Goal: Task Accomplishment & Management: Use online tool/utility

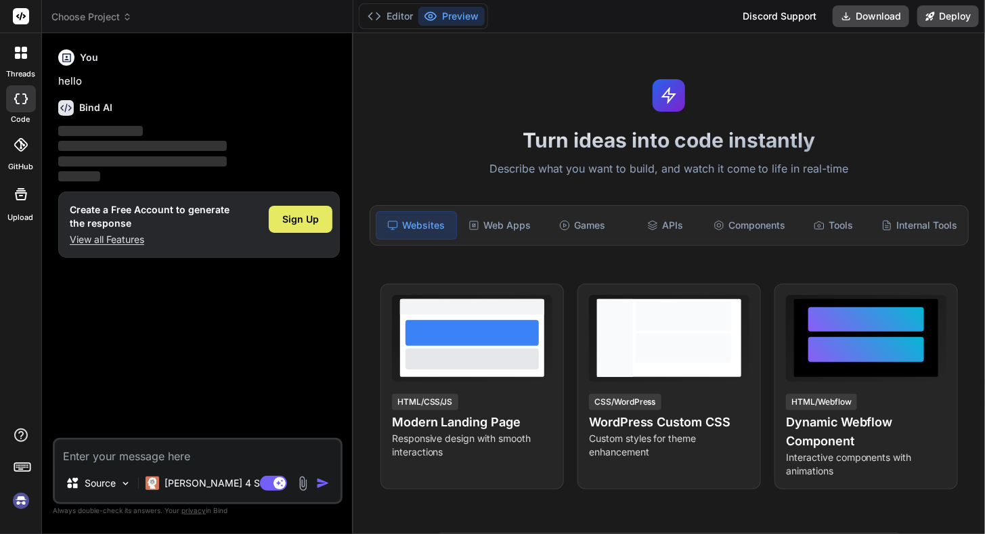
click at [310, 222] on span "Sign Up" at bounding box center [300, 220] width 37 height 14
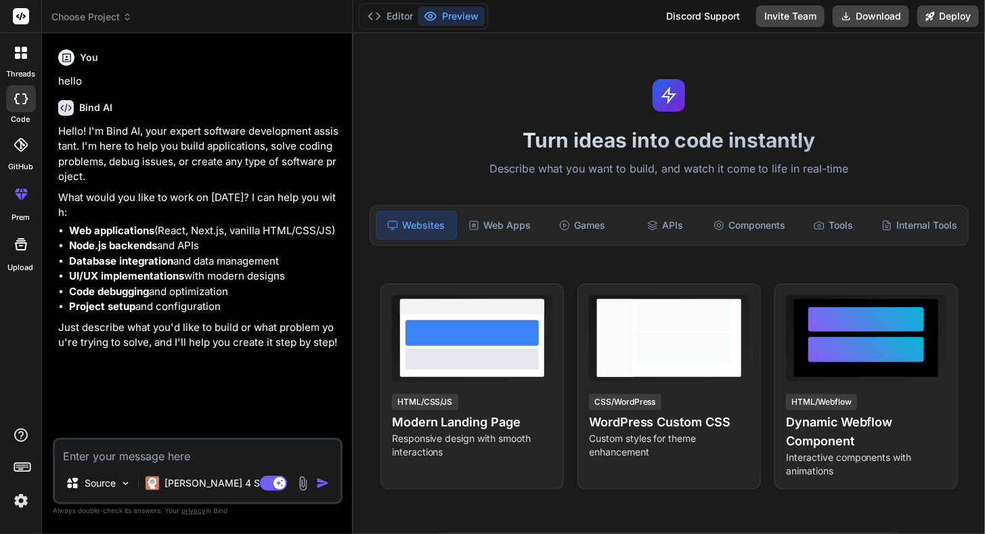
click at [204, 452] on textarea at bounding box center [198, 452] width 286 height 24
click at [177, 462] on textarea at bounding box center [198, 452] width 286 height 24
click at [177, 460] on textarea at bounding box center [198, 452] width 286 height 24
paste textarea "I want to create a plugin for my WordPress site. The plugin is for searching so…"
type textarea "x"
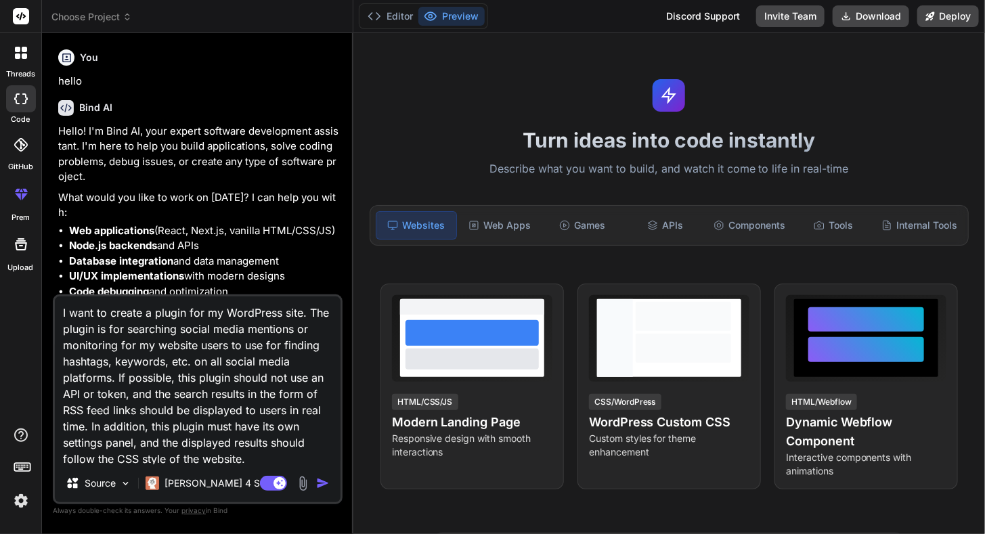
scroll to position [1, 0]
type textarea "I want to create a plugin for my WordPress site. The plugin is for searching so…"
click at [320, 486] on img "button" at bounding box center [323, 484] width 14 height 14
type textarea "x"
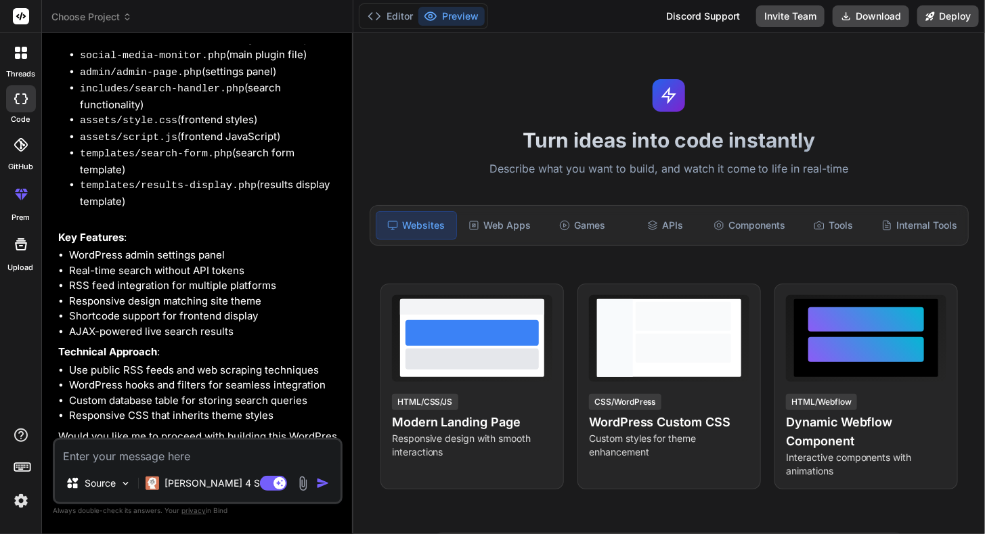
scroll to position [573, 0]
click at [244, 450] on textarea at bounding box center [198, 452] width 286 height 24
type textarea "x"
type textarea "y"
type textarea "x"
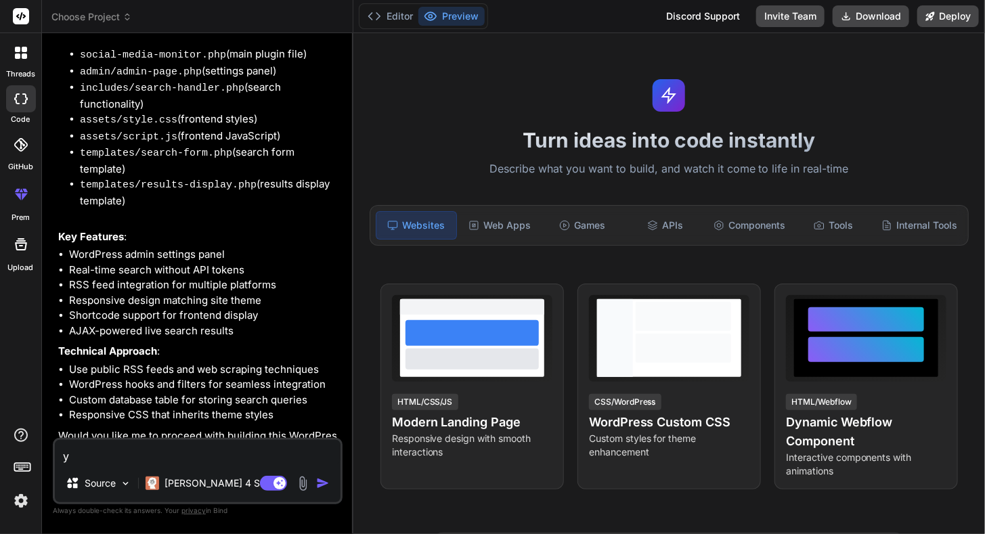
type textarea "ye"
type textarea "x"
type textarea "yes"
type textarea "x"
type textarea "yes"
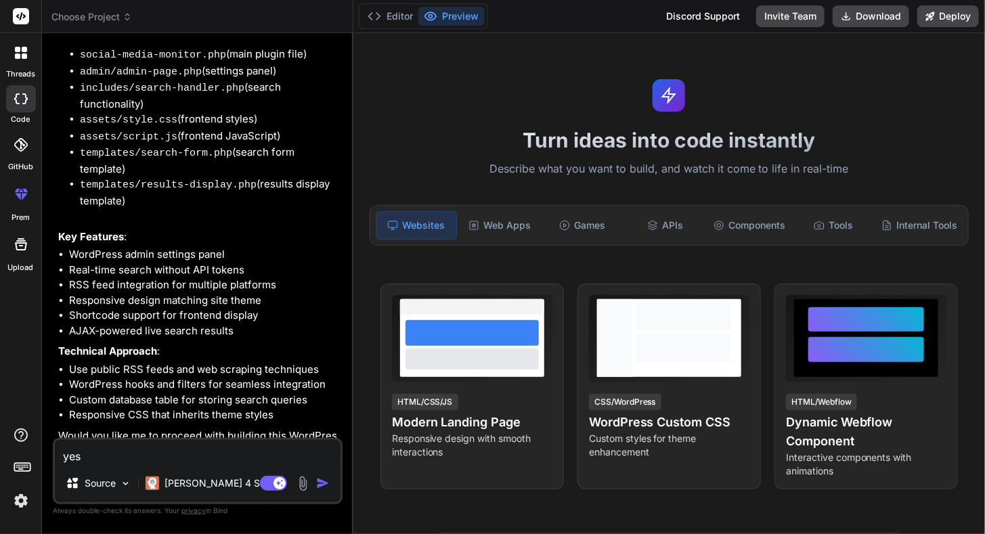
type textarea "x"
type textarea "yes p"
type textarea "x"
type textarea "yes pr"
type textarea "x"
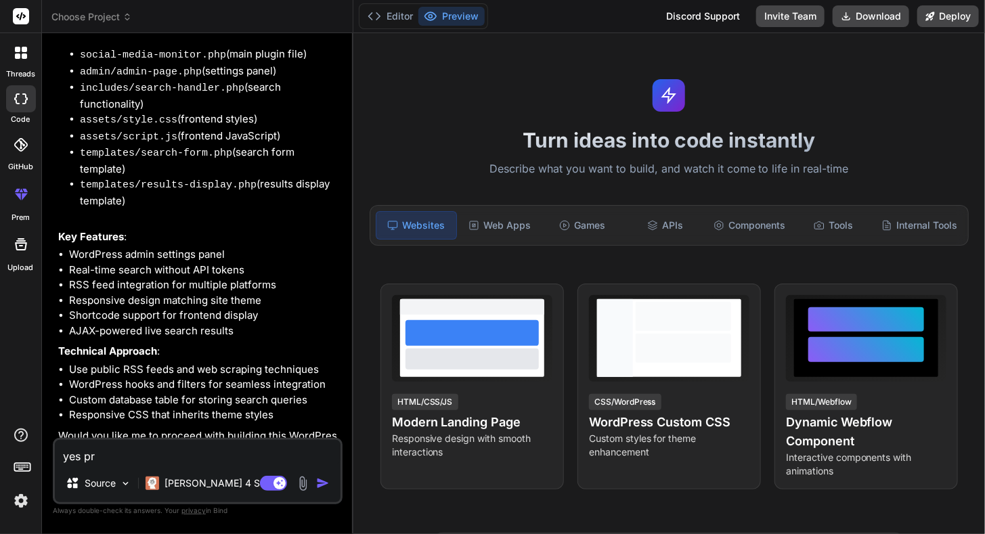
type textarea "yes pro"
type textarea "x"
type textarea "yes proc"
type textarea "x"
type textarea "yes proce"
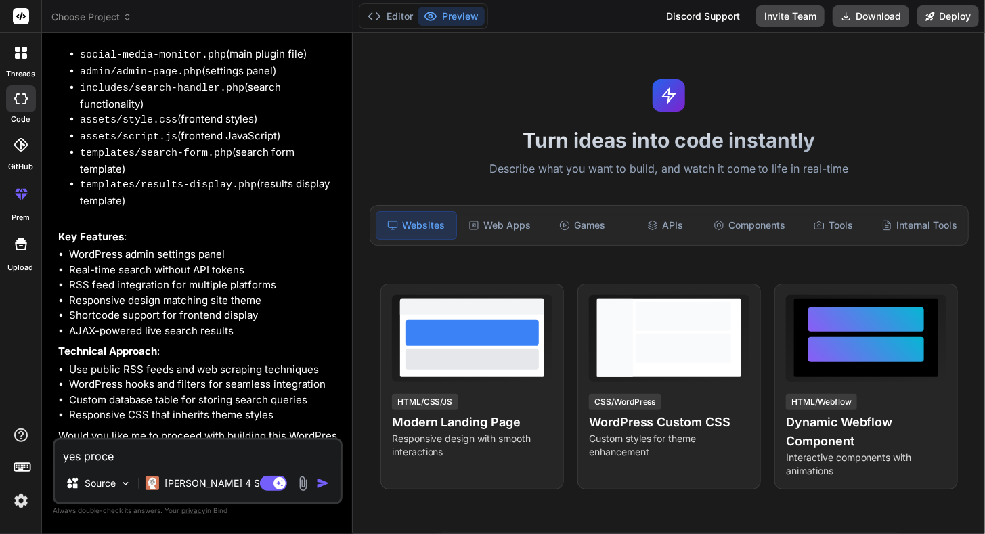
type textarea "x"
type textarea "yes procee"
type textarea "x"
type textarea "yes proceed"
type textarea "x"
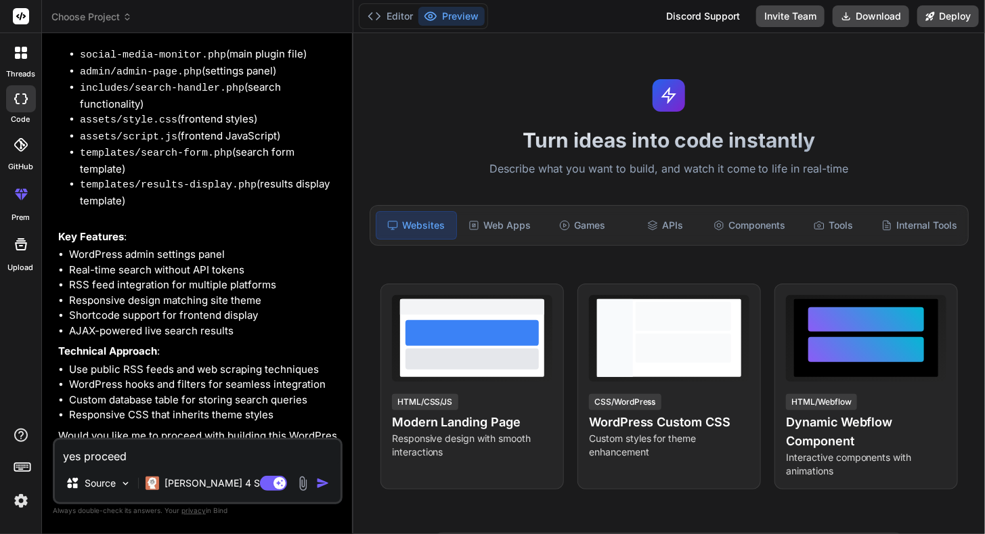
type textarea "yes proceed"
type textarea "x"
type textarea "yes proceed b"
type textarea "x"
type textarea "yes proceed bu"
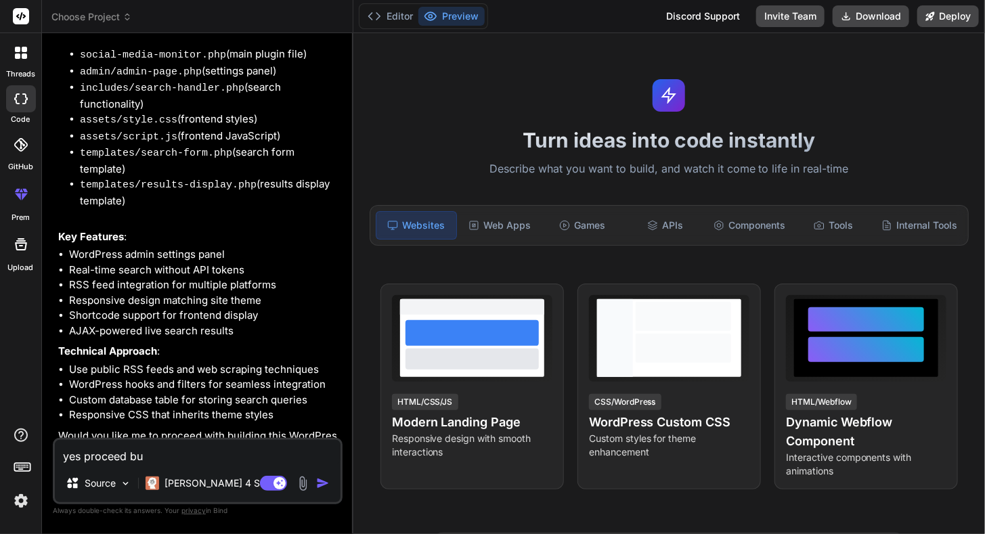
type textarea "x"
type textarea "yes proceed [PERSON_NAME]"
type textarea "x"
type textarea "yes proceed buil"
type textarea "x"
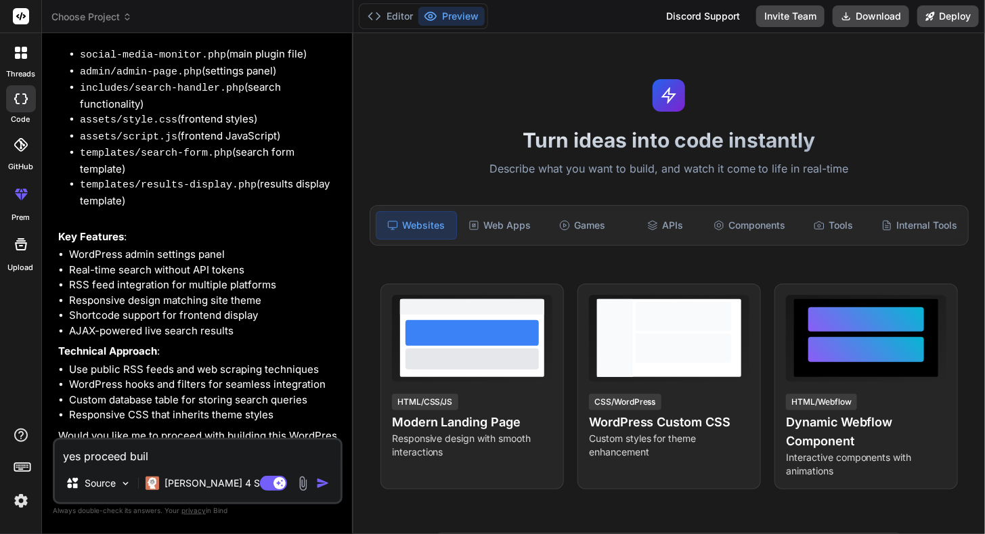
type textarea "yes proceed build"
type textarea "x"
type textarea "yes proceed buildi"
type textarea "x"
type textarea "yes proceed buildin"
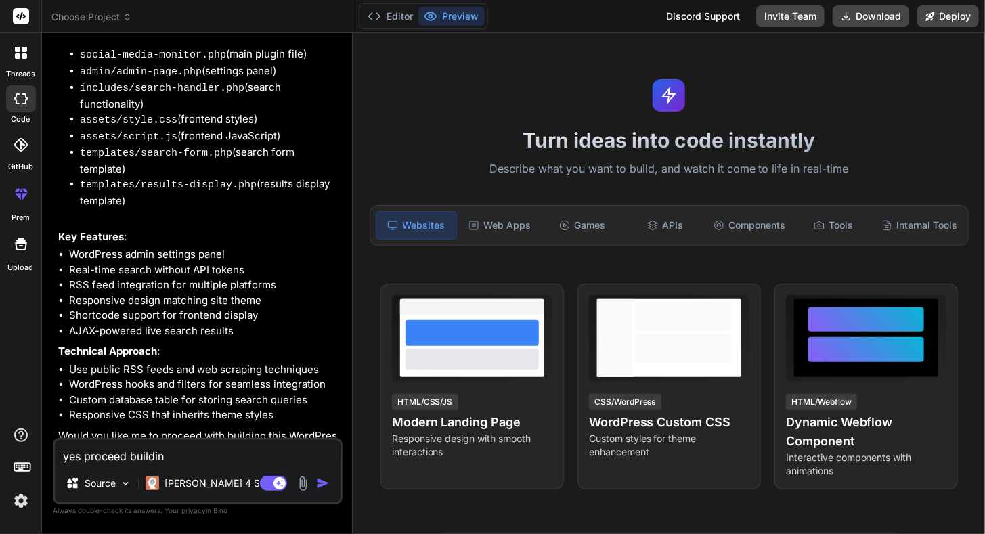
type textarea "x"
type textarea "yes proceed building"
type textarea "x"
type textarea "yes proceed building"
type textarea "x"
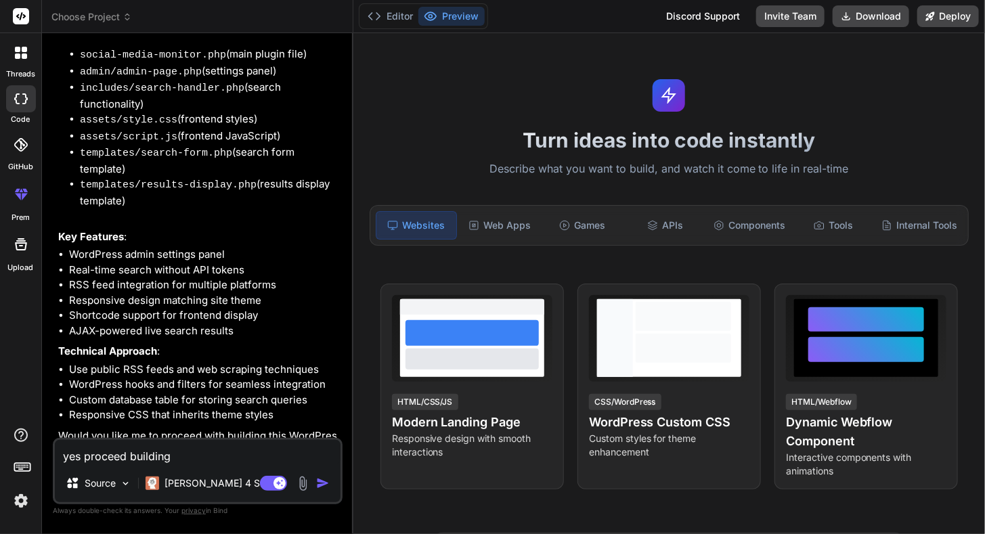
type textarea "yes proceed building a"
type textarea "x"
type textarea "yes proceed building an"
type textarea "x"
type textarea "yes proceed building and"
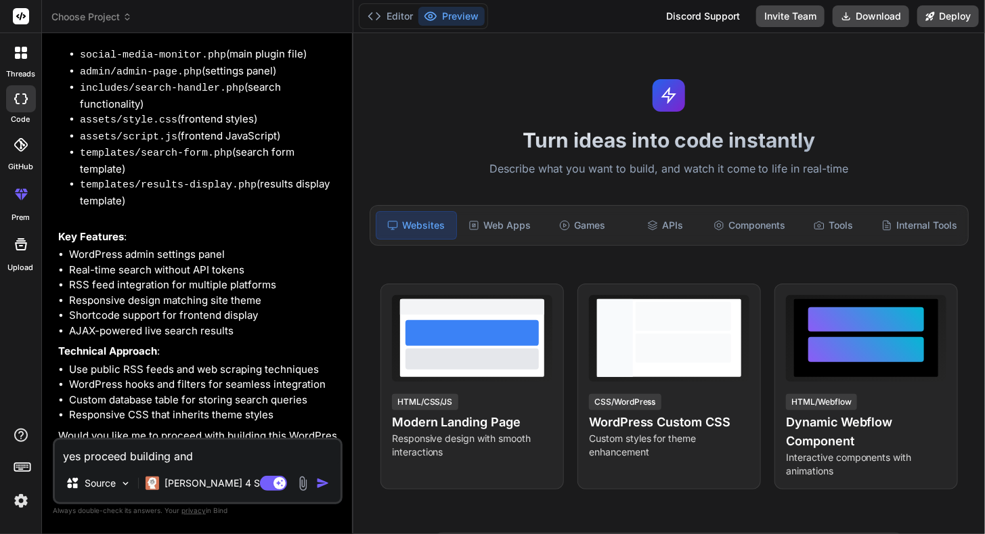
type textarea "x"
type textarea "yes proceed building and"
type textarea "x"
type textarea "yes proceed building and a"
type textarea "x"
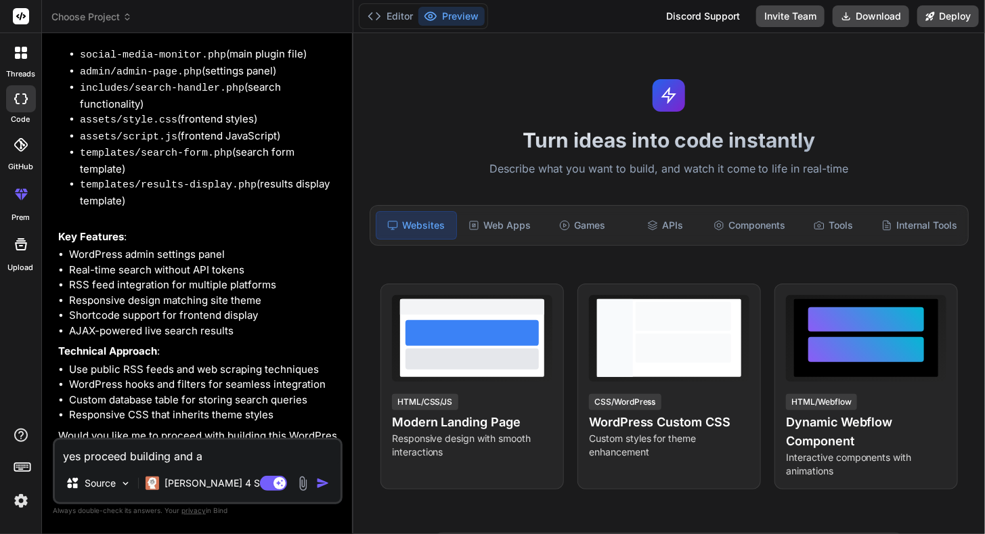
type textarea "yes proceed building and ad"
type textarea "x"
type textarea "yes proceed building and add"
type textarea "x"
type textarea "yes proceed building and add"
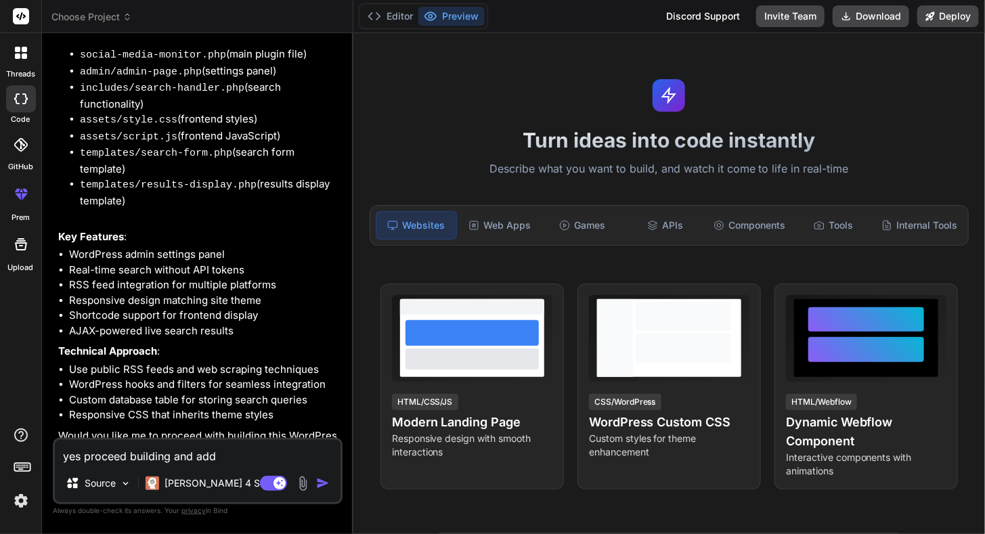
type textarea "x"
type textarea "yes proceed building and add t"
type textarea "x"
type textarea "yes proceed building and add to"
type textarea "x"
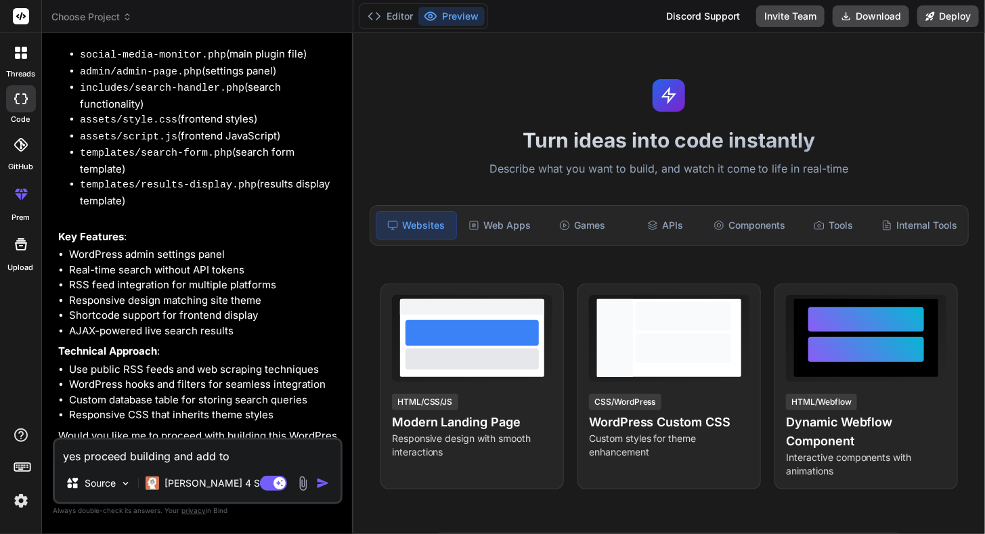
type textarea "yes proceed building and add to"
type textarea "x"
type textarea "yes proceed building and add to z"
type textarea "x"
type textarea "yes proceed building and add to zi"
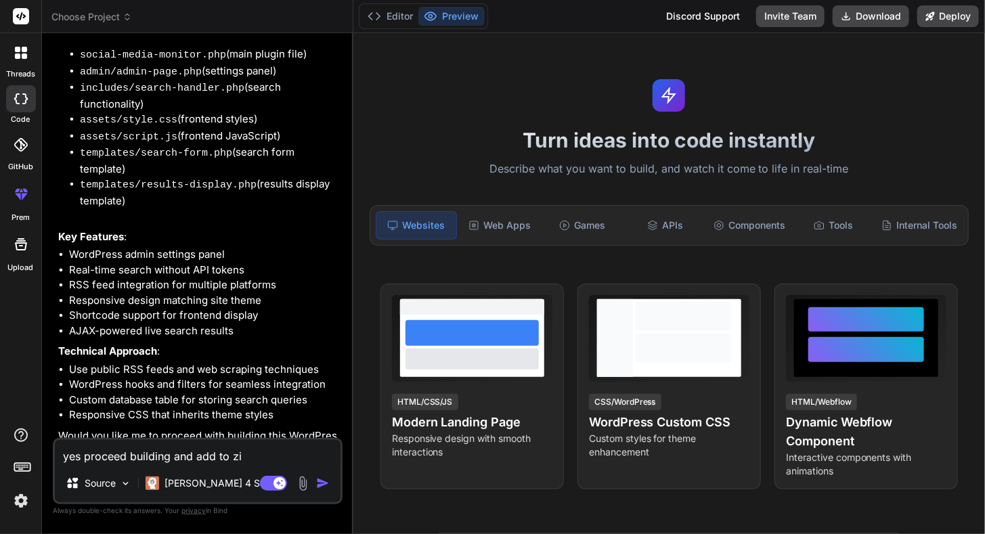
type textarea "x"
type textarea "yes proceed building and add to zip"
click at [325, 483] on img "button" at bounding box center [323, 484] width 14 height 14
type textarea "x"
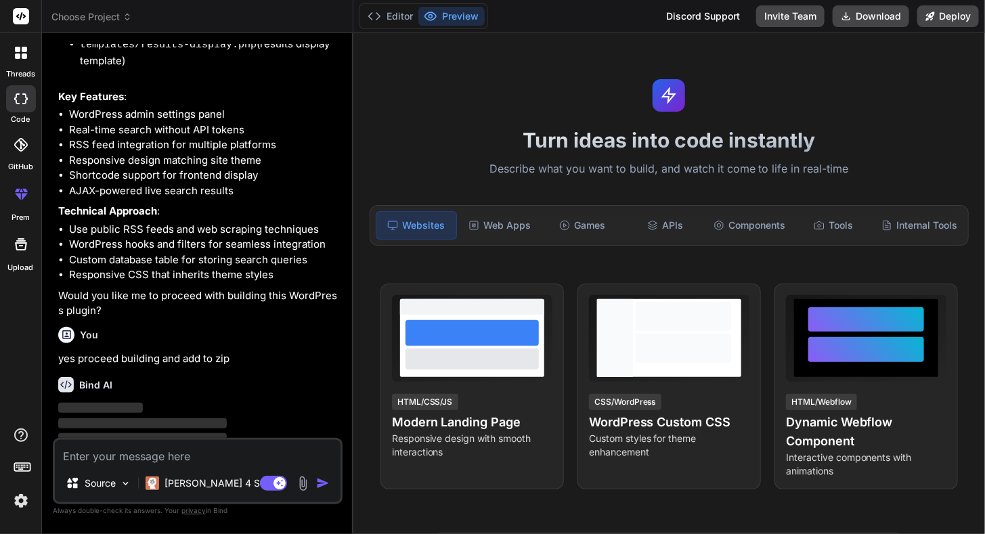
scroll to position [713, 0]
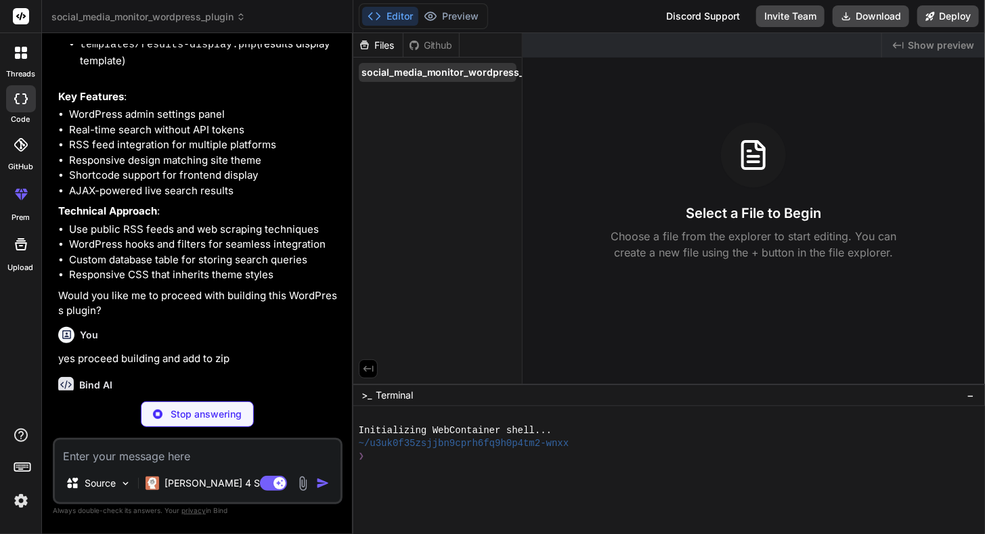
click at [436, 72] on span "social_media_monitor_wordpress_plugin" at bounding box center [458, 73] width 193 height 14
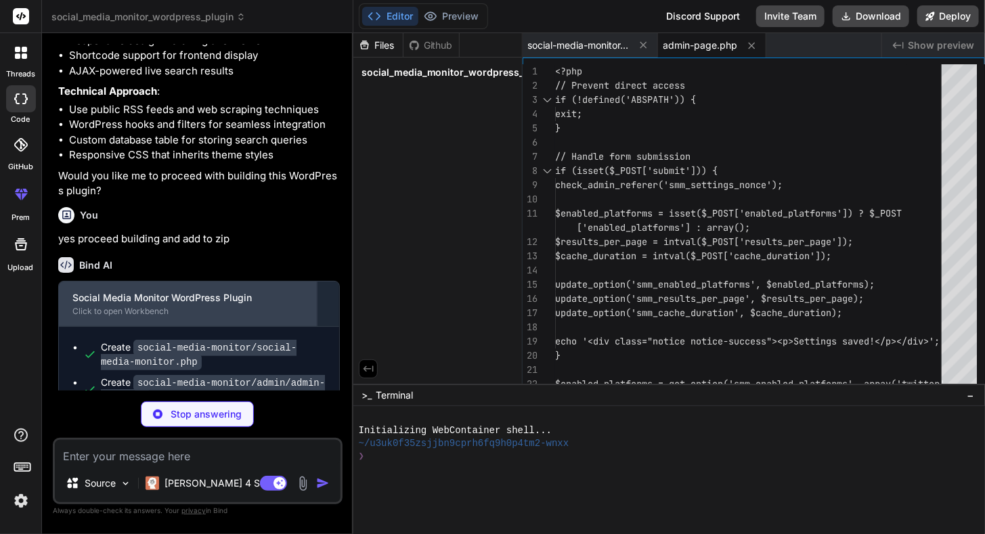
scroll to position [867, 0]
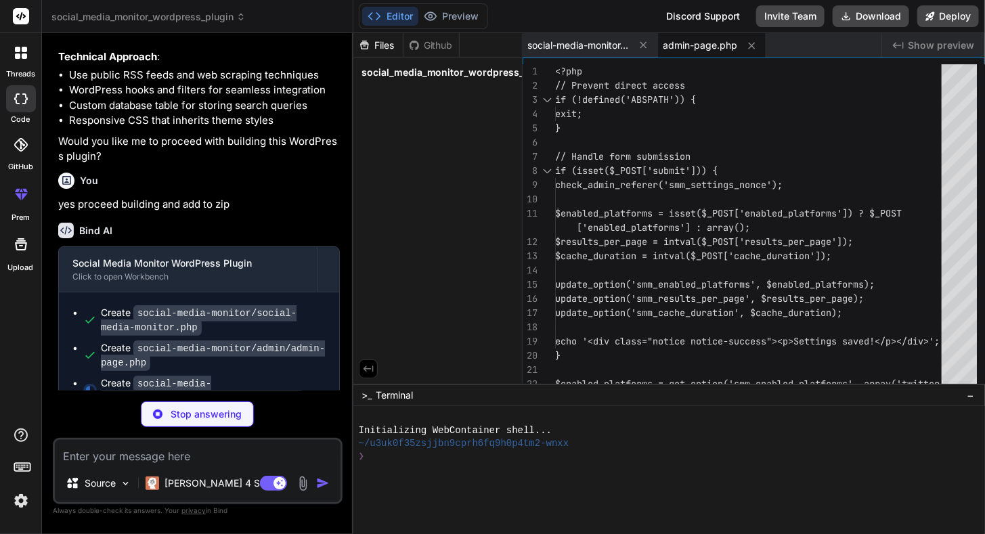
type textarea "x"
type textarea "); } }"
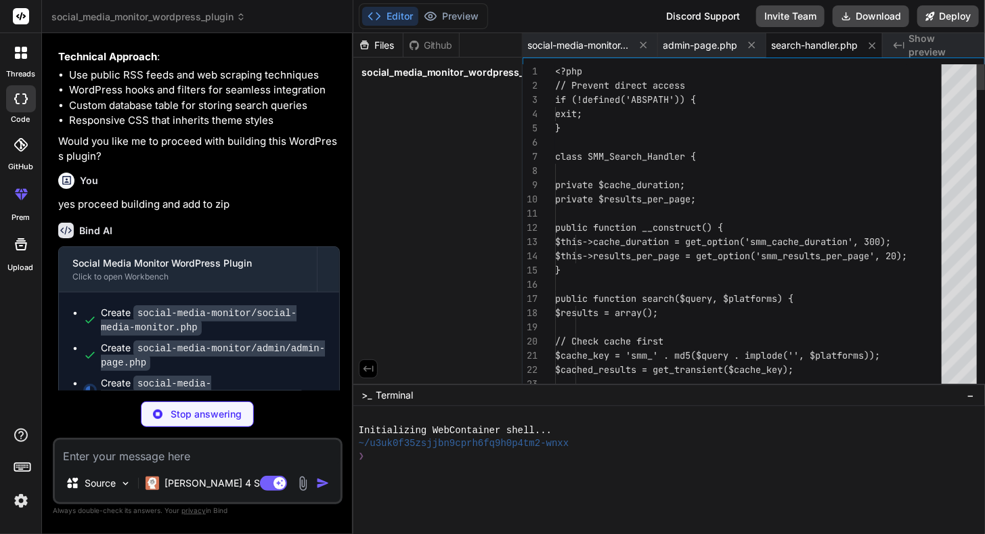
scroll to position [0, 3]
type textarea "x"
type textarea "<div id="smm-results" class="smm-results"></div> </div> <?php include SMM_PLUGI…"
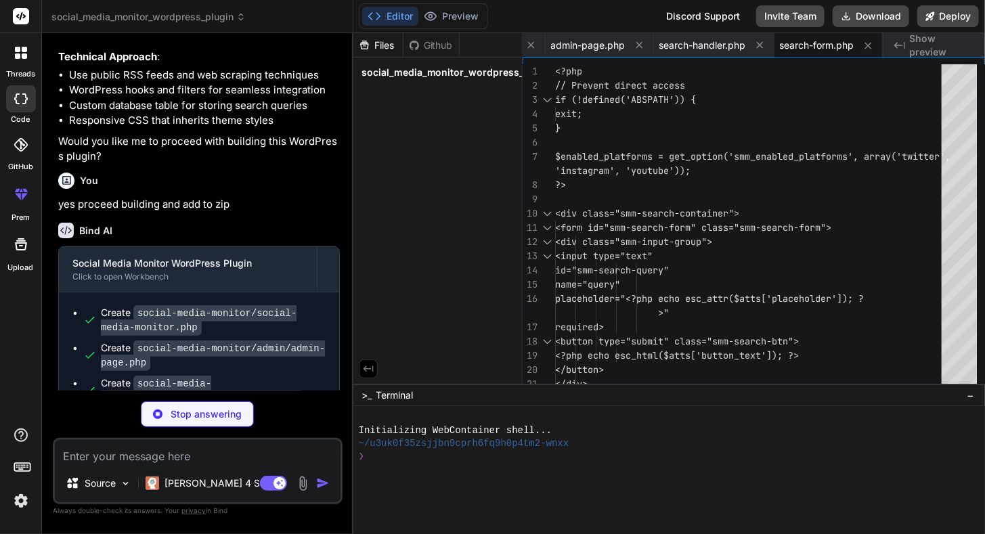
type textarea "x"
type textarea "{{#unless hasPlatforms}} <div class="smm-no-platforms"> <p>Please select at lea…"
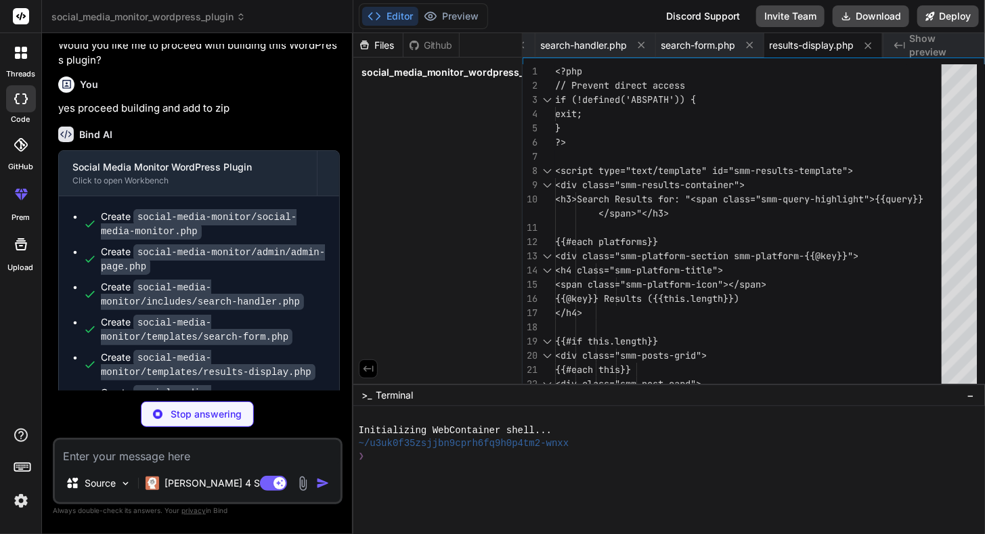
scroll to position [968, 0]
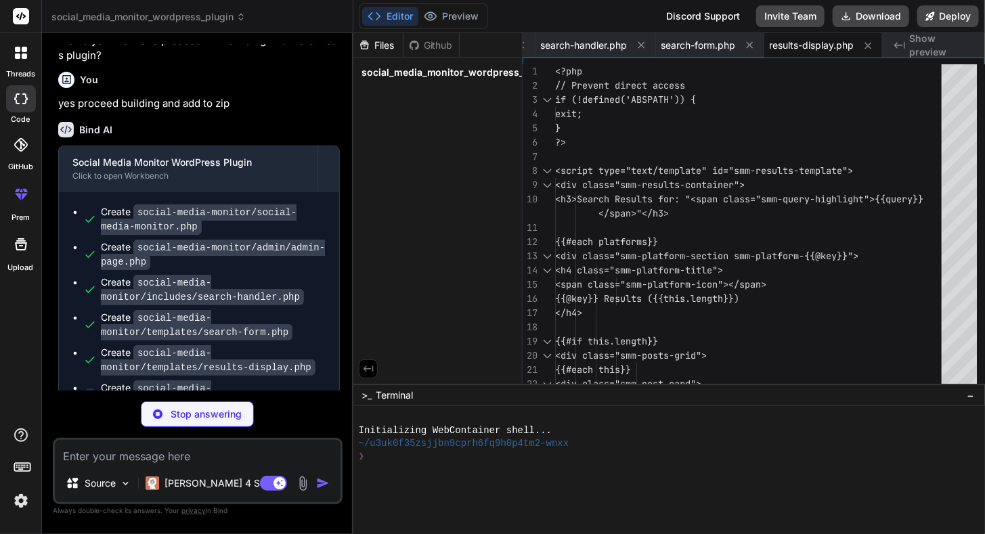
type textarea "x"
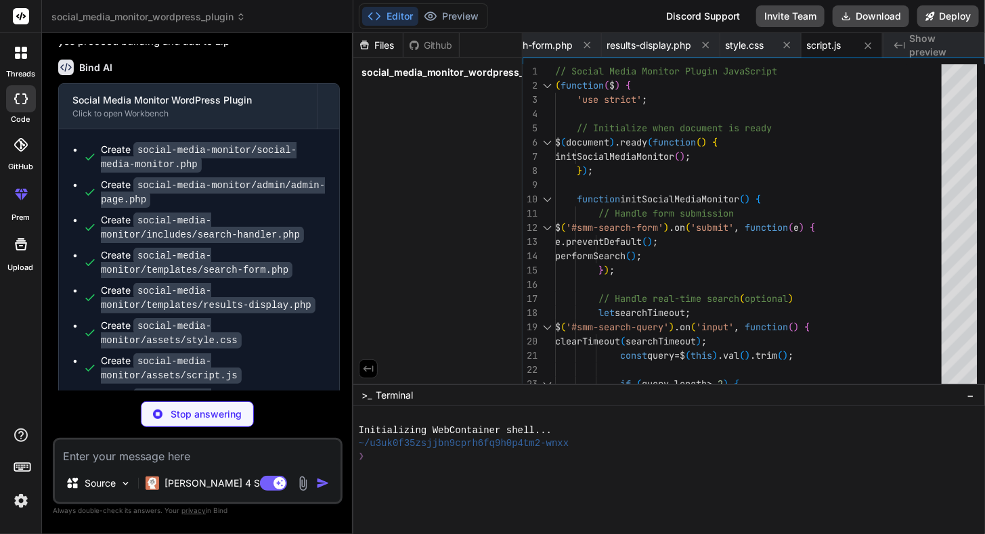
scroll to position [1036, 0]
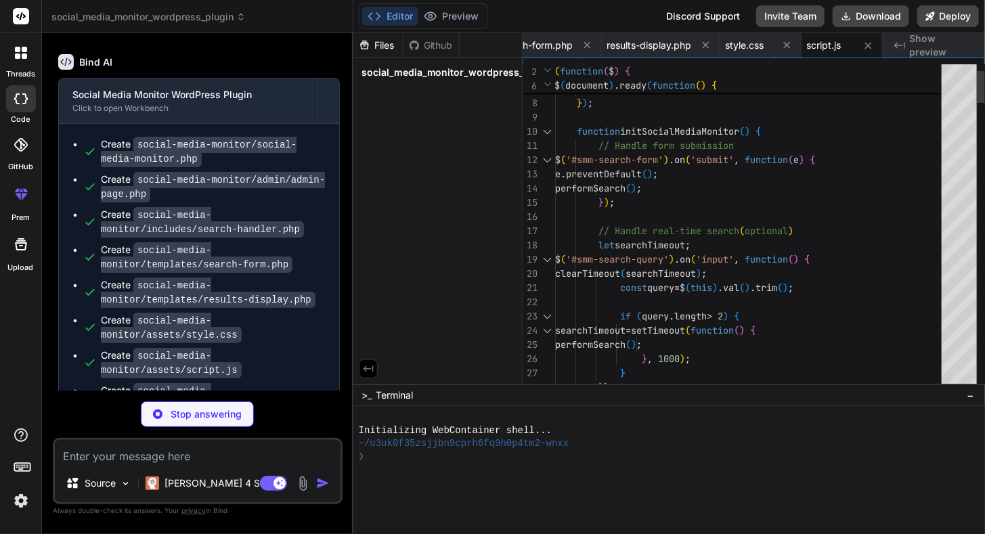
type textarea "x"
type textarea "} }"
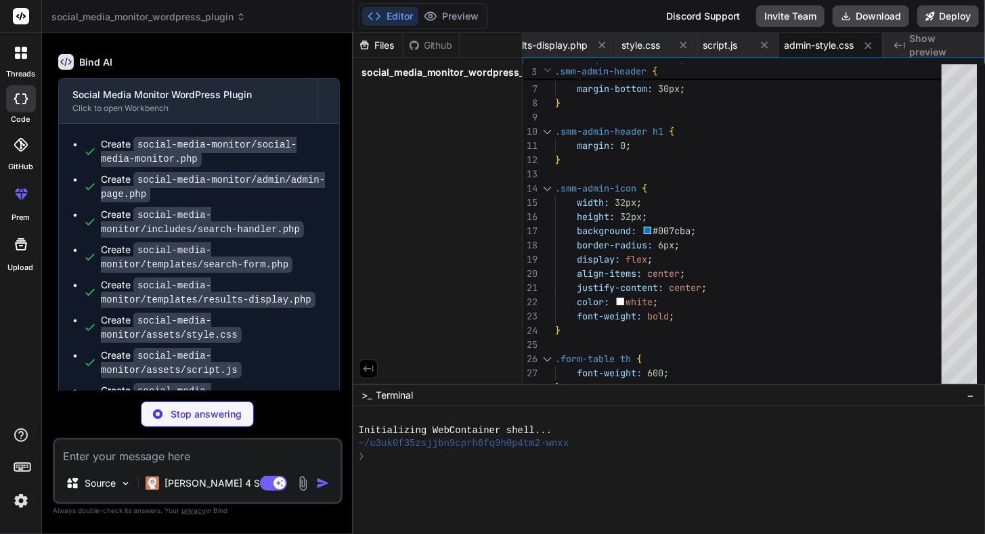
scroll to position [1057, 0]
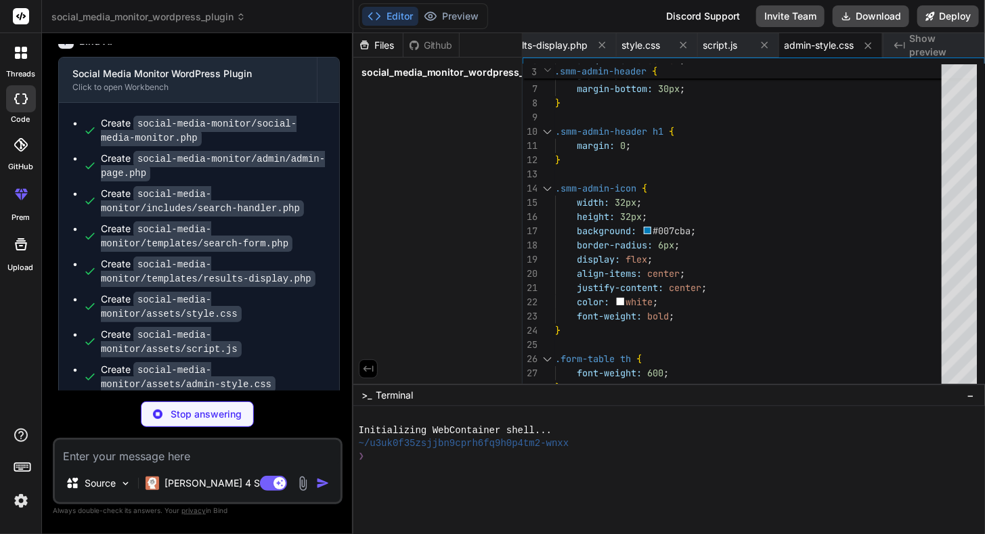
type textarea "x"
type textarea "== Upgrade Notice == = 1.0.0 = Initial release of Social Media Monitor plugin."
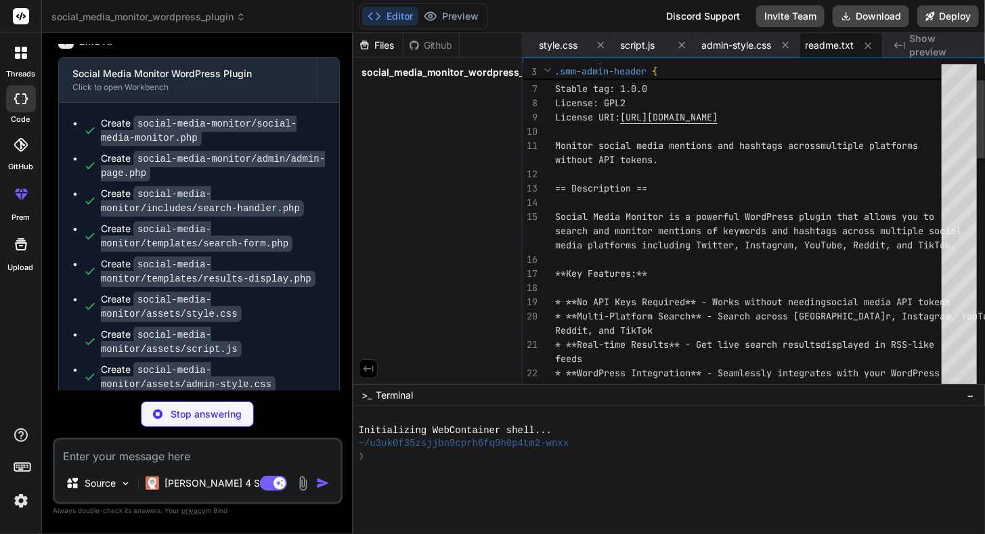
type textarea "x"
type textarea "<?php // Silence is golden. ?>"
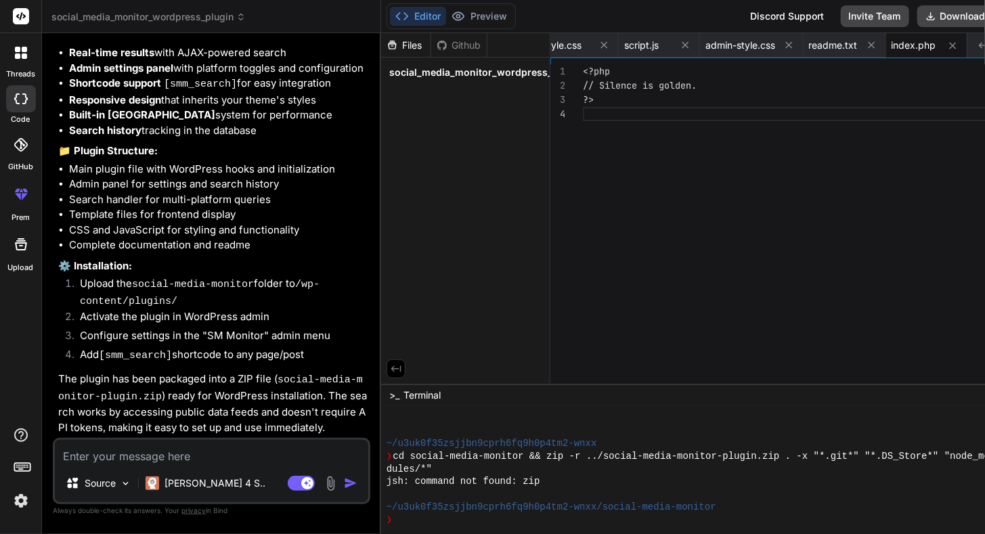
scroll to position [1561, 0]
click at [917, 14] on button "Download" at bounding box center [955, 16] width 77 height 22
click at [558, 159] on div "1 2 3 4" at bounding box center [566, 227] width 32 height 326
click at [126, 484] on img at bounding box center [126, 484] width 12 height 12
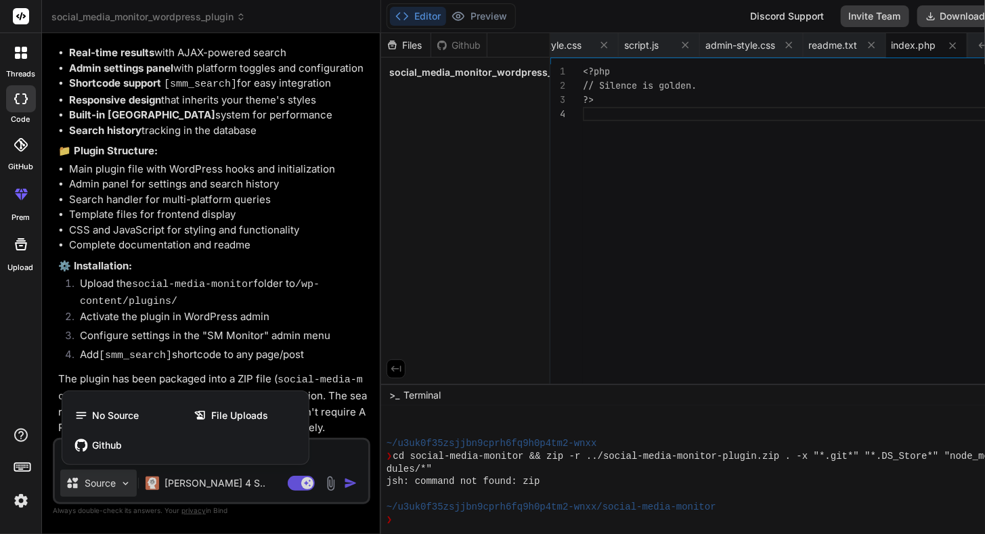
click at [435, 422] on div at bounding box center [492, 267] width 985 height 534
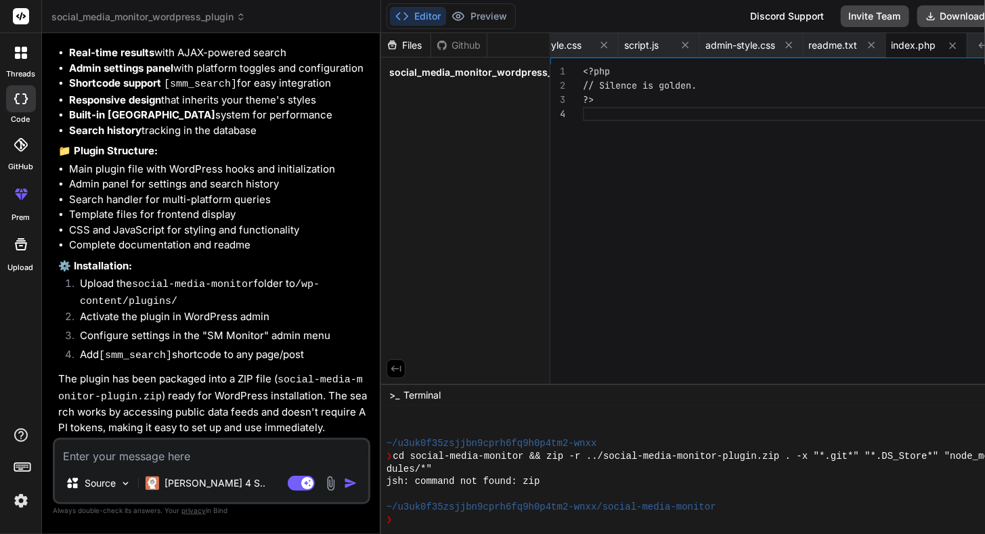
scroll to position [0, 0]
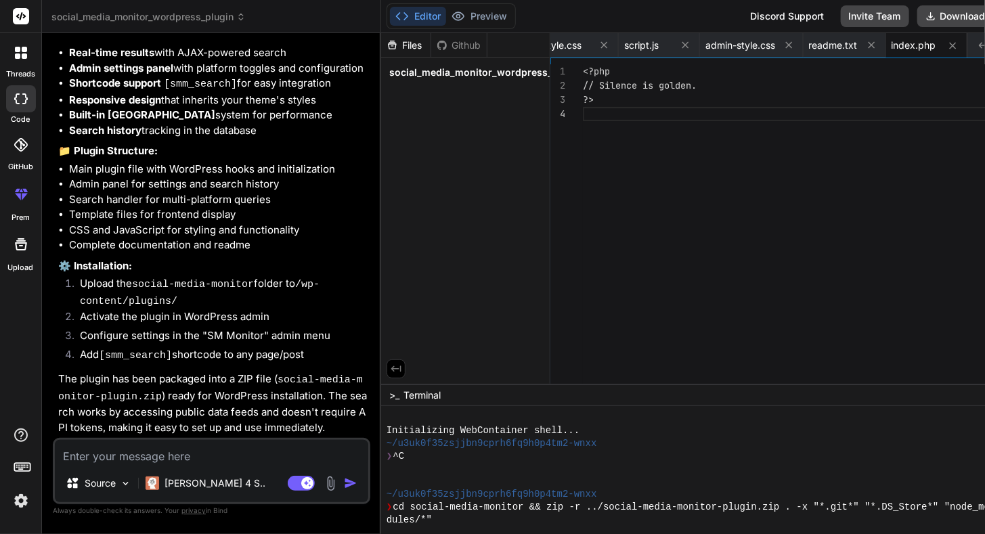
click at [21, 21] on rect at bounding box center [21, 16] width 16 height 16
click at [18, 54] on icon at bounding box center [17, 55] width 5 height 5
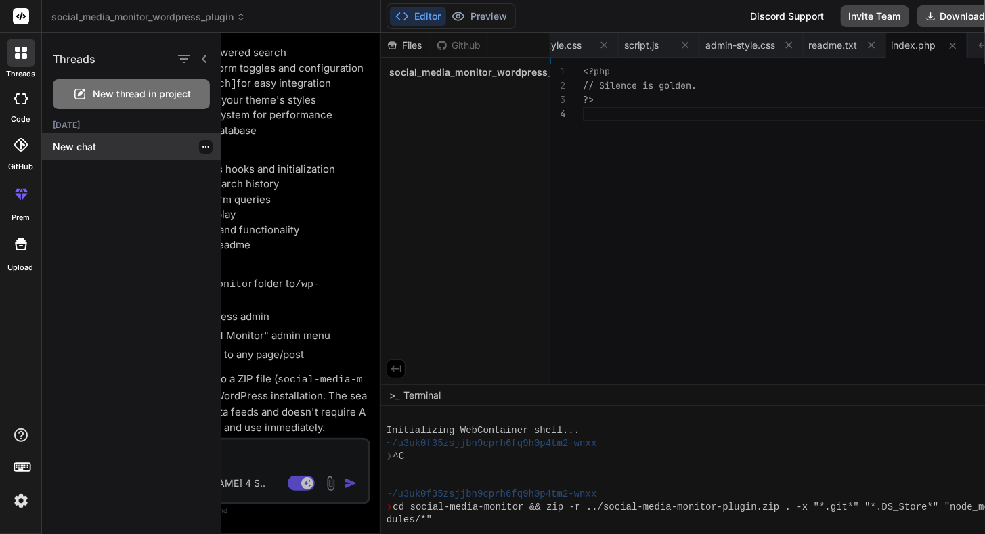
click at [76, 150] on p "New chat" at bounding box center [137, 147] width 168 height 14
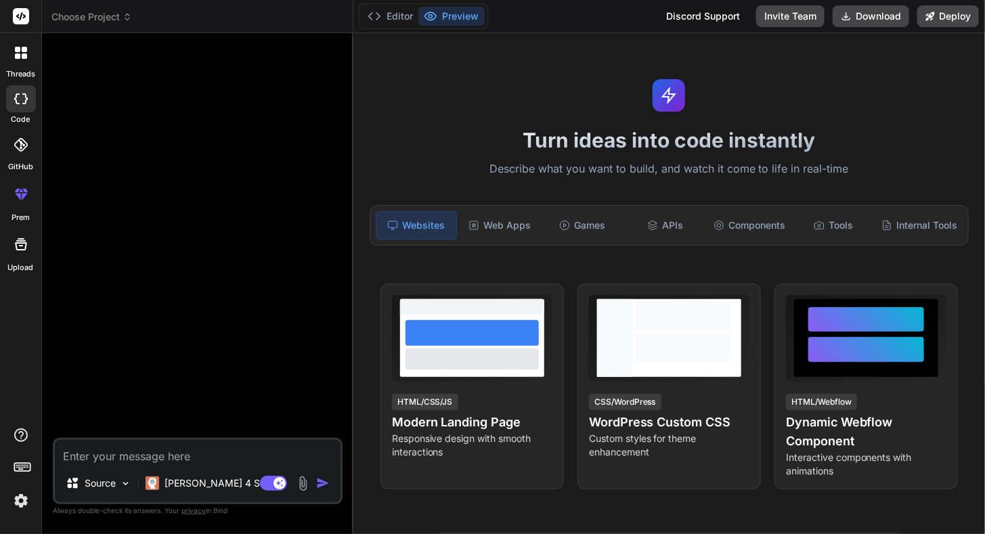
click at [181, 456] on textarea at bounding box center [198, 452] width 286 height 24
paste textarea "I want to create a plugin for my WordPress site. The plugin is to Get RSS Feeds…"
type textarea "x"
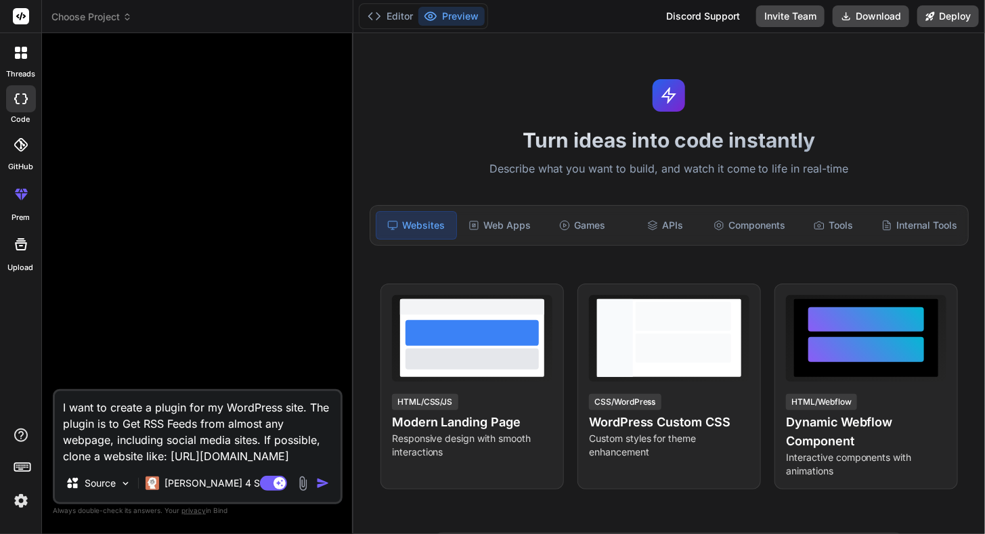
type textarea "I want to create a plugin for my WordPress site. The plugin is to Get RSS Feeds…"
click at [322, 483] on img "button" at bounding box center [323, 484] width 14 height 14
type textarea "x"
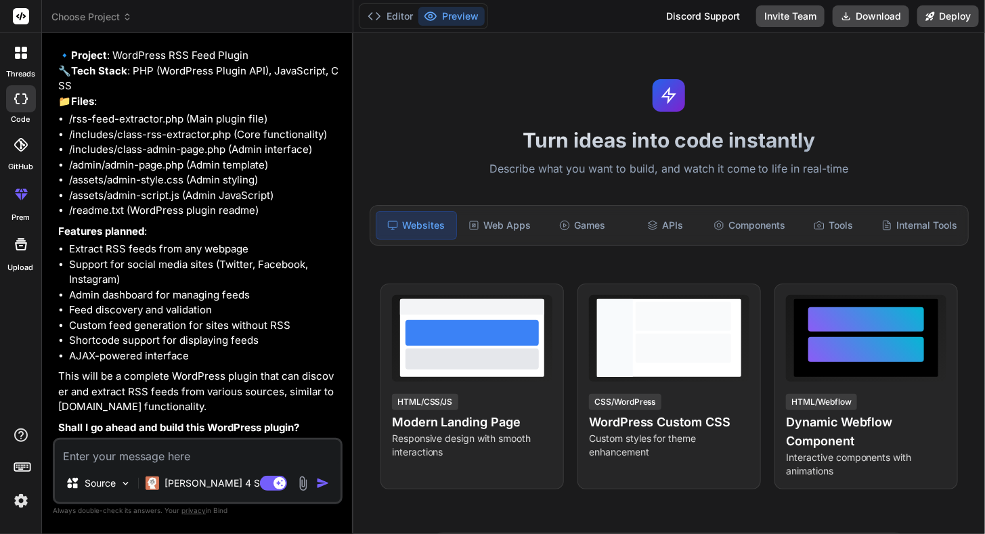
scroll to position [151, 0]
click at [215, 454] on textarea at bounding box center [198, 452] width 286 height 24
type textarea "x"
type textarea "y"
type textarea "x"
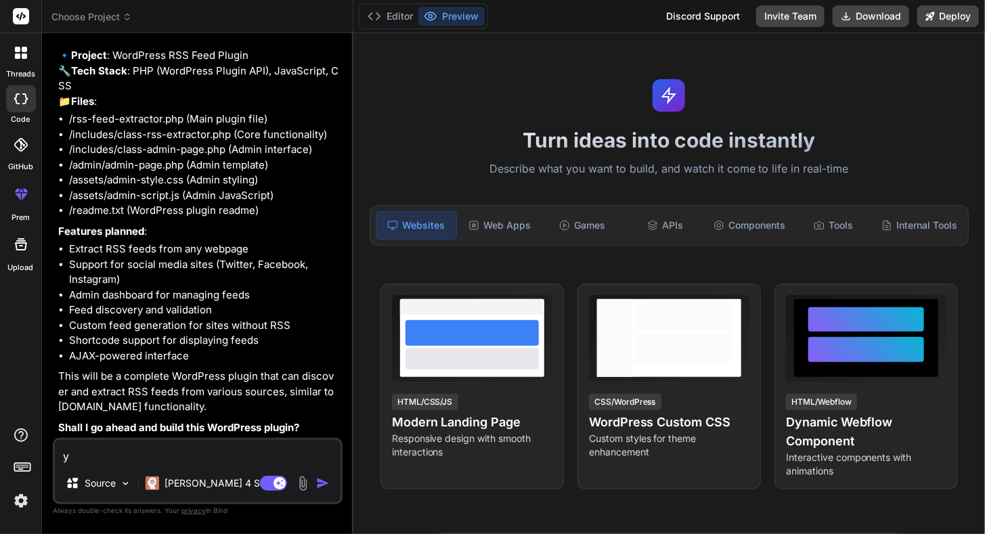
type textarea "ye"
type textarea "x"
type textarea "yes"
type textarea "x"
type textarea "yes"
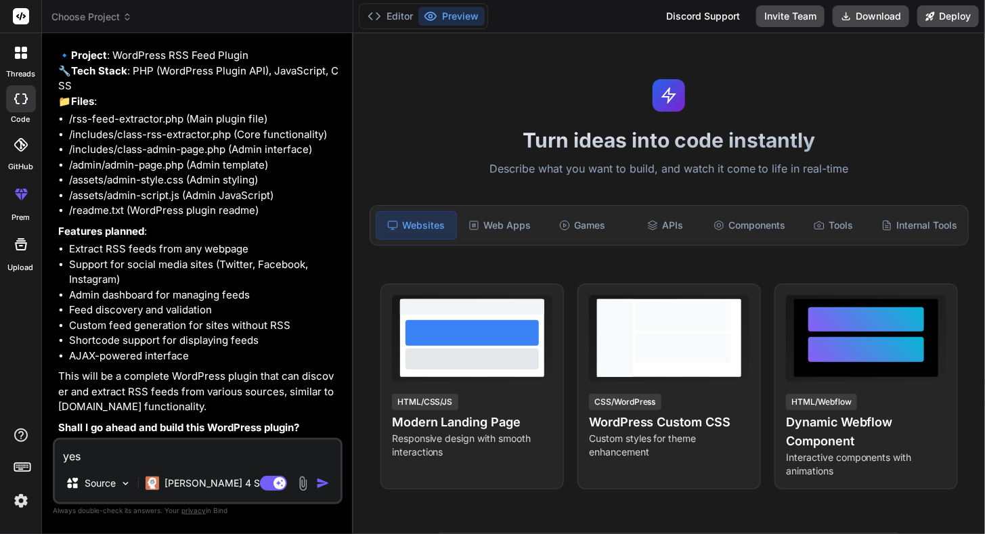
type textarea "x"
type textarea "yes g"
type textarea "x"
type textarea "yes go"
type textarea "x"
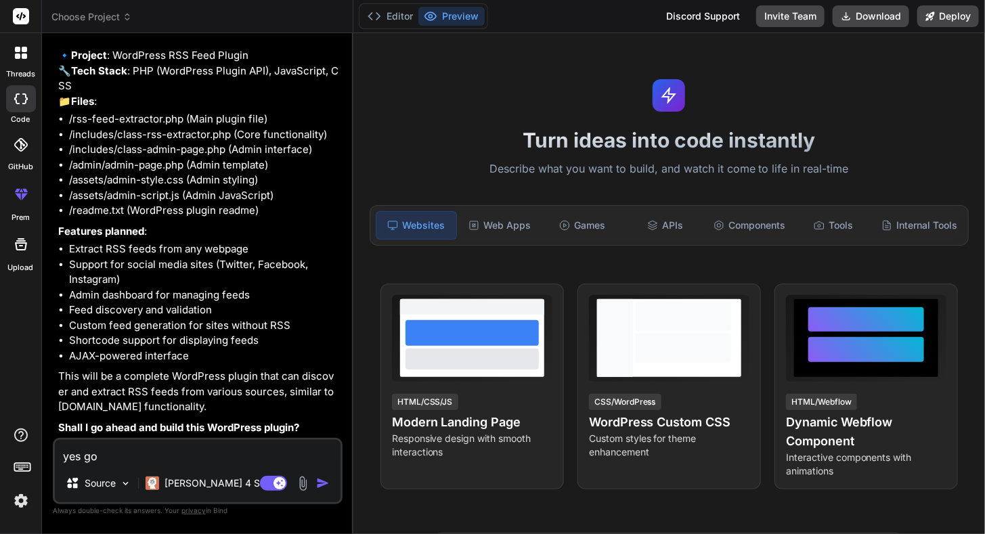
type textarea "yes go"
type textarea "x"
type textarea "yes go a"
type textarea "x"
type textarea "yes go ah"
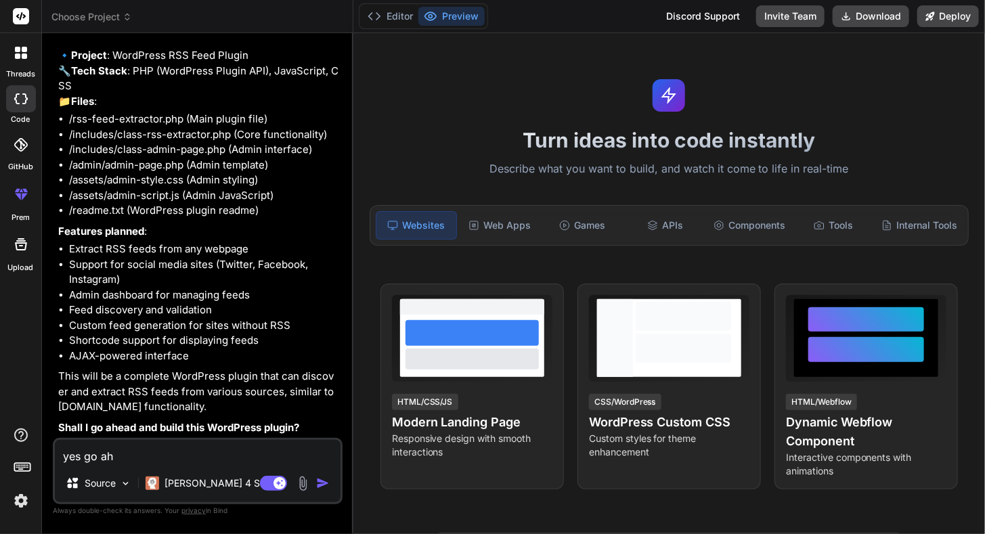
type textarea "x"
type textarea "yes go ahe"
type textarea "x"
type textarea "yes go ahea"
type textarea "x"
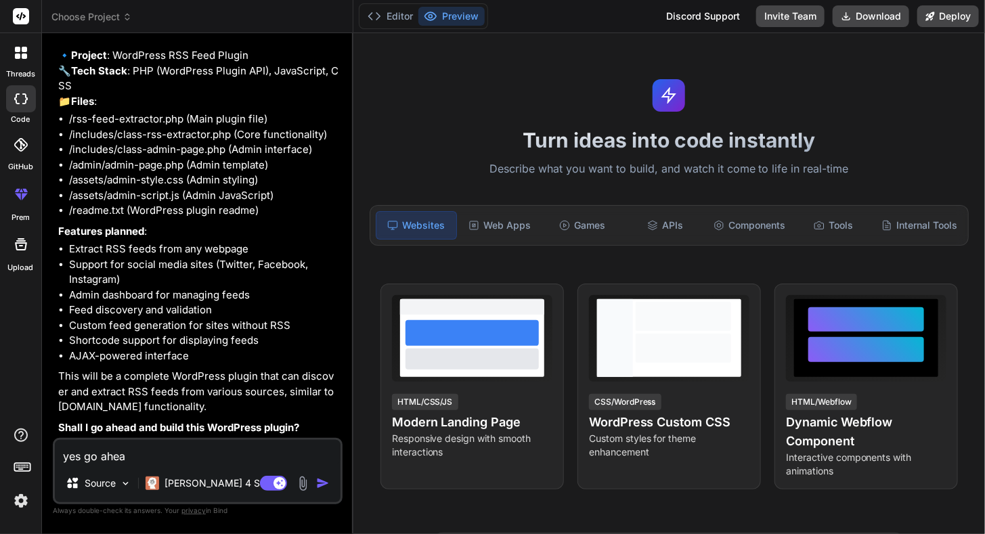
type textarea "yes go ahead"
type textarea "x"
type textarea "yes go ahead"
type textarea "x"
type textarea "yes go ahead a"
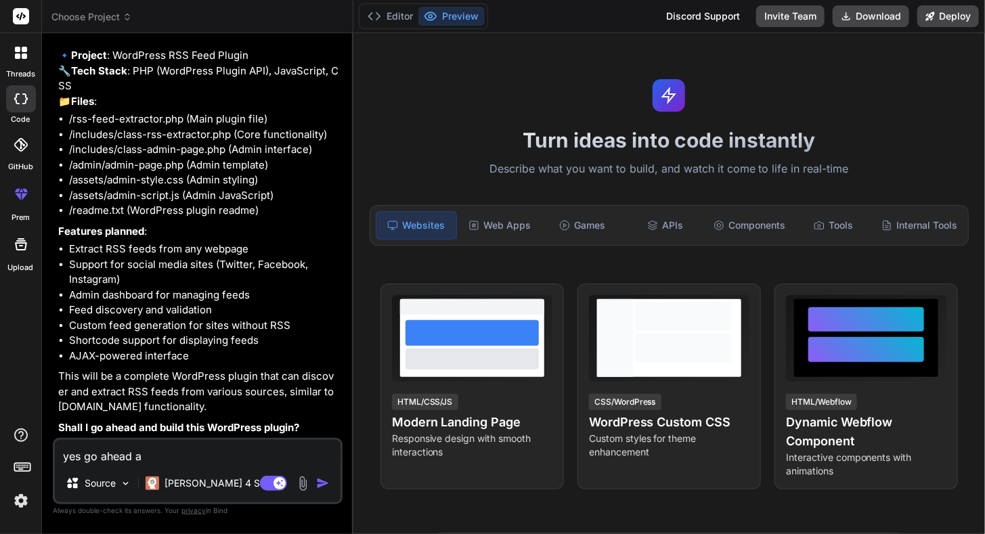
type textarea "x"
type textarea "yes go ahead an"
type textarea "x"
type textarea "yes go ahead and"
type textarea "x"
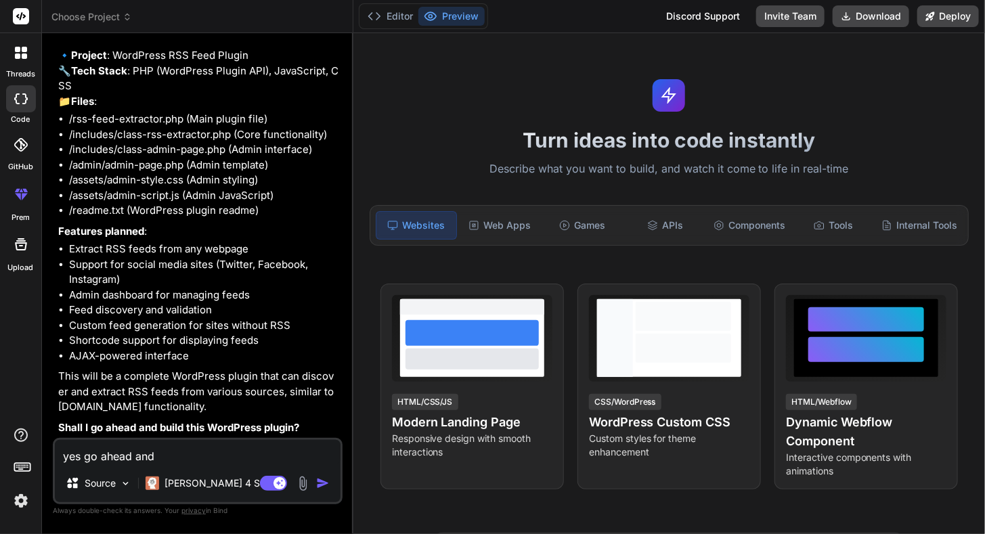
type textarea "yes go ahead and"
type textarea "x"
type textarea "yes go ahead and b"
type textarea "x"
type textarea "yes go ahead and bu"
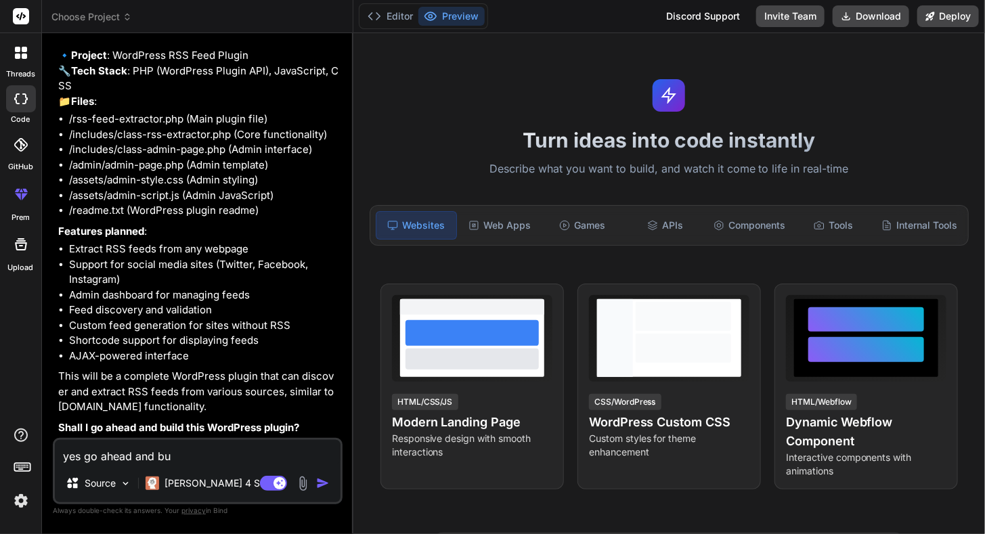
type textarea "x"
type textarea "yes go ahead and [PERSON_NAME]"
type textarea "x"
type textarea "yes go ahead and buil"
type textarea "x"
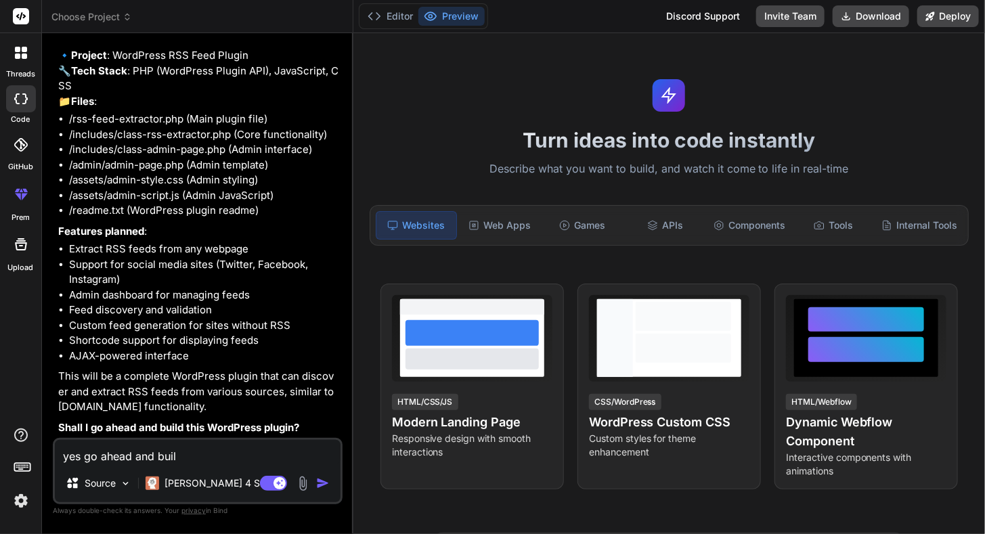
type textarea "yes go ahead and build"
type textarea "x"
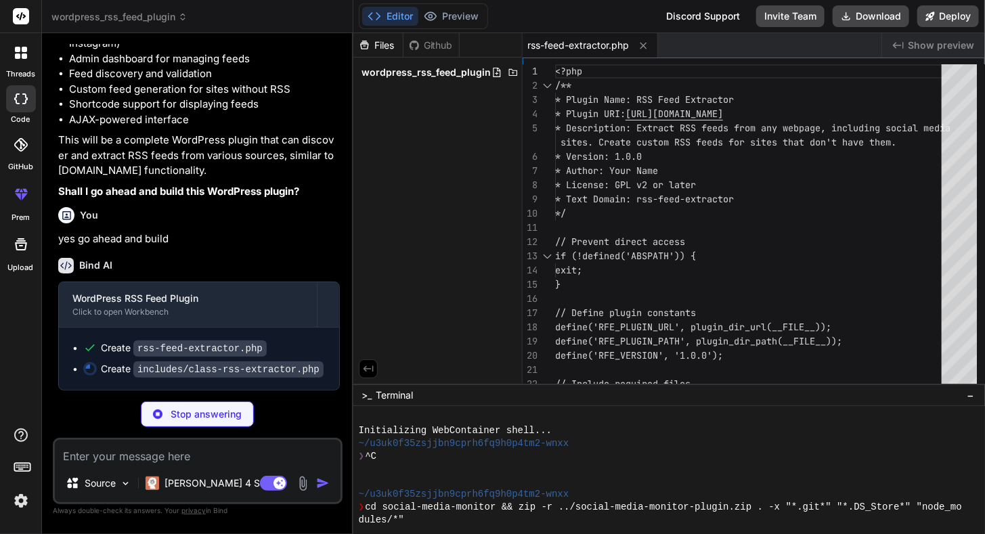
scroll to position [385, 0]
type textarea "x"
type textarea "$content = wp_remote_retrieve_body($response); // Basic validation - check if i…"
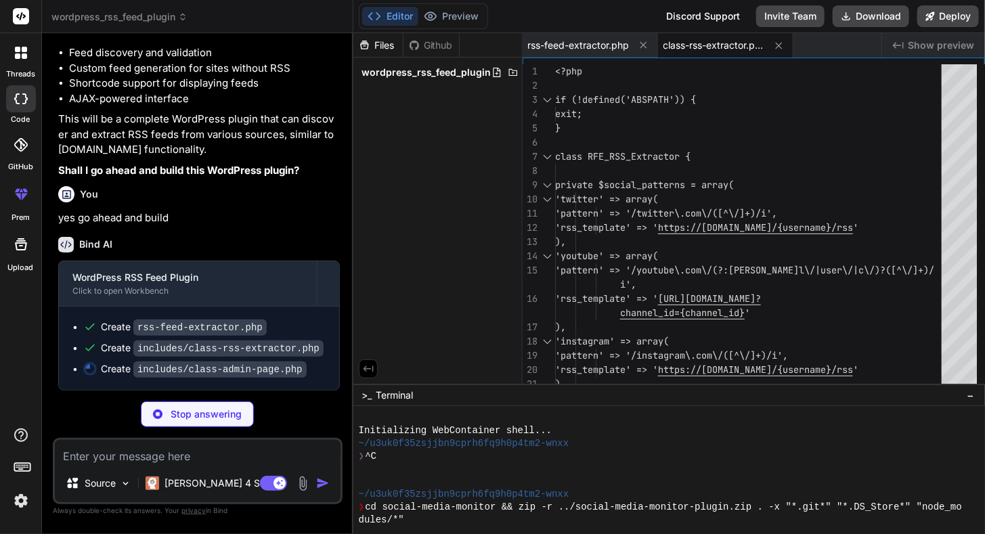
scroll to position [405, 0]
type textarea "x"
type textarea "rfe-modal-close">Cancel</button> </div> </form> </div> </div> <?php } }"
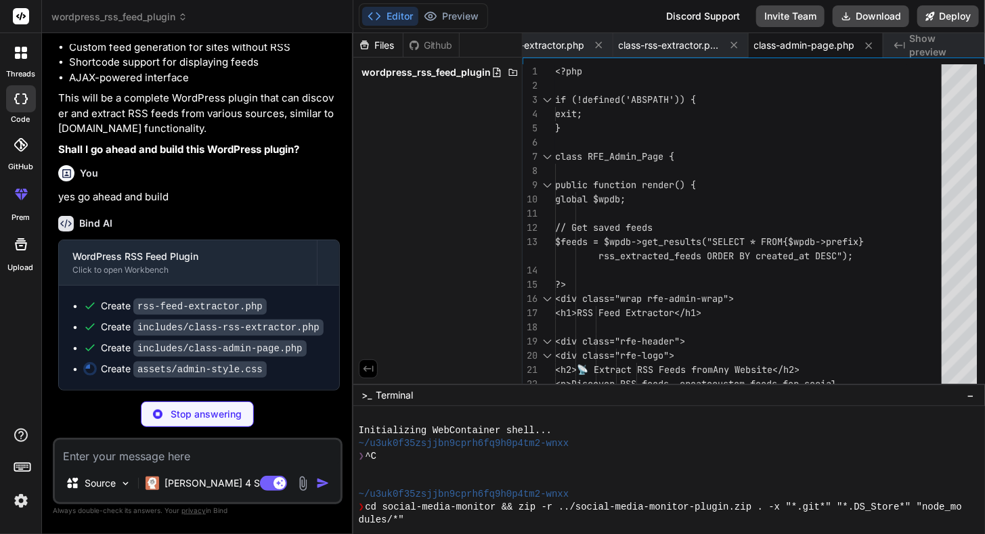
scroll to position [425, 0]
type textarea "x"
type textarea ".rfe-success { background: #dff0d8; border: 1px solid #d6e9c6; color: #3c763d; …"
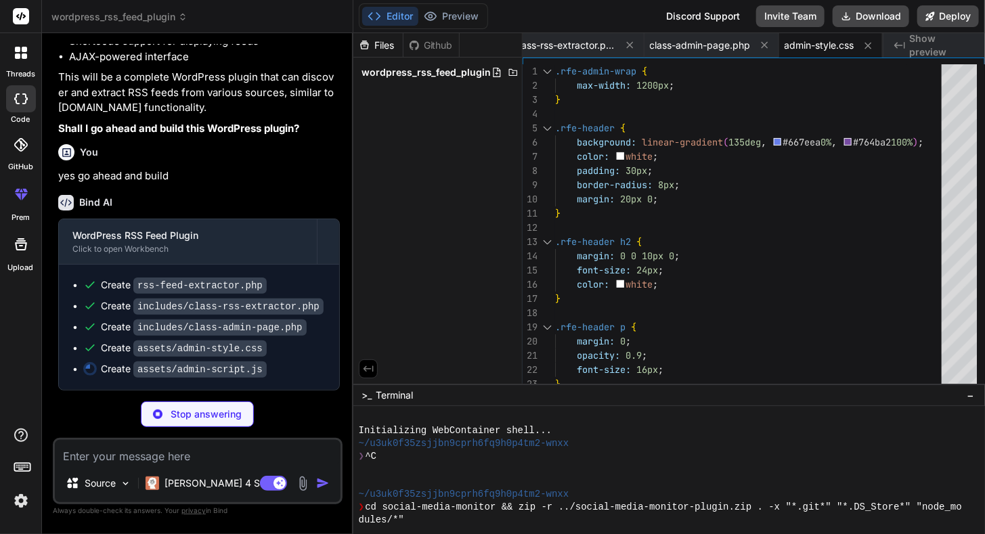
scroll to position [445, 0]
type textarea "x"
type textarea "} }); });"
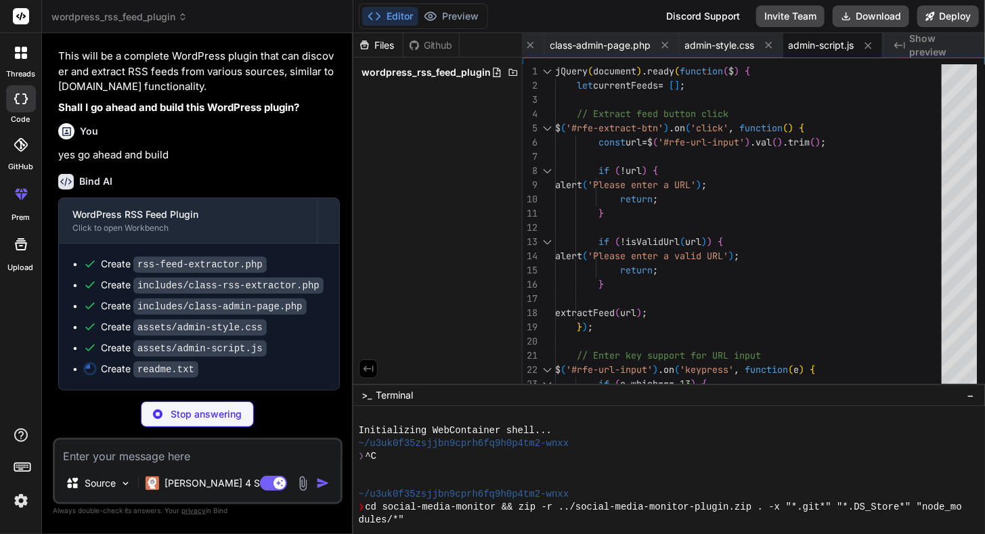
scroll to position [466, 0]
type textarea "x"
type textarea "For support questions, feature requests, or bug reports, please visit our suppo…"
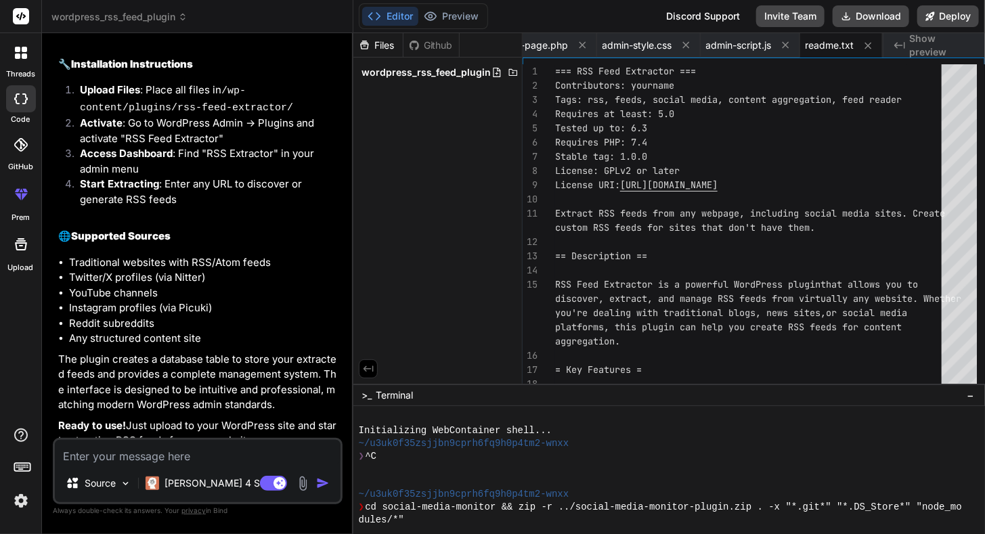
scroll to position [1380, 0]
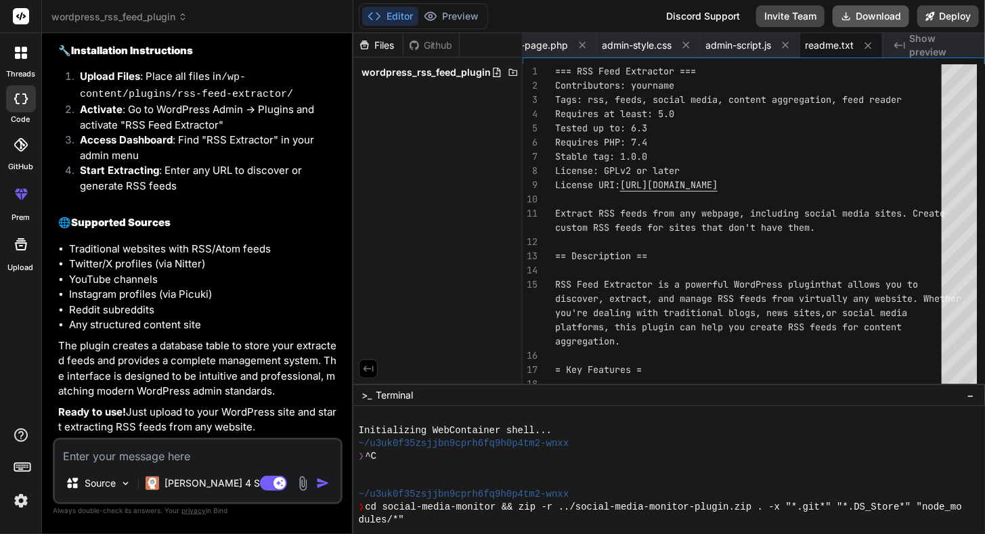
click at [882, 20] on button "Download" at bounding box center [871, 16] width 77 height 22
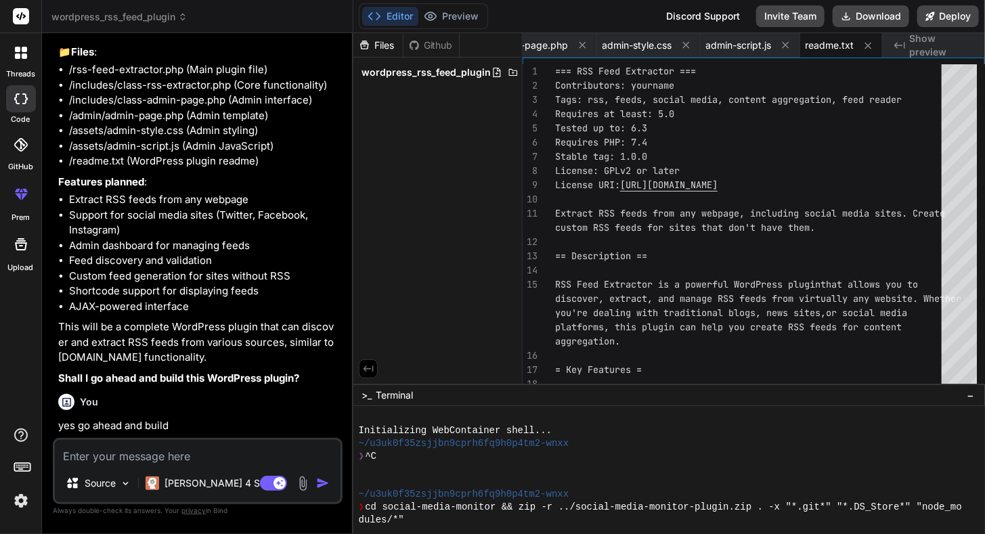
scroll to position [0, 0]
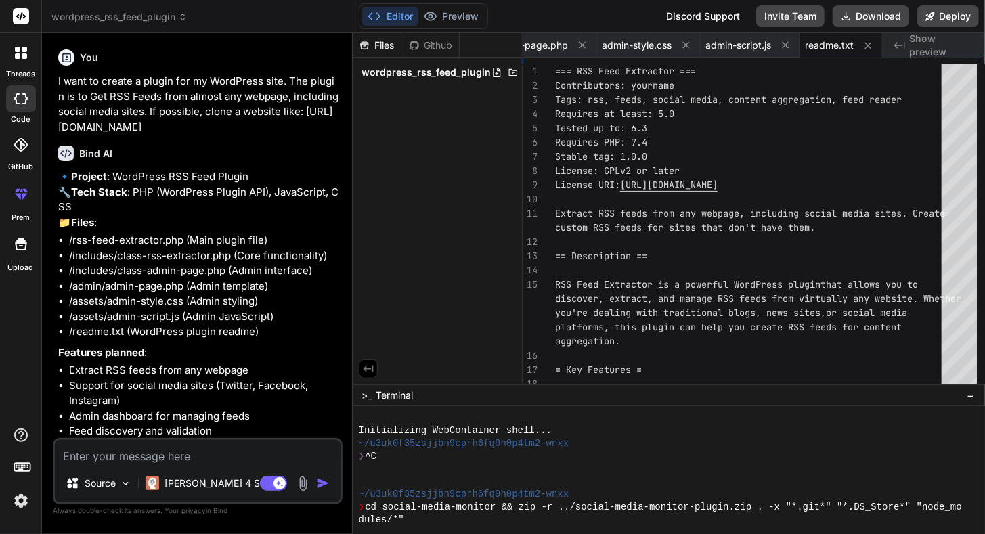
click at [16, 148] on icon at bounding box center [21, 145] width 14 height 14
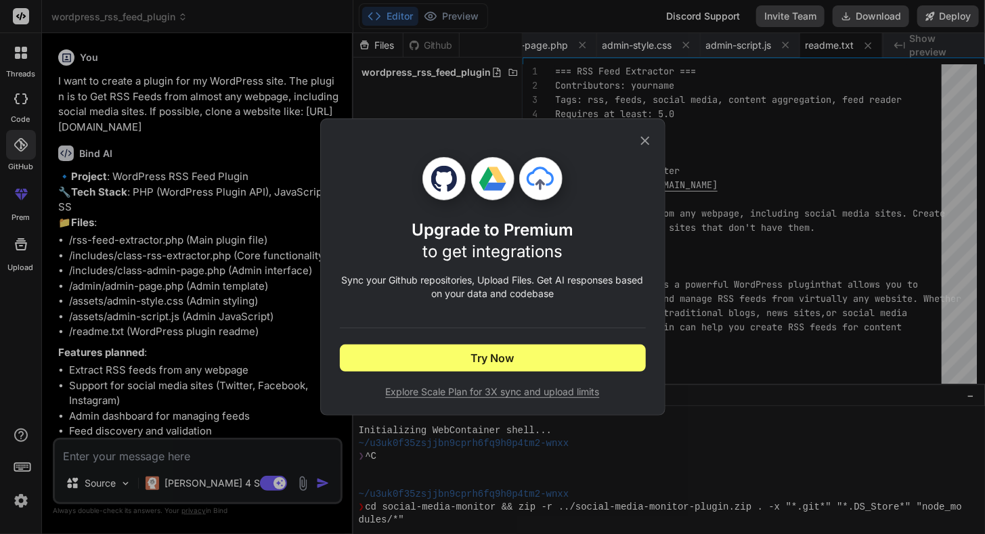
click at [642, 140] on icon at bounding box center [645, 140] width 15 height 15
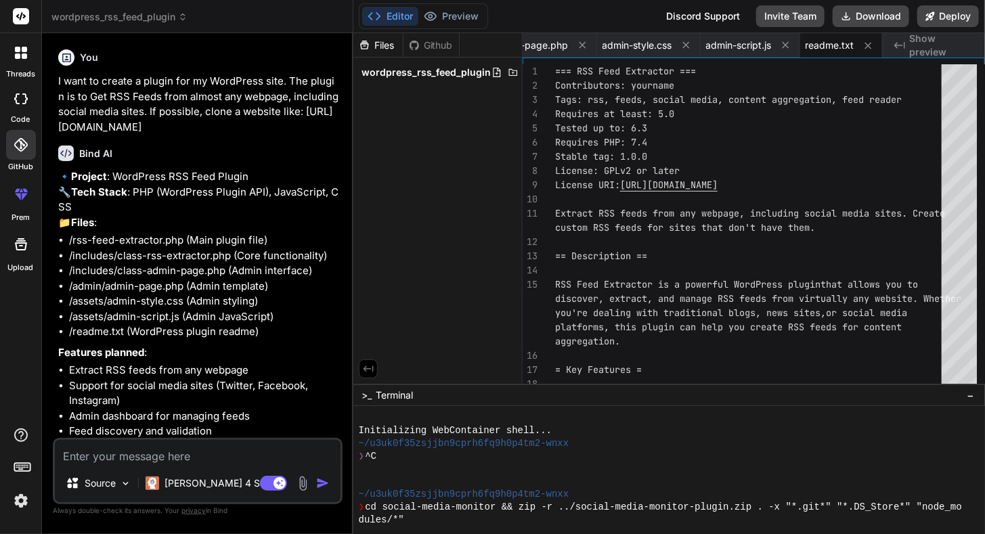
click at [20, 211] on div "prem" at bounding box center [20, 198] width 41 height 51
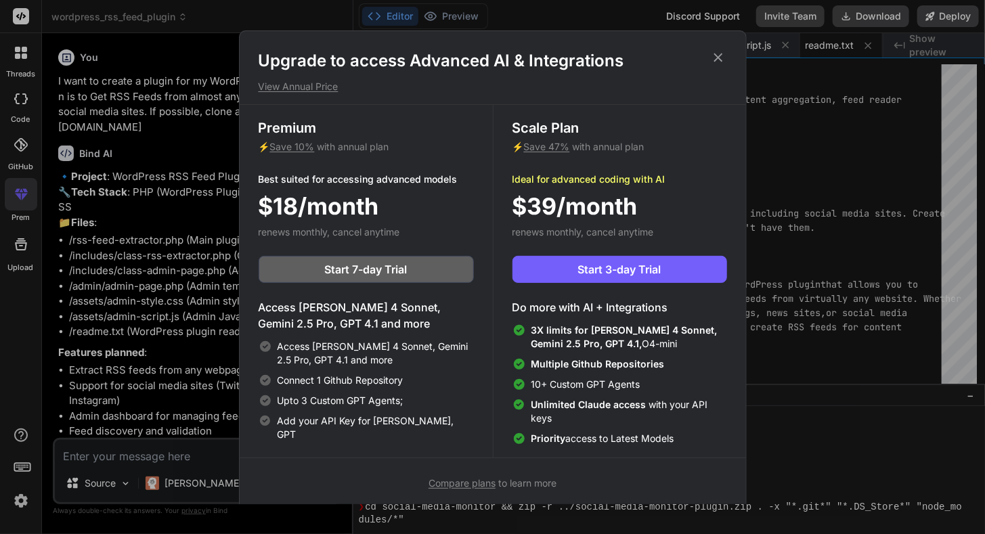
click at [715, 59] on icon at bounding box center [718, 57] width 15 height 15
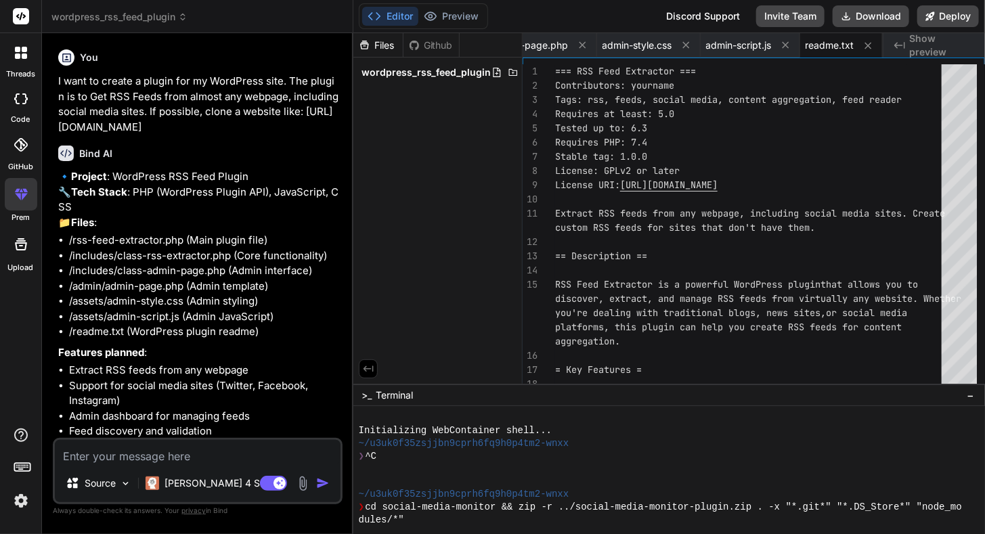
click at [19, 106] on div at bounding box center [21, 98] width 30 height 27
click at [25, 56] on icon at bounding box center [24, 55] width 5 height 5
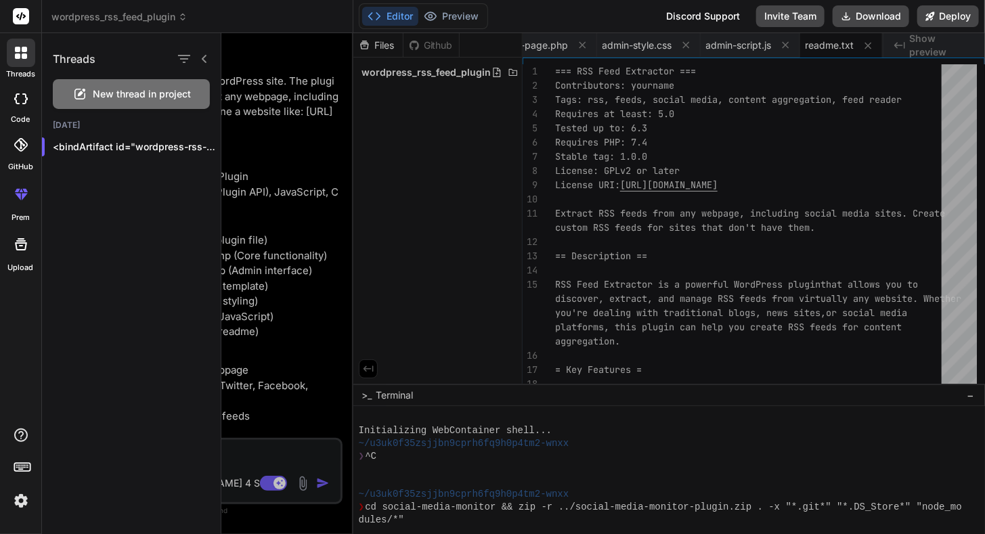
click at [6, 332] on div "threads code GitHub prem Upload" at bounding box center [21, 267] width 42 height 534
click at [116, 94] on span "New thread in project" at bounding box center [142, 94] width 98 height 14
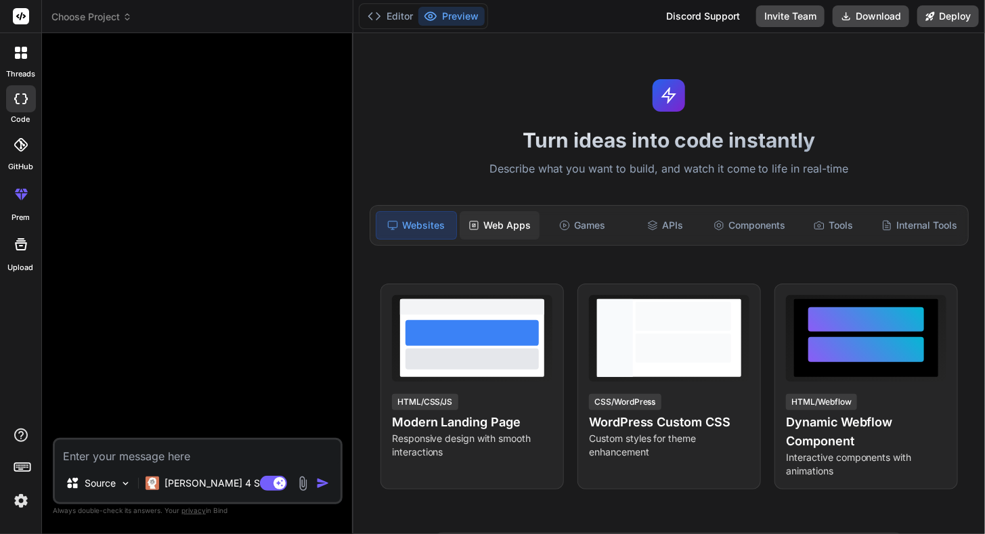
click at [488, 225] on div "Web Apps" at bounding box center [500, 225] width 80 height 28
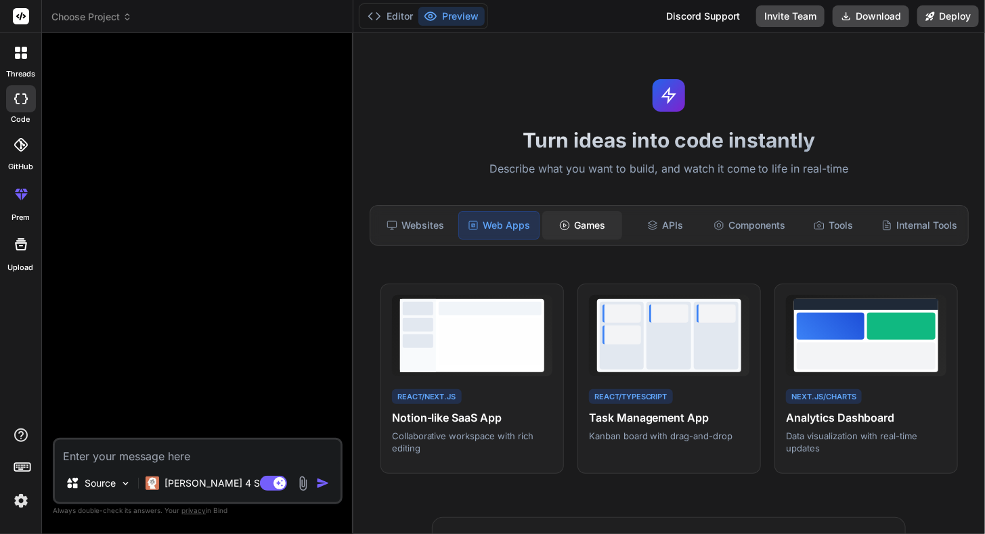
click at [592, 221] on div "Games" at bounding box center [582, 225] width 80 height 28
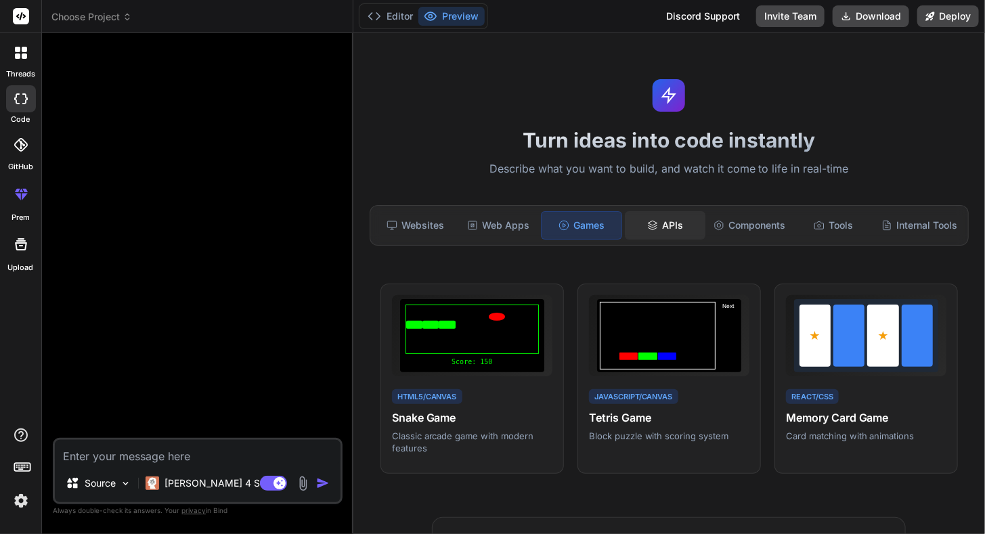
click at [658, 219] on div "APIs" at bounding box center [665, 225] width 80 height 28
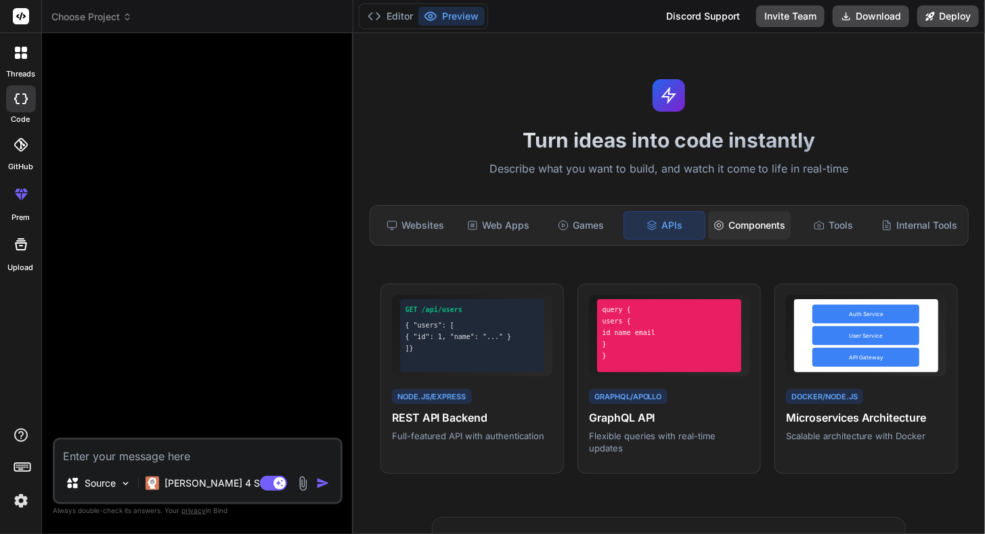
click at [745, 227] on div "Components" at bounding box center [749, 225] width 83 height 28
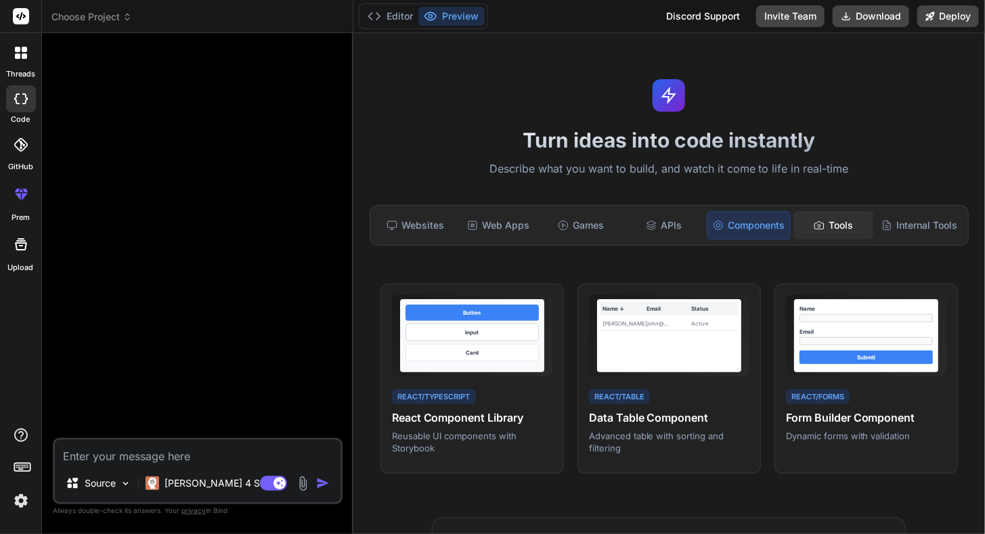
click at [841, 229] on div "Tools" at bounding box center [833, 225] width 80 height 28
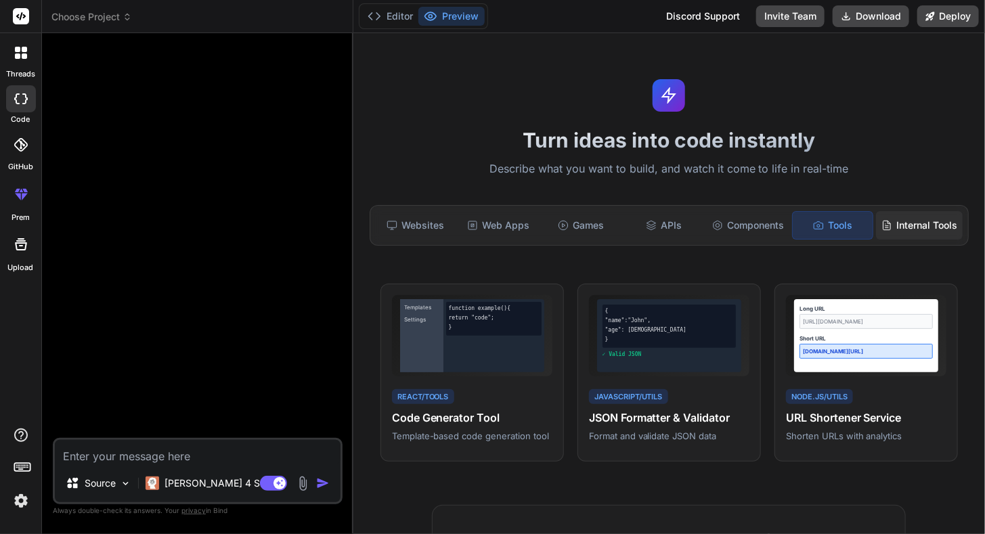
click at [915, 224] on div "Internal Tools" at bounding box center [919, 225] width 87 height 28
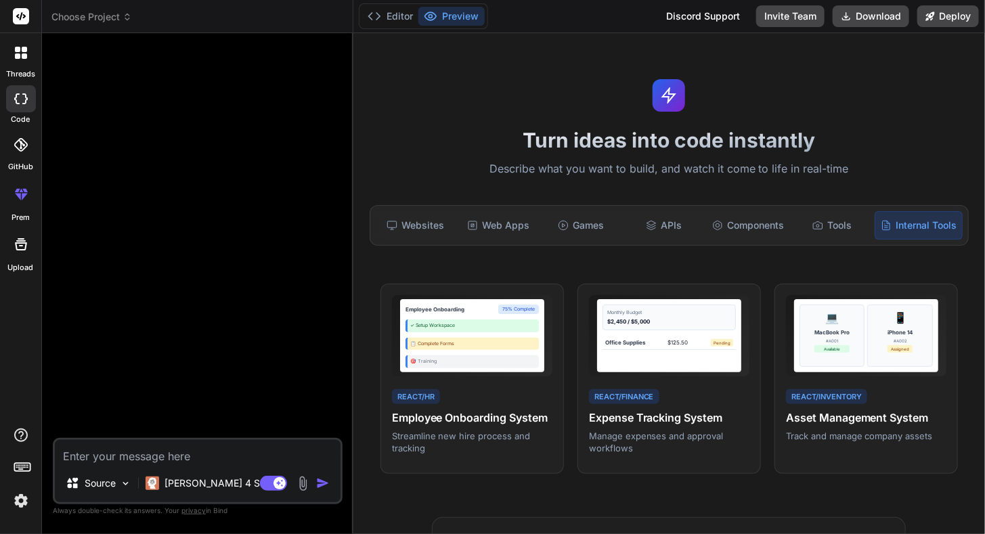
click at [129, 456] on textarea at bounding box center [198, 452] width 286 height 24
paste textarea "I want to create a plugin for my WordPress website. The plugin is to track the …"
type textarea "x"
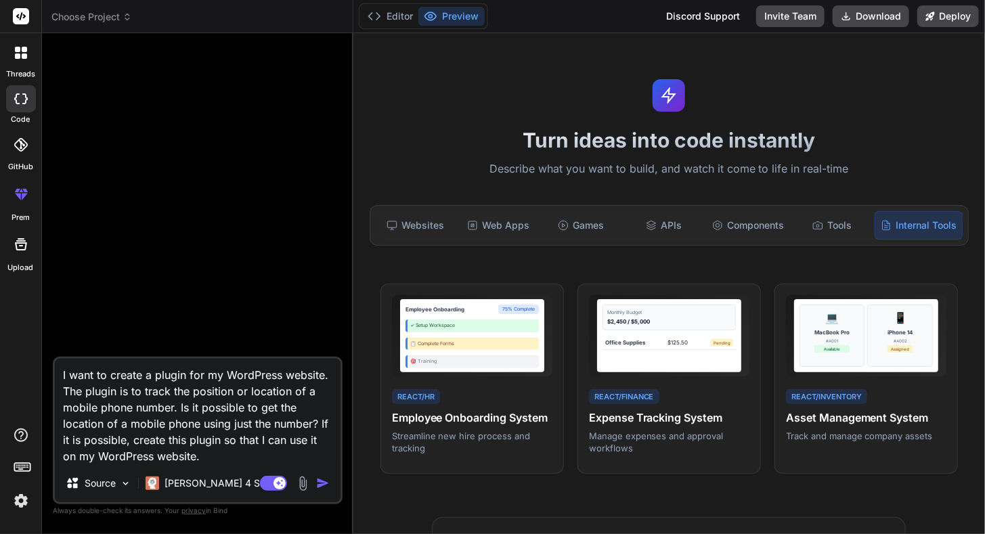
type textarea "I want to create a plugin for my WordPress website. The plugin is to track the …"
click at [319, 483] on img "button" at bounding box center [323, 484] width 14 height 14
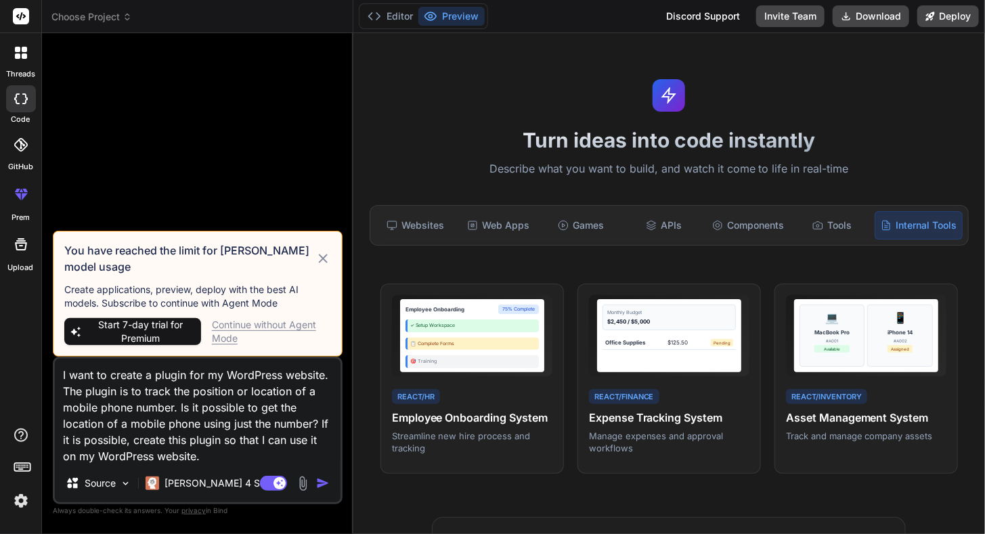
click at [144, 332] on span "Start 7-day trial for Premium" at bounding box center [140, 331] width 110 height 27
type textarea "x"
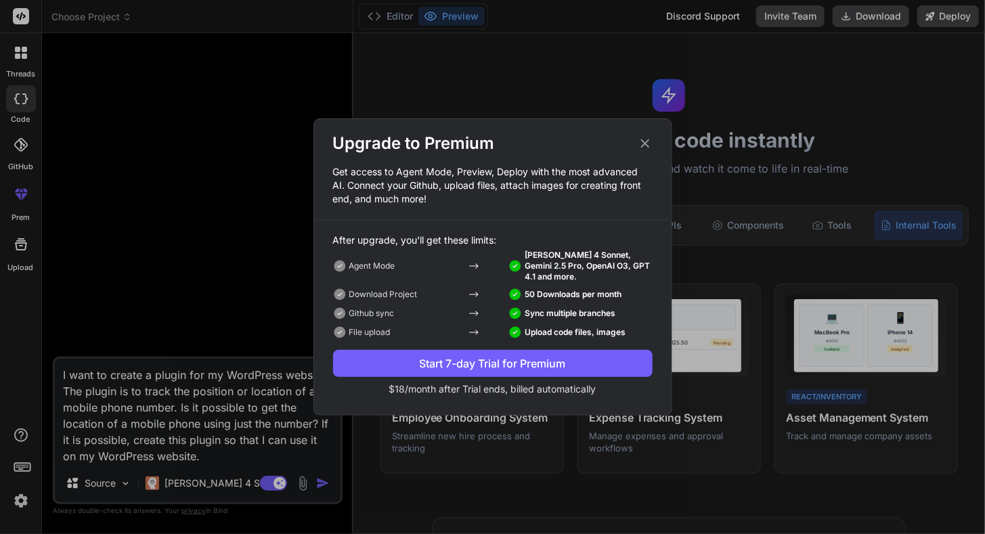
click at [488, 367] on div "Start 7-day Trial for Premium" at bounding box center [493, 363] width 320 height 16
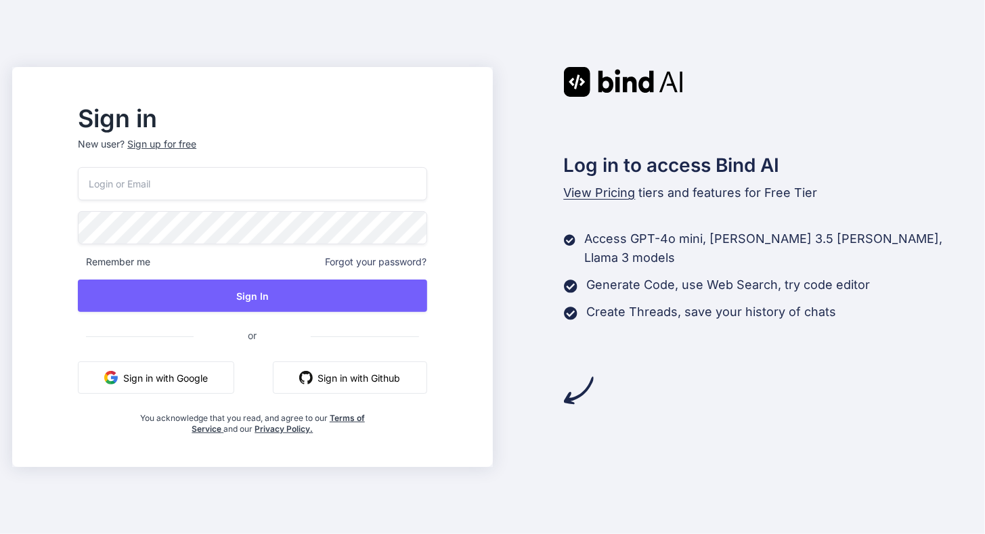
click at [166, 376] on button "Sign in with Google" at bounding box center [156, 378] width 156 height 32
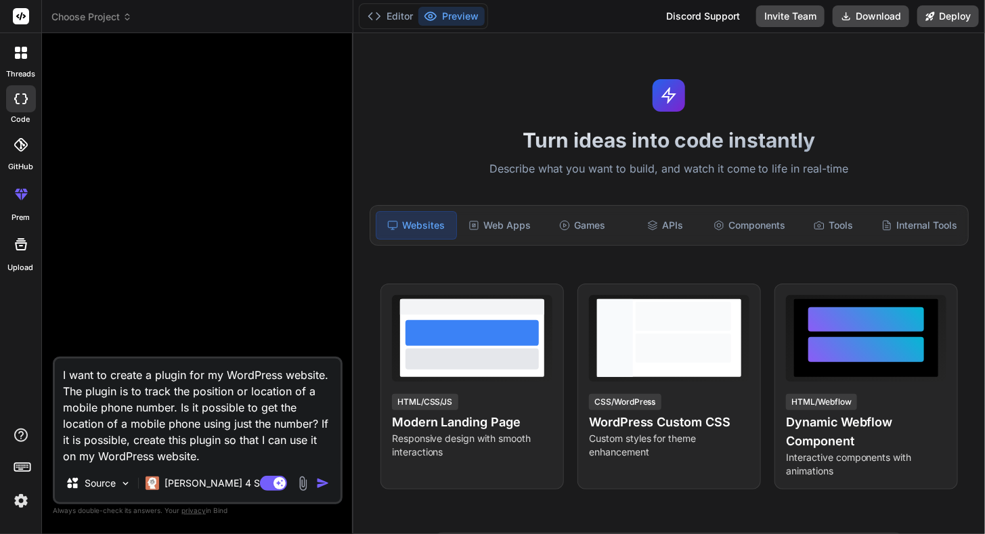
click at [318, 483] on img "button" at bounding box center [323, 484] width 14 height 14
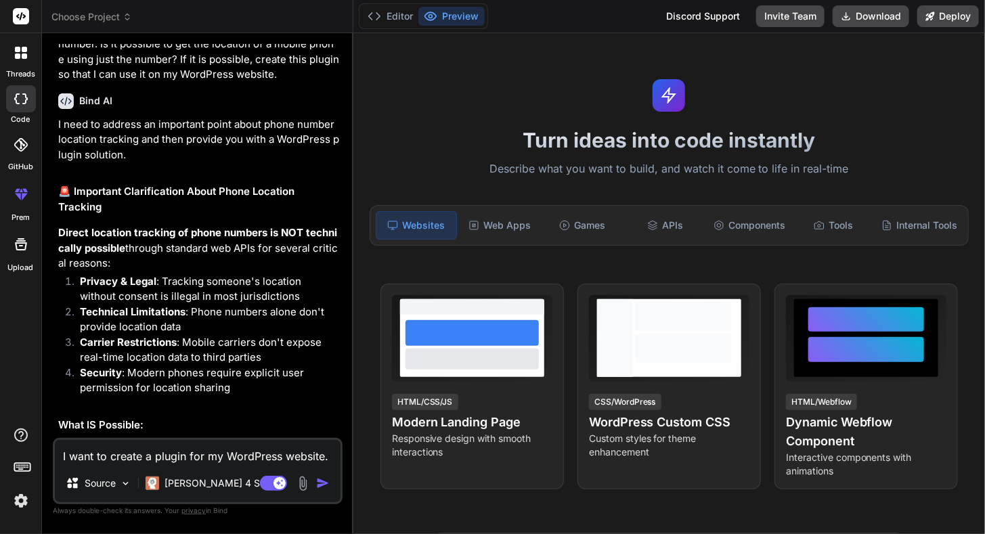
scroll to position [135, 0]
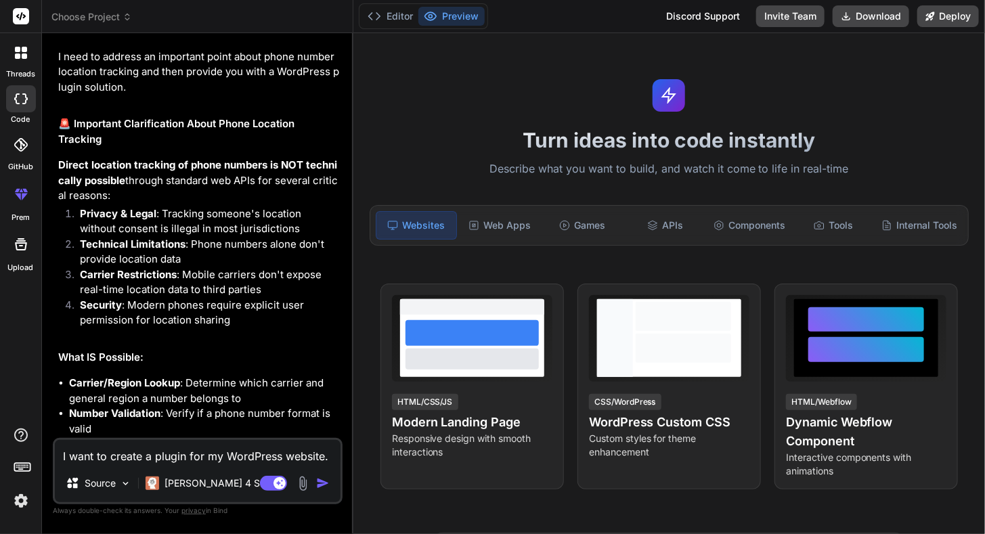
type textarea "x"
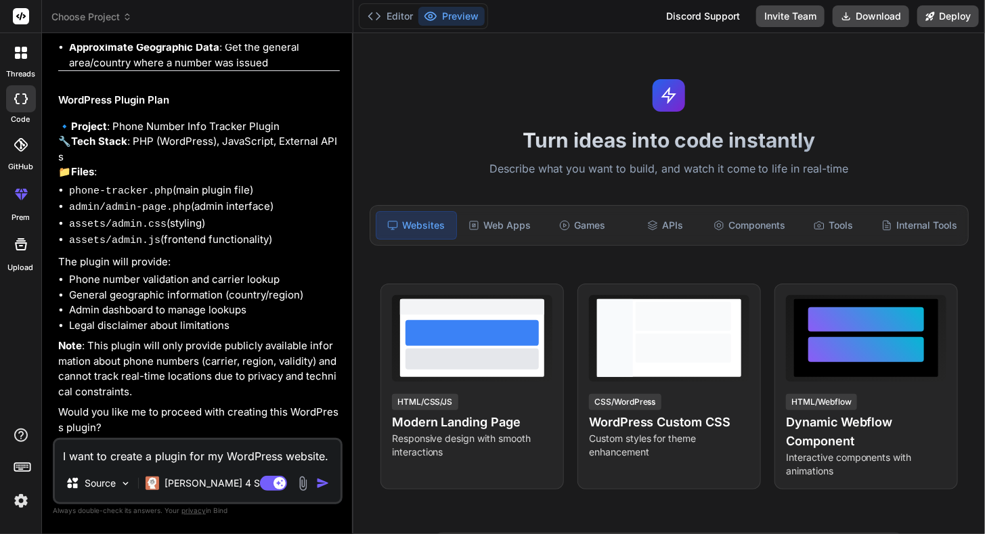
scroll to position [558, 0]
click at [234, 458] on textarea "I want to create a plugin for my WordPress website. The plugin is to track the …" at bounding box center [198, 452] width 286 height 24
type textarea "i"
type textarea "x"
type textarea "is"
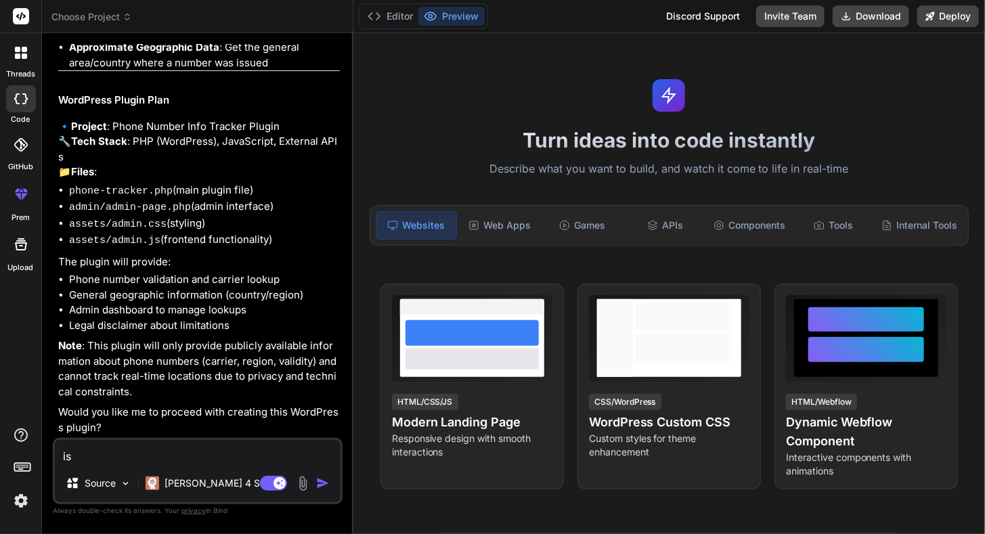
type textarea "x"
type textarea "is"
type textarea "x"
type textarea "is i"
type textarea "x"
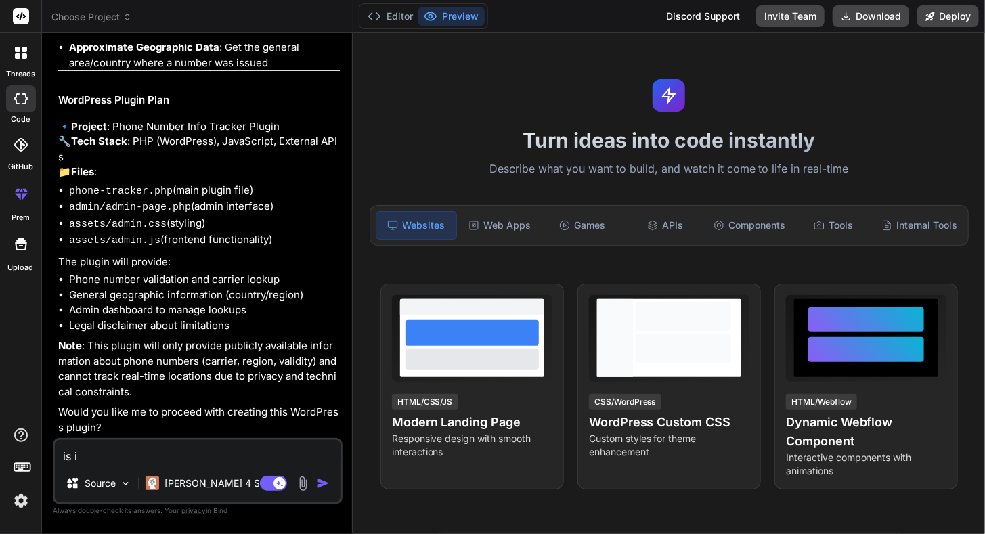
type textarea "is it"
type textarea "x"
type textarea "is it"
type textarea "x"
type textarea "is it p"
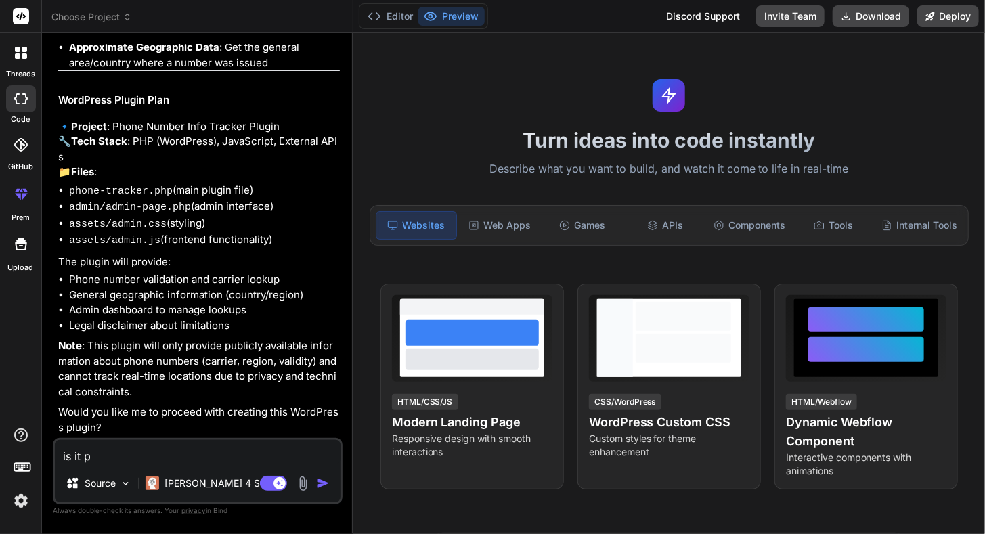
type textarea "x"
type textarea "is it po"
type textarea "x"
type textarea "is it pos"
type textarea "x"
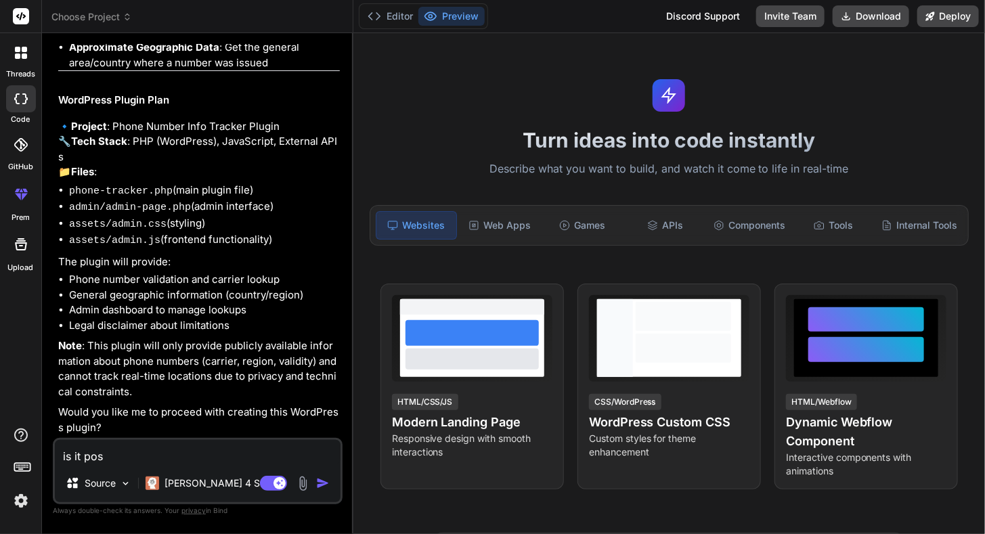
type textarea "is it poss"
type textarea "x"
type textarea "is it possi"
type textarea "x"
type textarea "is it possib"
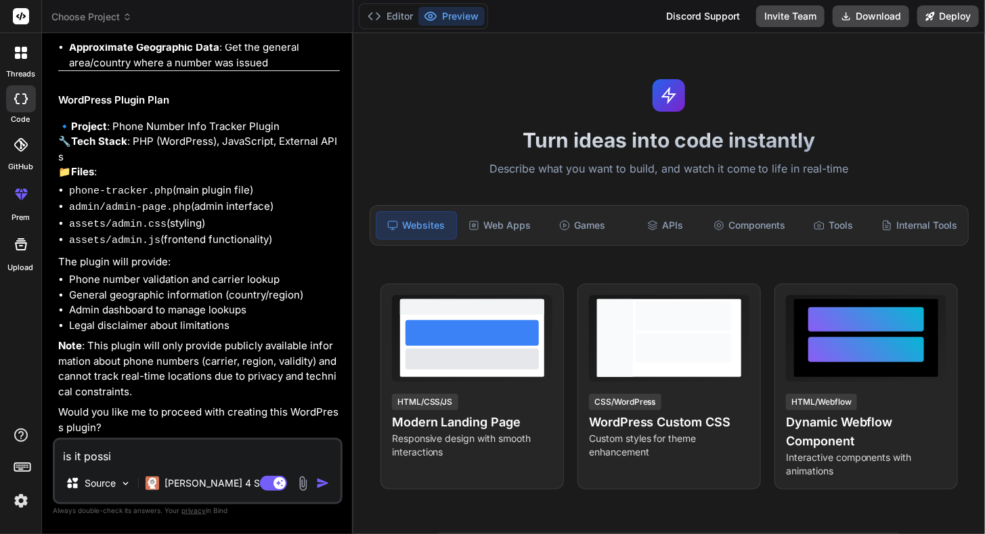
type textarea "x"
type textarea "is it possibl"
type textarea "x"
type textarea "is it possible"
type textarea "x"
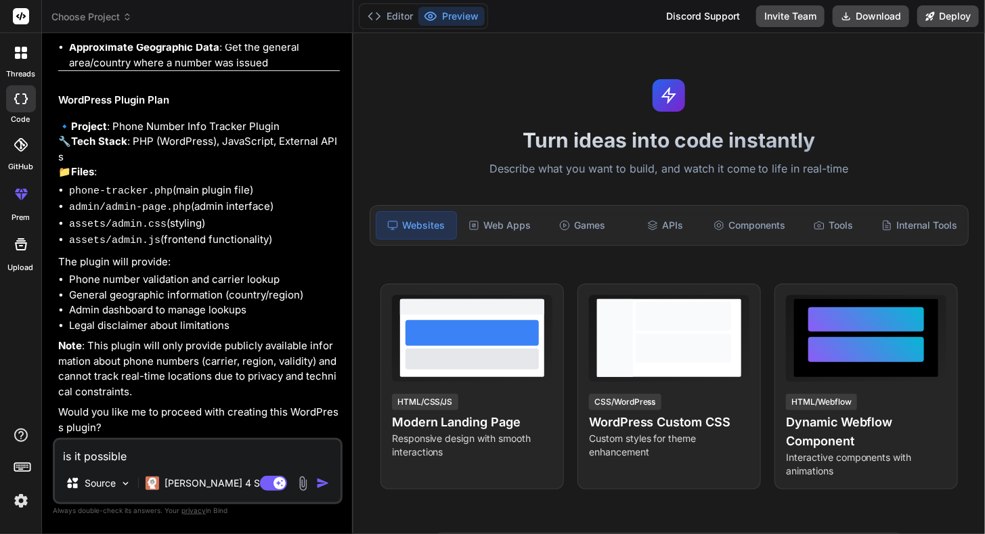
type textarea "is it possible"
type textarea "x"
type textarea "is it possible t"
type textarea "x"
type textarea "is it possible to"
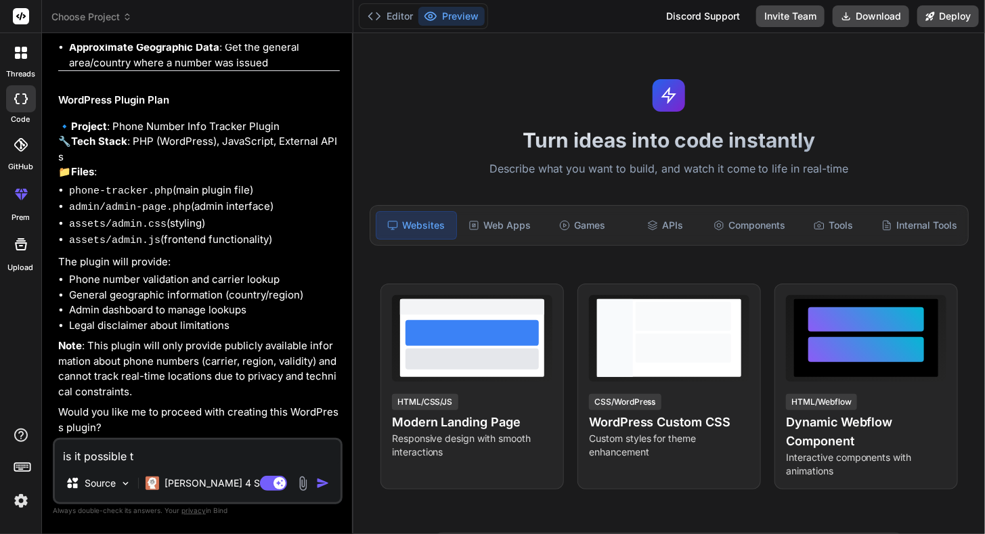
type textarea "x"
type textarea "is it possible to"
type textarea "x"
type textarea "is it possible to s"
type textarea "x"
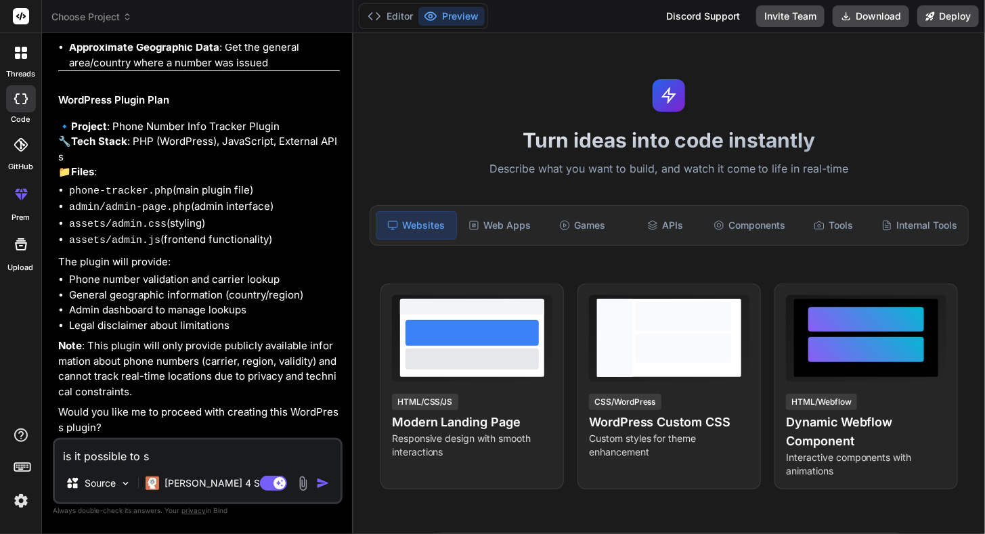
type textarea "is it possible to se"
type textarea "x"
type textarea "is it possible to sen"
type textarea "x"
type textarea "is it possible to sent"
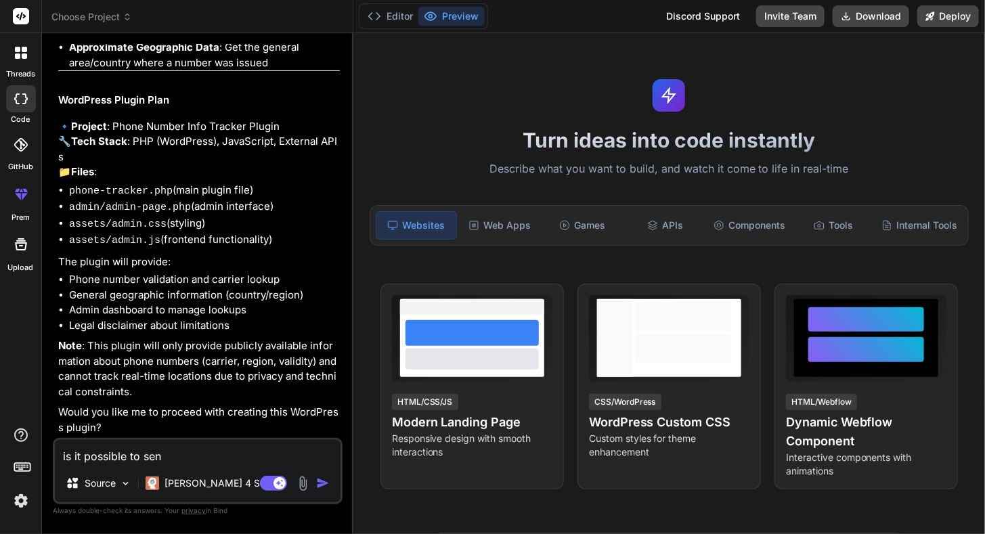
type textarea "x"
type textarea "is it possible to sent"
type textarea "x"
type textarea "is it possible to sent a"
type textarea "x"
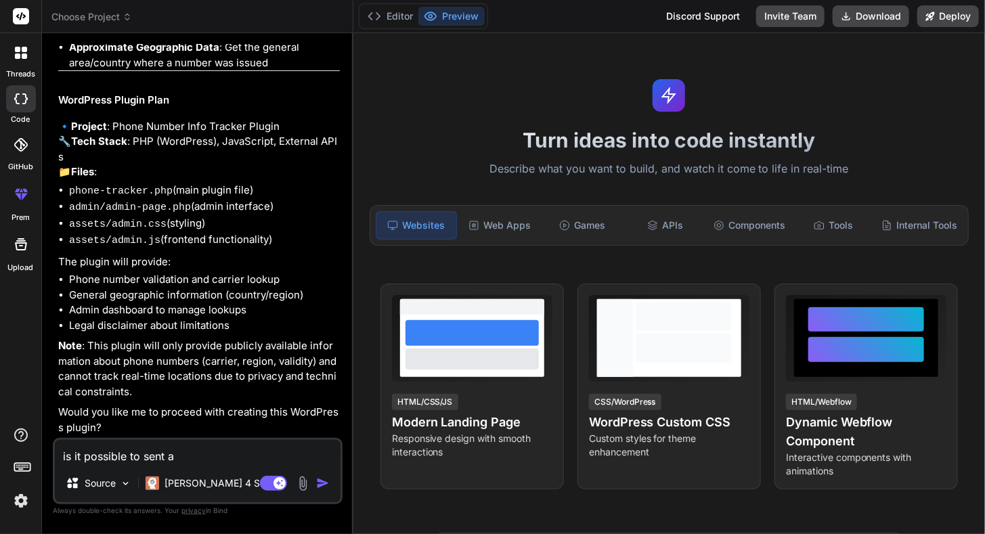
type textarea "is it possible to sent a"
type textarea "x"
type textarea "is it possible to sent a"
type textarea "x"
type textarea "is it possible to sent an"
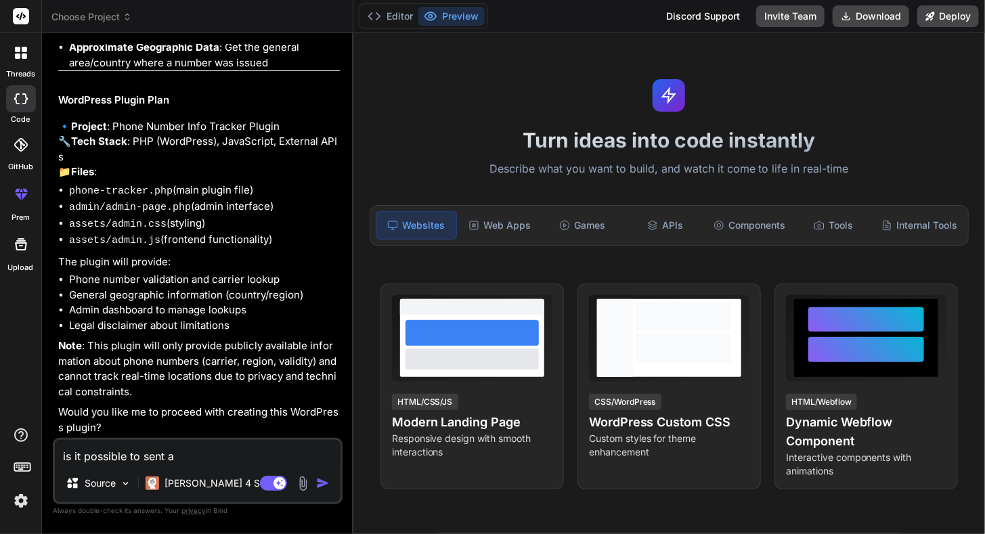
type textarea "x"
type textarea "is it possible to sent an"
type textarea "x"
type textarea "is it possible to sent an i"
type textarea "x"
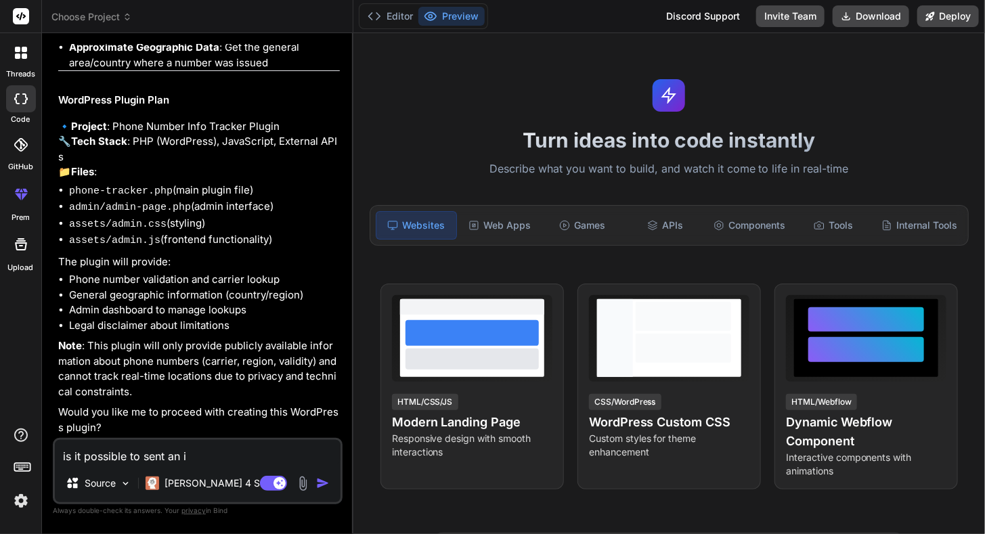
type textarea "is it possible to sent an im"
type textarea "x"
click at [179, 458] on textarea "is it possible to sent an im" at bounding box center [198, 452] width 286 height 24
type textarea "is it possible to sent a im"
type textarea "x"
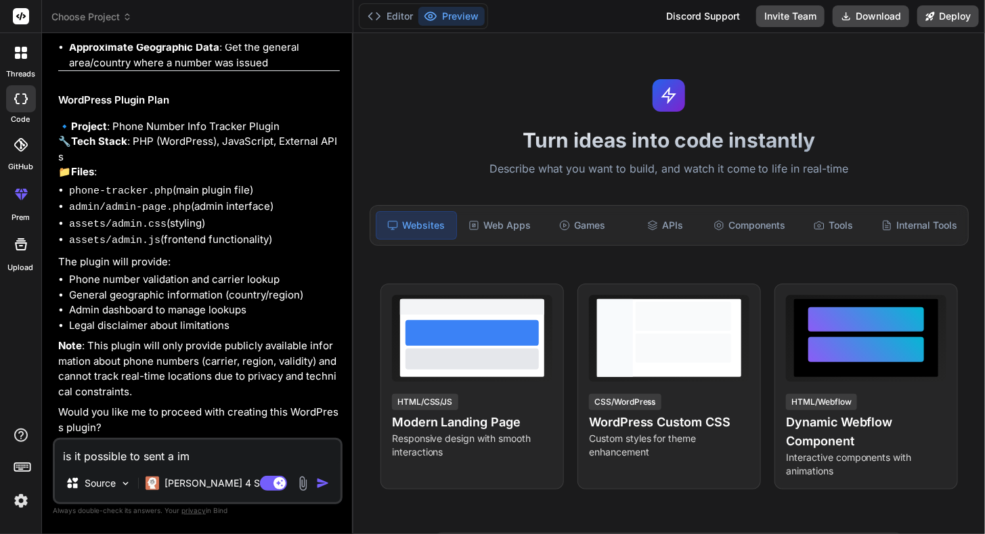
type textarea "is it possible to sent a im"
type textarea "x"
type textarea "is it possible to sent a b im"
type textarea "x"
type textarea "is it possible to sent a bl im"
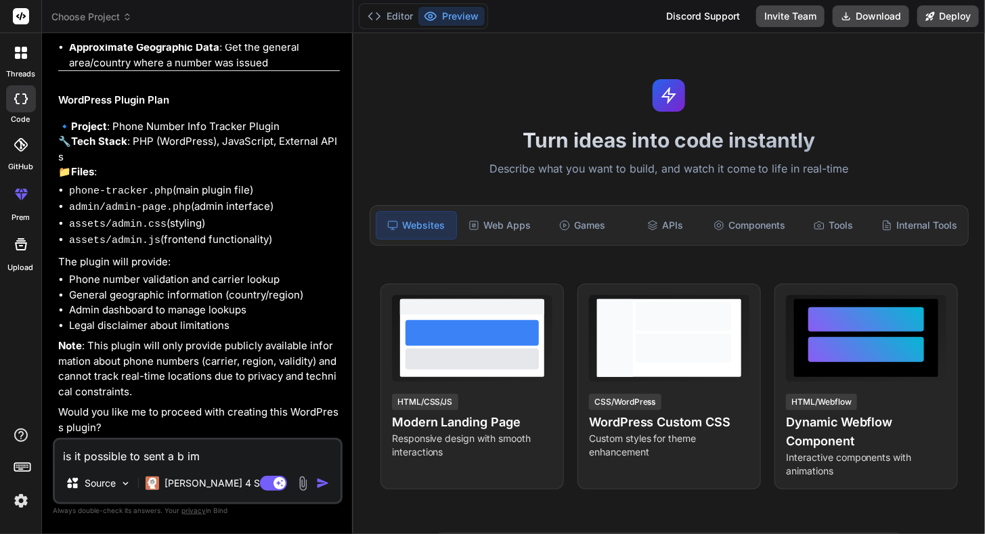
type textarea "x"
type textarea "is it possible to sent a blu im"
type textarea "x"
type textarea "is it possible to sent a blur im"
type textarea "x"
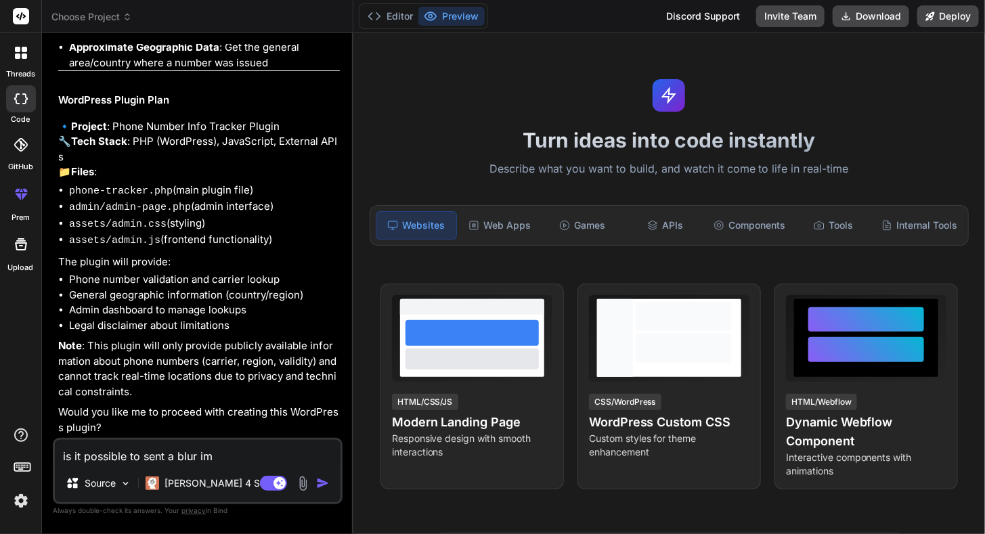
type textarea "is it possible to sent a blur ima"
type textarea "x"
type textarea "is it possible to sent a blur imag"
type textarea "x"
type textarea "is it possible to sent a blur image"
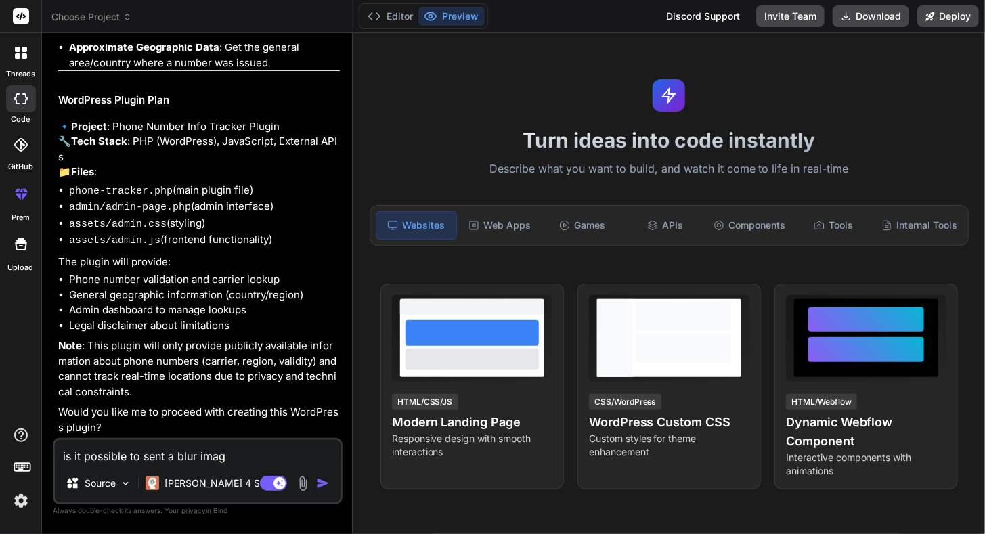
type textarea "x"
type textarea "is it possible to sent a blur image"
type textarea "x"
type textarea "is it possible to sent a blur image a"
type textarea "x"
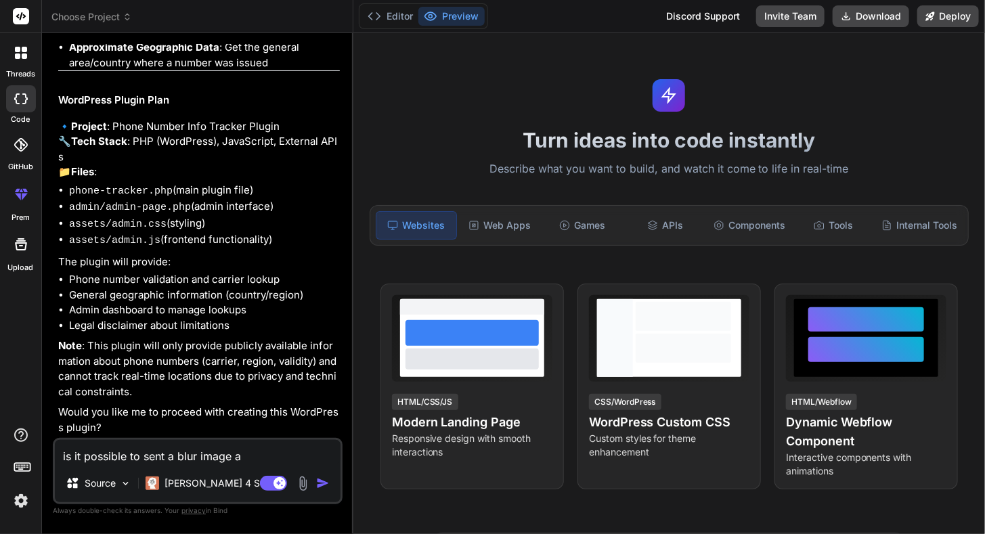
type textarea "is it possible to sent a blur image an"
type textarea "x"
type textarea "is it possible to sent a blur image and"
type textarea "x"
type textarea "is it possible to sent a blur image and"
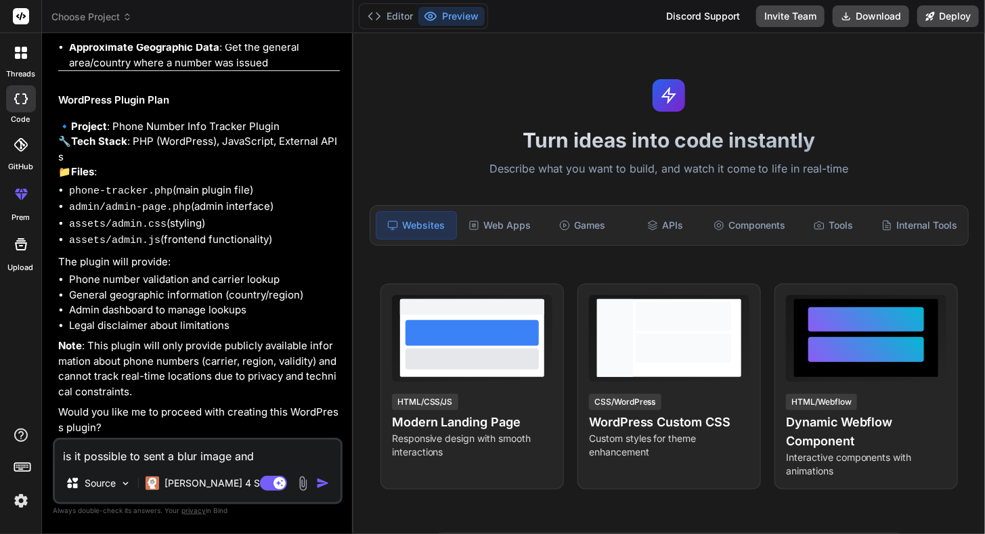
type textarea "x"
type textarea "is it possible to sent a blur image and w"
type textarea "x"
type textarea "is it possible to sent a blur image and wh"
type textarea "x"
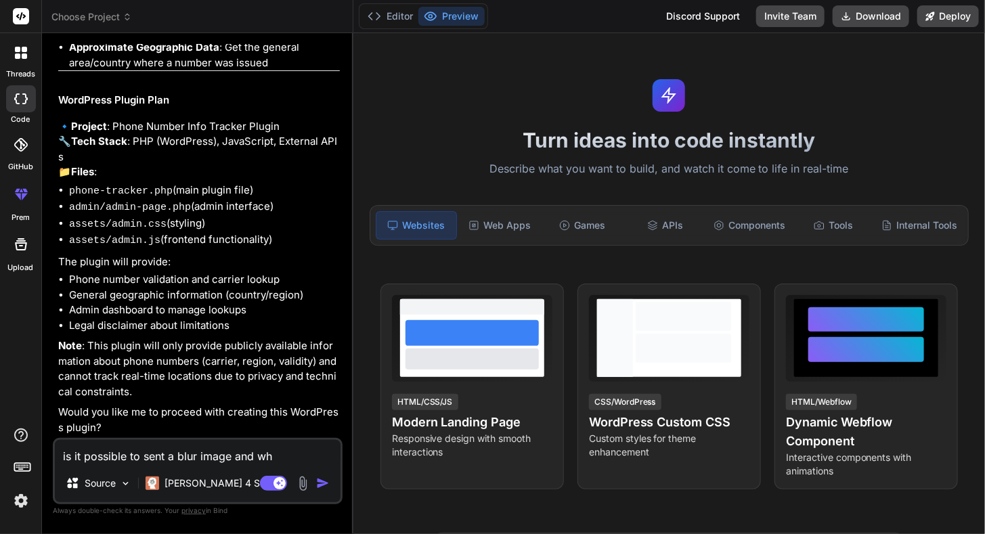
type textarea "is it possible to sent a blur image and whe"
type textarea "x"
type textarea "is it possible to sent a blur image and when"
type textarea "x"
type textarea "is it possible to sent a blur image and when"
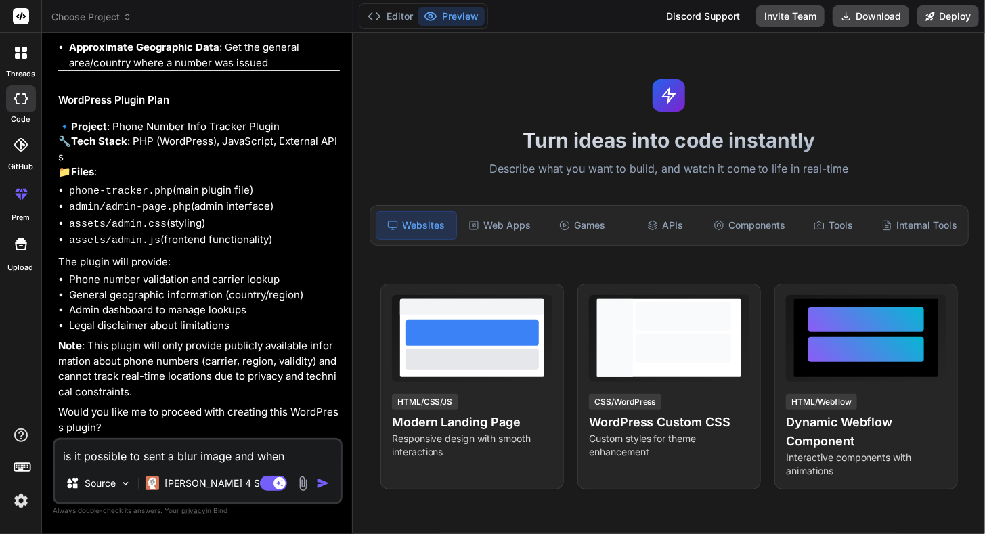
type textarea "x"
type textarea "is it possible to sent a blur image and when c"
type textarea "x"
type textarea "is it possible to sent a blur image and when cl"
type textarea "x"
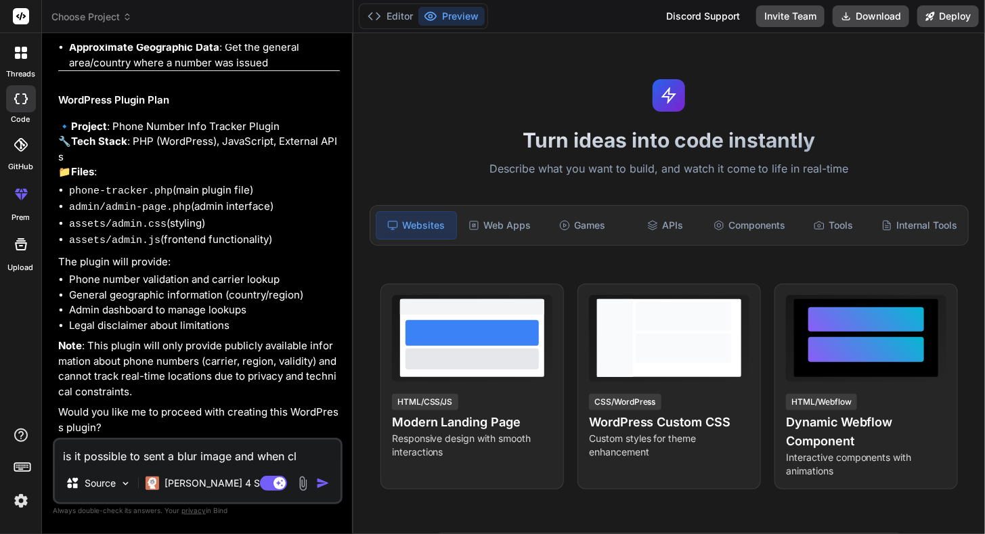
type textarea "is it possible to sent a blur image and when cli"
type textarea "x"
type textarea "is it possible to sent a blur image and when clic"
type textarea "x"
type textarea "is it possible to sent a blur image and when click"
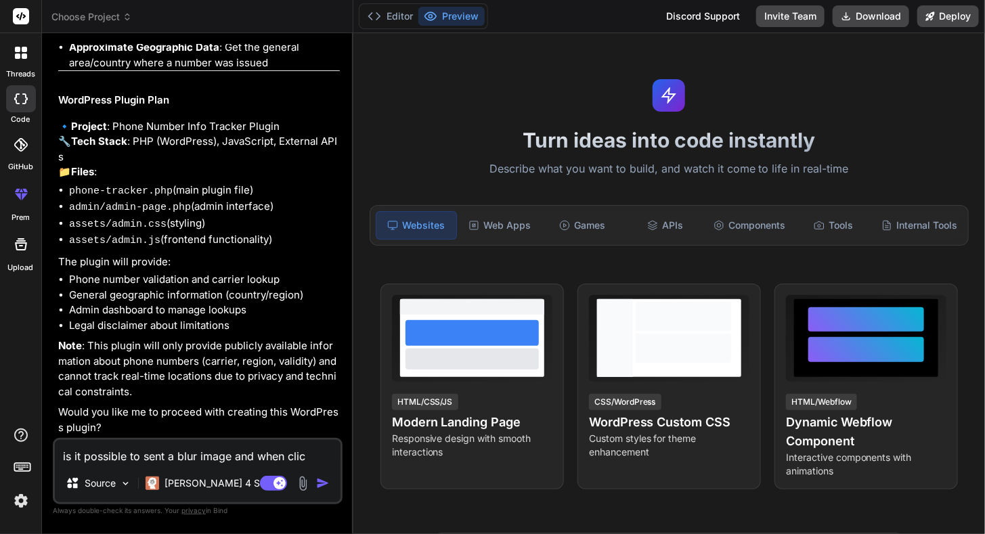
type textarea "x"
type textarea "is it possible to sent a blur image and when clicke"
type textarea "x"
type textarea "is it possible to sent a blur image and when clicked"
type textarea "x"
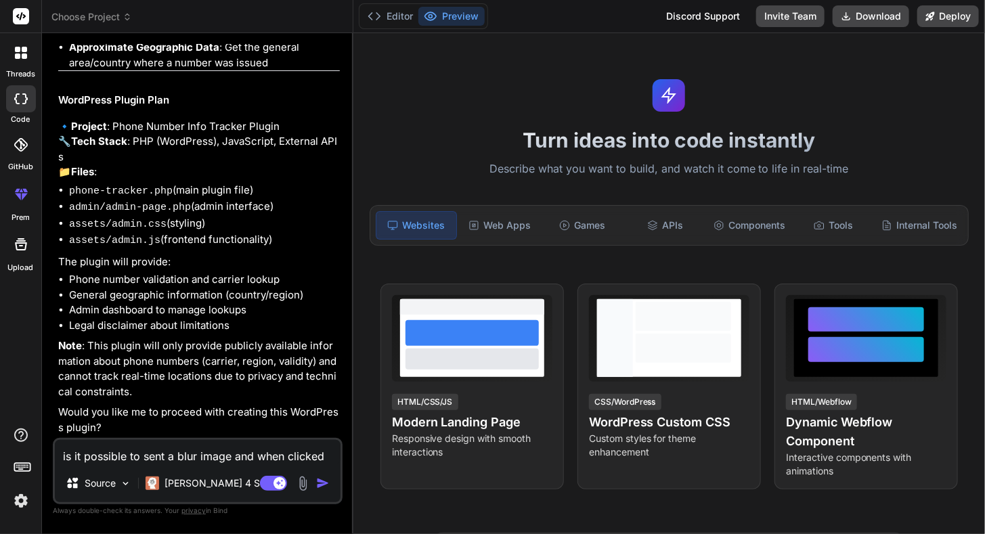
type textarea "is it possible to sent a blur image and when clicked"
type textarea "x"
type textarea "is it possible to sent a blur image and when clicked t"
type textarea "x"
type textarea "is it possible to sent a blur image and when clicked th"
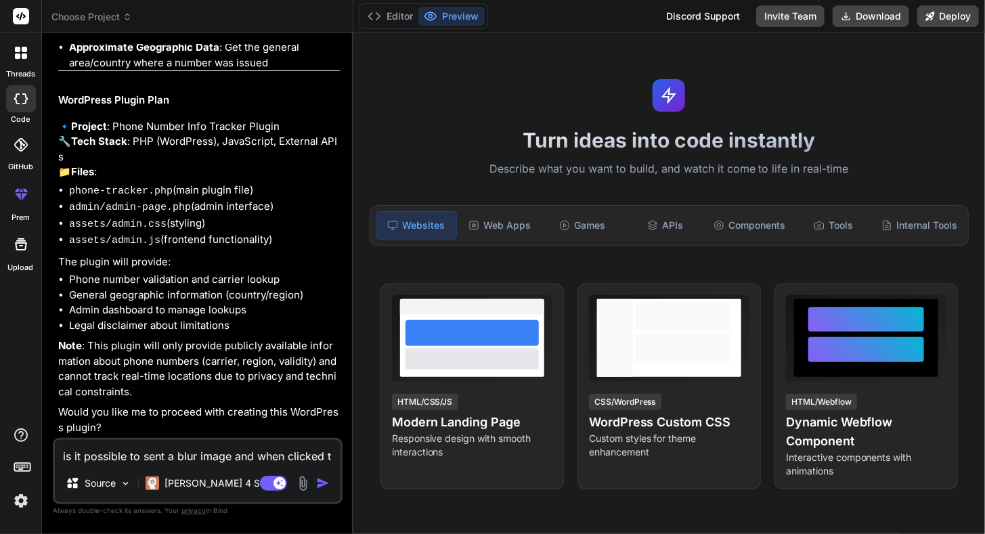
type textarea "x"
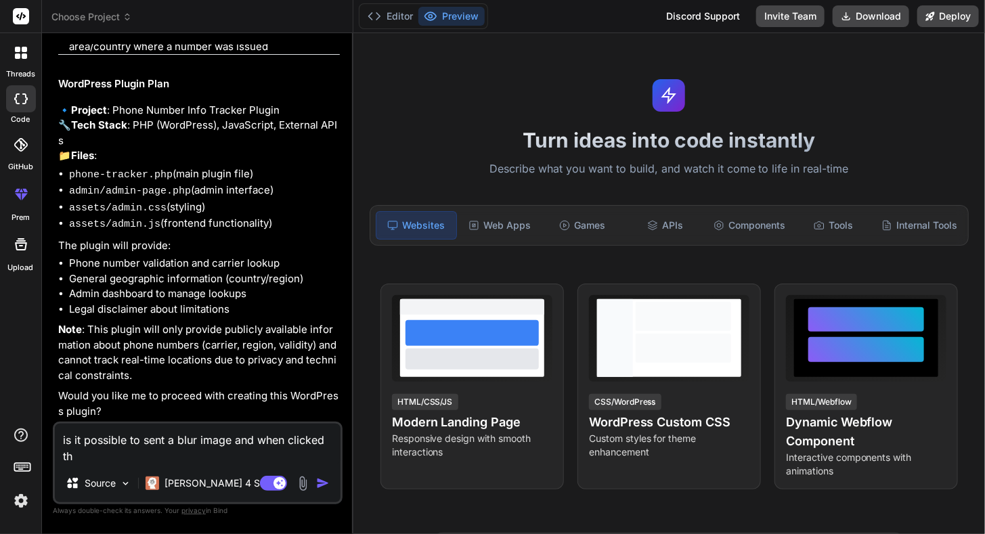
type textarea "is it possible to sent a blur image and when clicked the"
type textarea "x"
type textarea "is it possible to sent a blur image and when clicked the"
type textarea "x"
type textarea "is it possible to sent a blur image and when clicked the i"
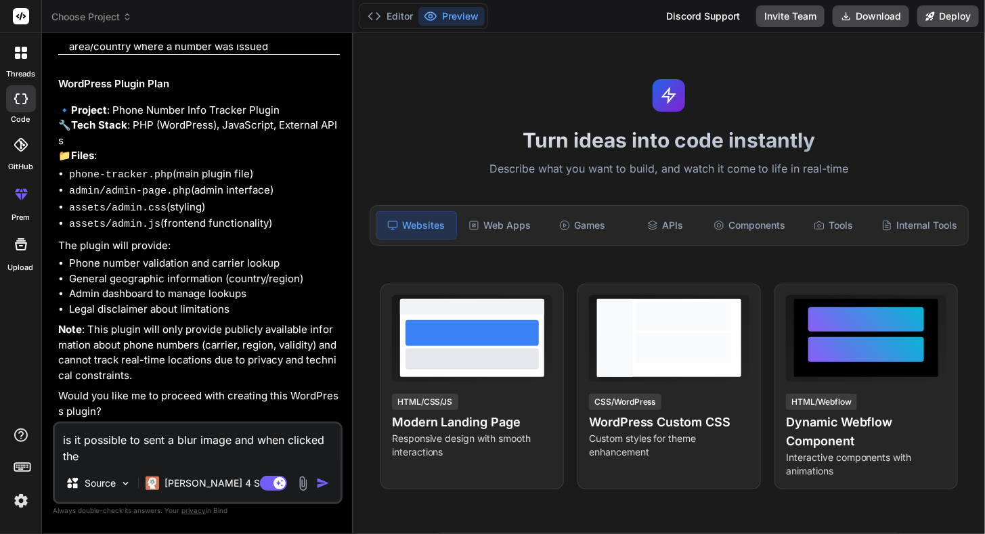
type textarea "x"
type textarea "is it possible to sent a blur image and when clicked the im"
type textarea "x"
type textarea "is it possible to sent a blur image and when clicked the ima"
type textarea "x"
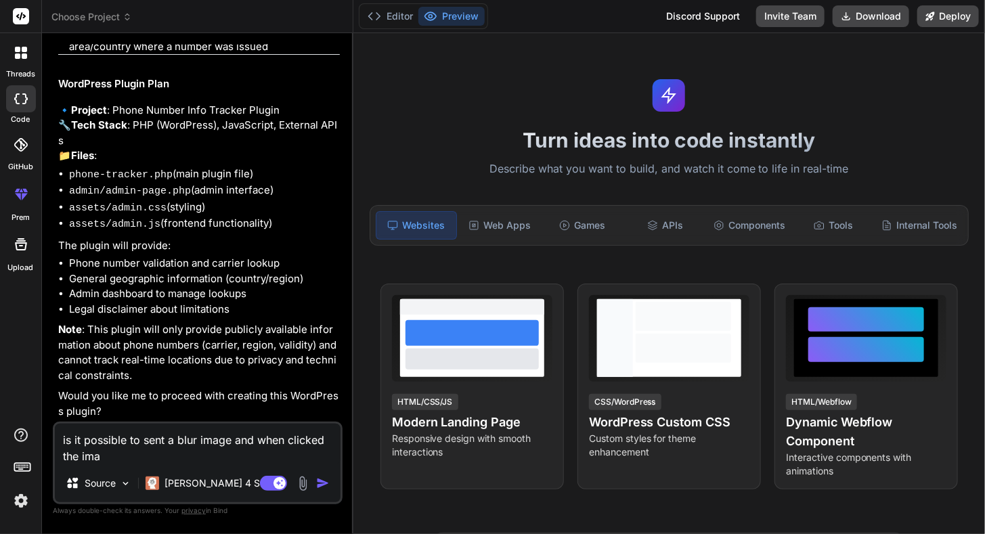
type textarea "is it possible to sent a blur image and when clicked the imag"
type textarea "x"
type textarea "is it possible to sent a blur image and when clicked the image"
type textarea "x"
type textarea "is it possible to sent a blur image and when clicked the image"
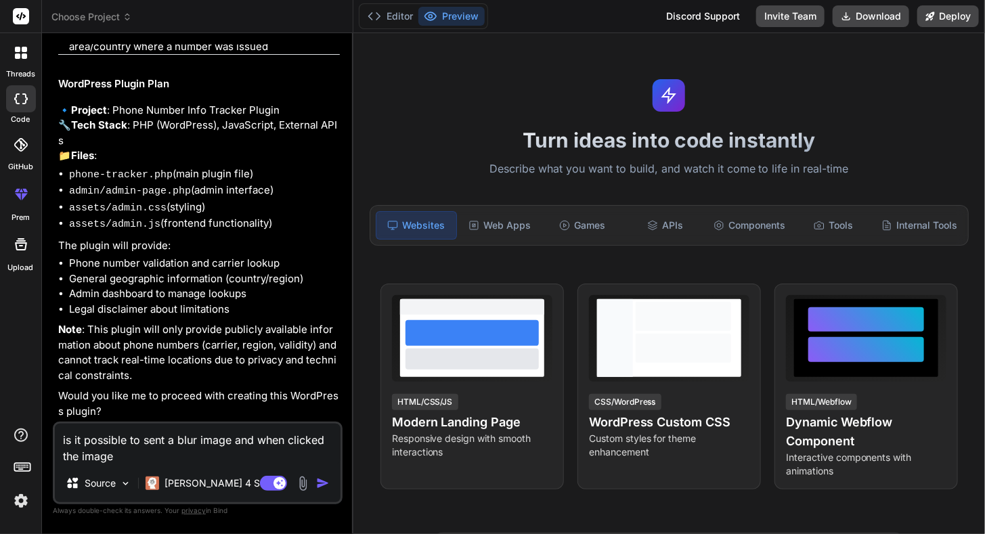
type textarea "x"
type textarea "is it possible to sent a blur image and when clicked the image i"
type textarea "x"
type textarea "is it possible to sent a blur image and when clicked the image it"
type textarea "x"
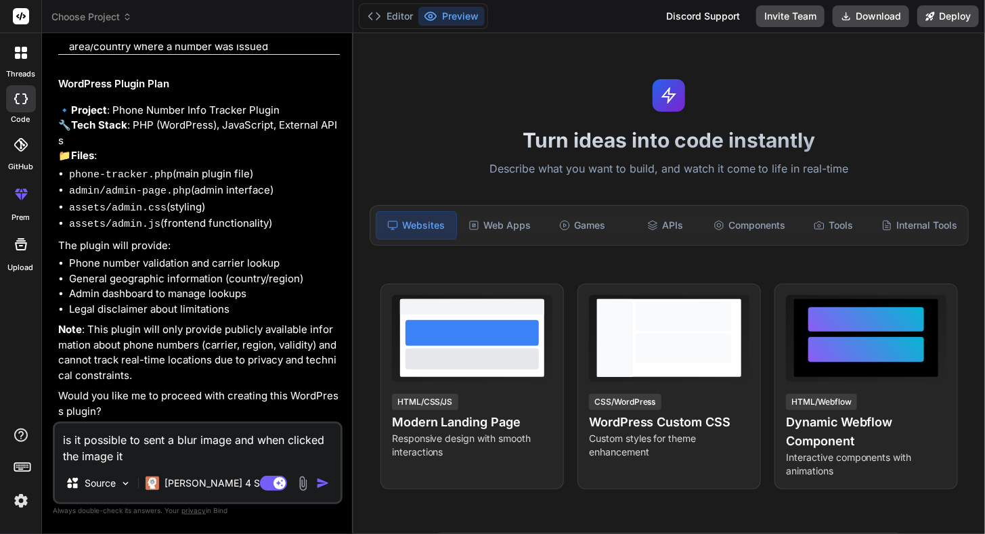
type textarea "is it possible to sent a blur image and when clicked the image it"
type textarea "x"
type textarea "is it possible to sent a blur image and when clicked the image it b"
type textarea "x"
type textarea "is it possible to sent a blur image and when clicked the image it be"
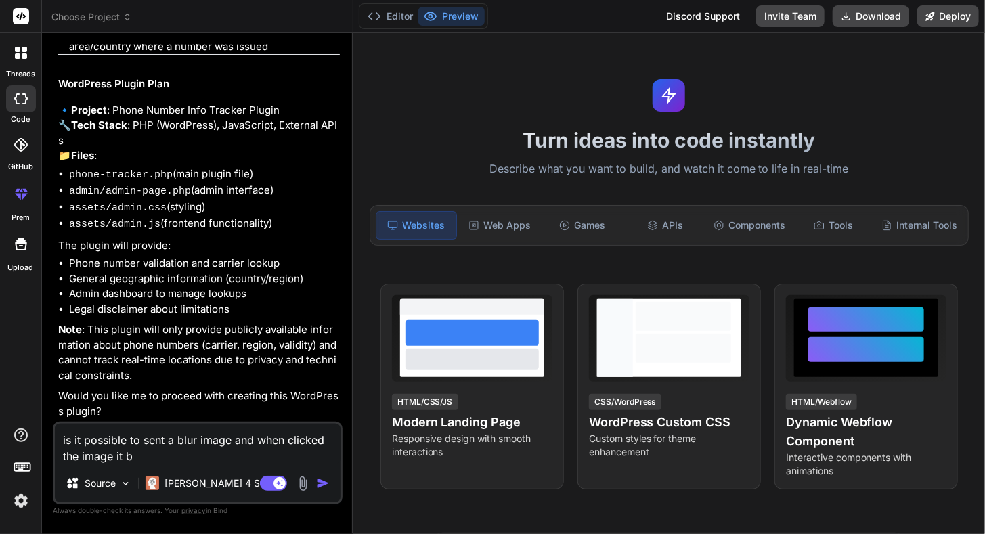
type textarea "x"
type textarea "is it possible to sent a blur image and when clicked the image it bec"
type textarea "x"
type textarea "is it possible to sent a blur image and when clicked the image it beco"
type textarea "x"
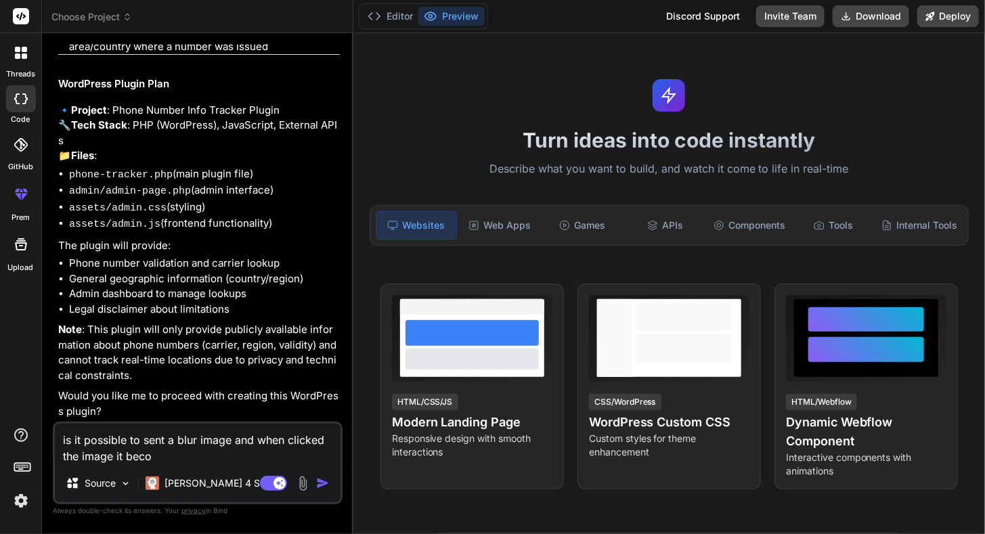
type textarea "is it possible to sent a blur image and when clicked the image it becom"
type textarea "x"
type textarea "is it possible to sent a blur image and when clicked the image it become"
type textarea "x"
type textarea "is it possible to sent a blur image and when clicked the image it become"
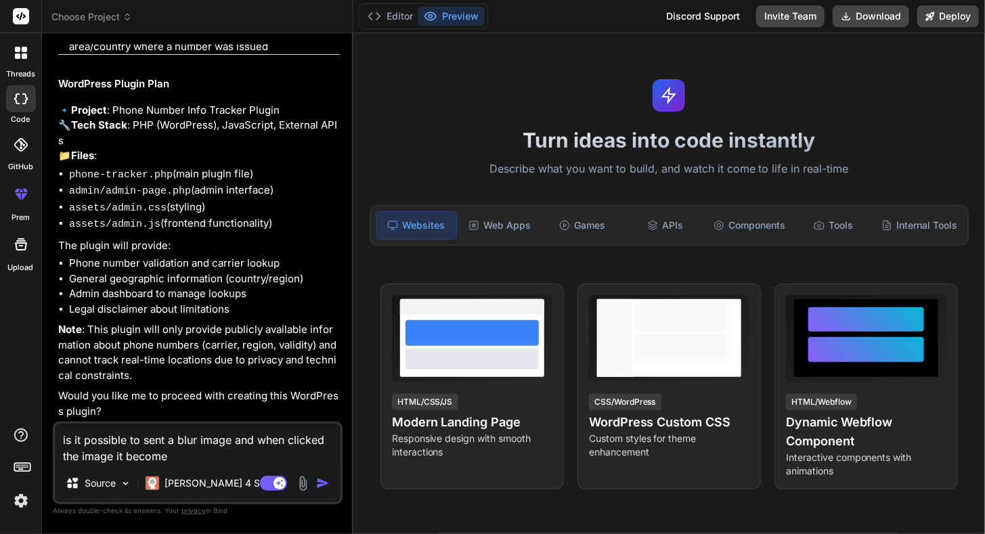
type textarea "x"
type textarea "is it possible to sent a blur image and when clicked the image it become c"
type textarea "x"
type textarea "is it possible to sent a blur image and when clicked the image it become cl"
type textarea "x"
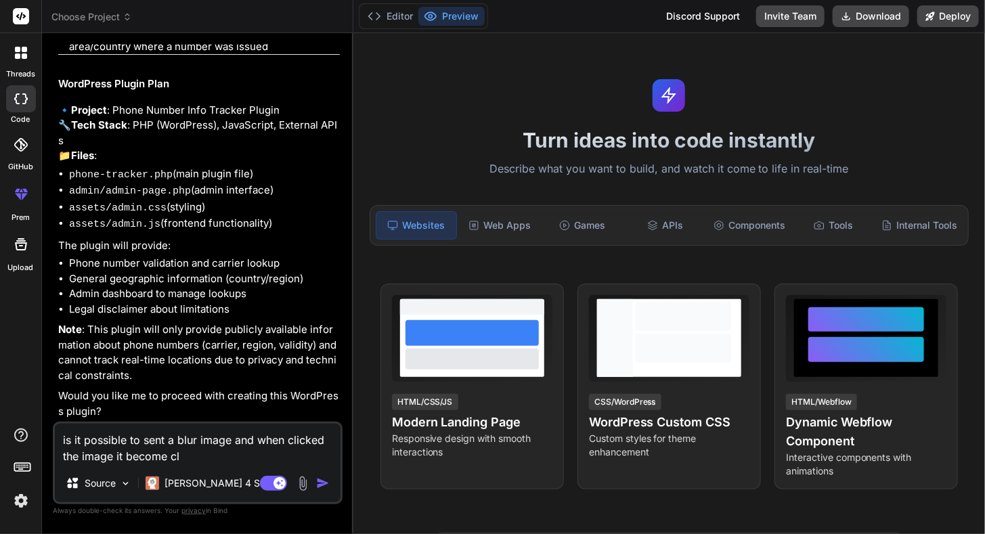
type textarea "is it possible to sent a blur image and when clicked the image it become cle"
type textarea "x"
type textarea "is it possible to sent a blur image and when clicked the image it become clea"
type textarea "x"
type textarea "is it possible to sent a blur image and when clicked the image it become clear"
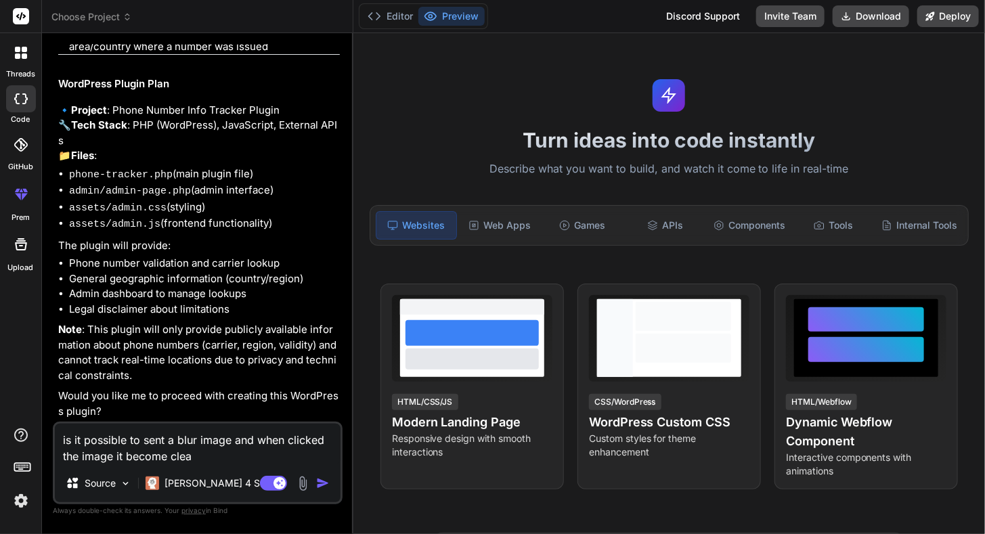
type textarea "x"
type textarea "is it possible to sent a blur image and when clicked the image it become clear"
type textarea "x"
type textarea "is it possible to sent a blur image and when clicked the image it become clear a"
type textarea "x"
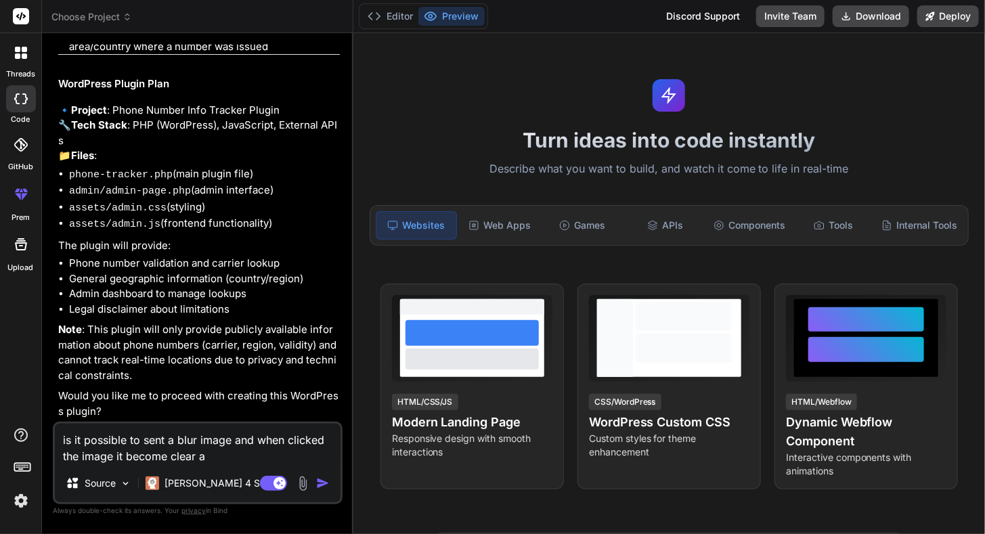
type textarea "is it possible to sent a blur image and when clicked the image it become clear …"
type textarea "x"
type textarea "is it possible to sent a blur image and when clicked the image it become clear …"
type textarea "x"
type textarea "is it possible to sent a blur image and when clicked the image it become clear …"
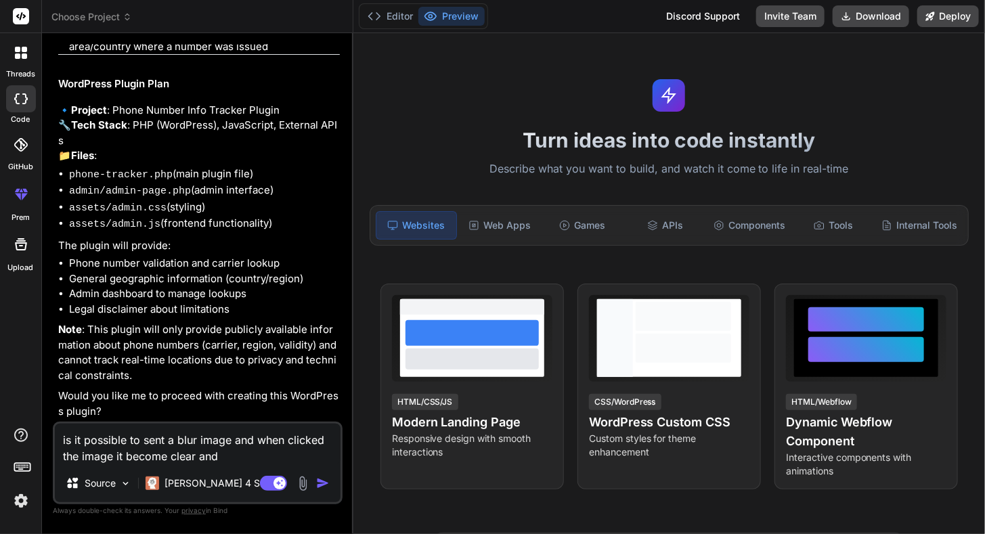
type textarea "x"
type textarea "is it possible to sent a blur image and when clicked the image it become clear …"
type textarea "x"
type textarea "is it possible to sent a blur image and when clicked the image it become clear …"
type textarea "x"
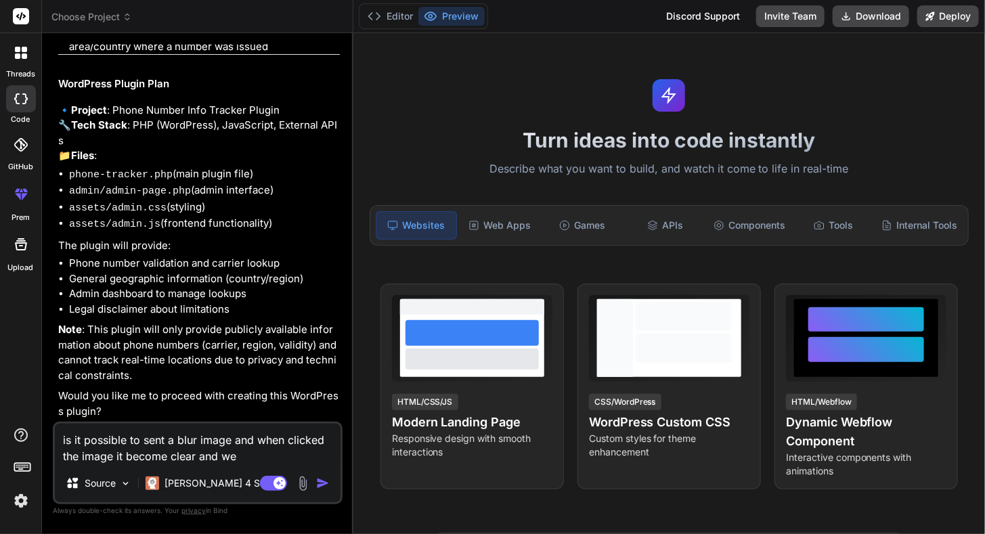
type textarea "is it possible to sent a blur image and when clicked the image it become clear …"
type textarea "x"
type textarea "is it possible to sent a blur image and when clicked the image it become clear …"
type textarea "x"
type textarea "is it possible to sent a blur image and when clicked the image it become clear …"
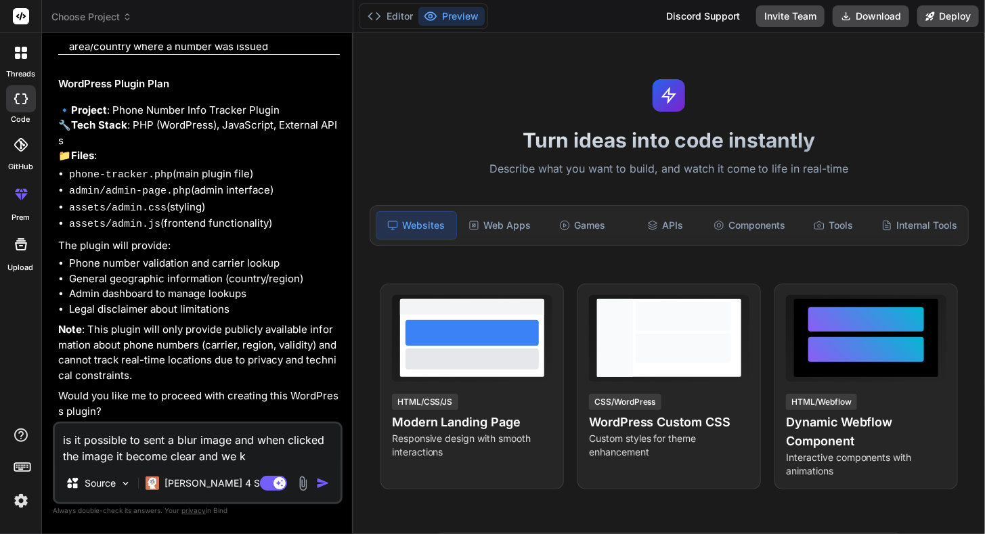
type textarea "x"
type textarea "is it possible to sent a blur image and when clicked the image it become clear …"
type textarea "x"
type textarea "is it possible to sent a blur image and when clicked the image it become clear …"
type textarea "x"
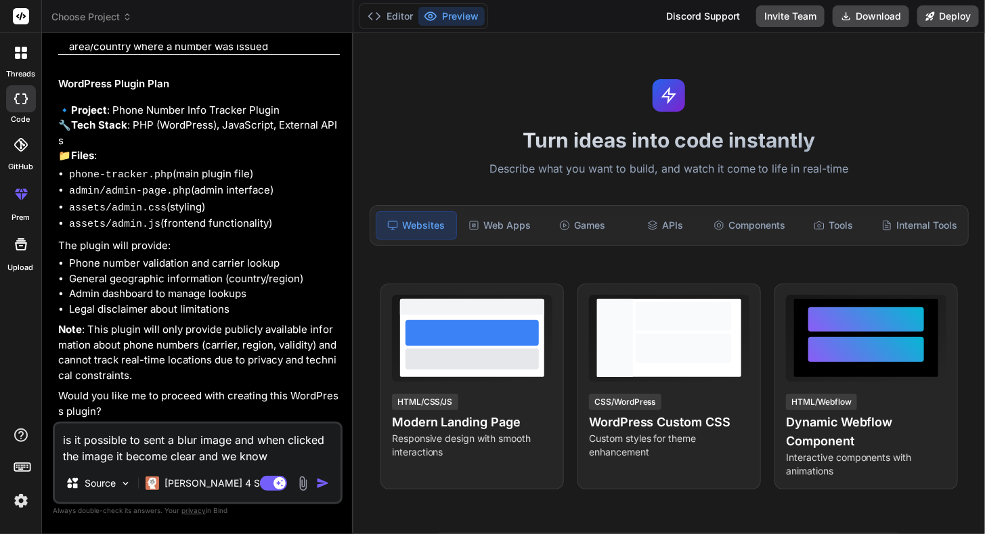
type textarea "is it possible to sent a blur image and when clicked the image it become clear …"
type textarea "x"
type textarea "is it possible to sent a blur image and when clicked the image it become clear …"
type textarea "x"
type textarea "is it possible to sent a blur image and when clicked the image it become clear …"
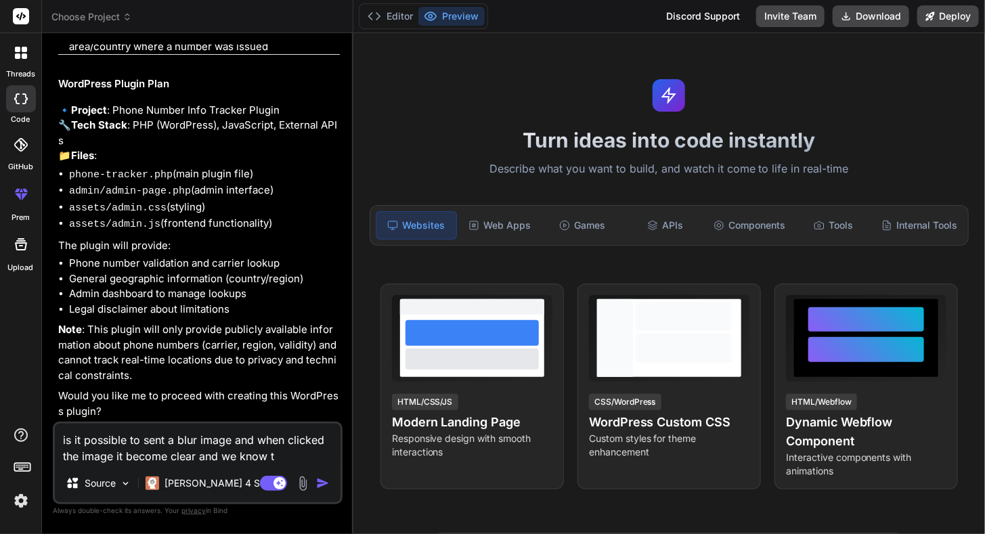
type textarea "x"
type textarea "is it possible to sent a blur image and when clicked the image it become clear …"
type textarea "x"
type textarea "is it possible to sent a blur image and when clicked the image it become clear …"
type textarea "x"
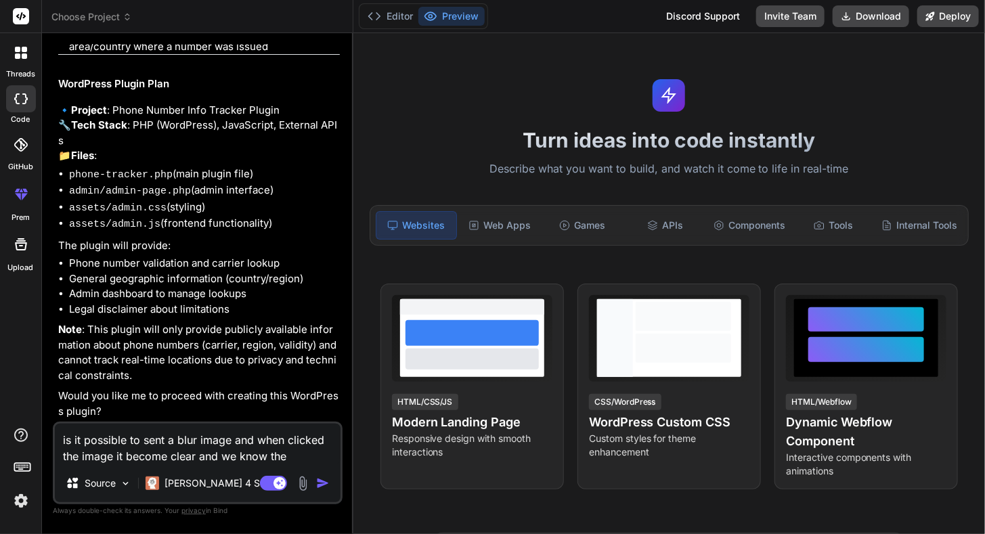
type textarea "is it possible to sent a blur image and when clicked the image it become clear …"
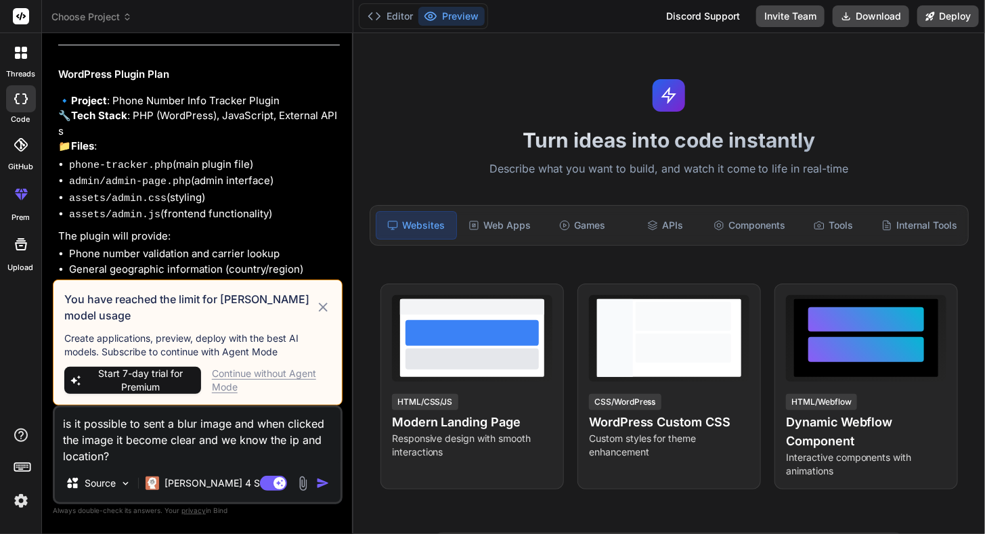
click at [321, 306] on icon at bounding box center [323, 307] width 9 height 9
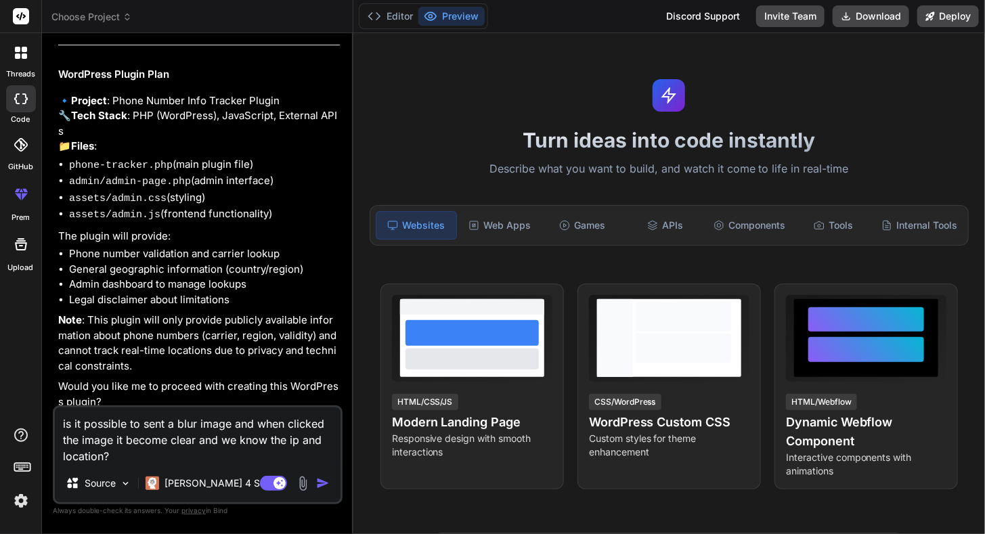
click at [323, 484] on img "button" at bounding box center [323, 484] width 14 height 14
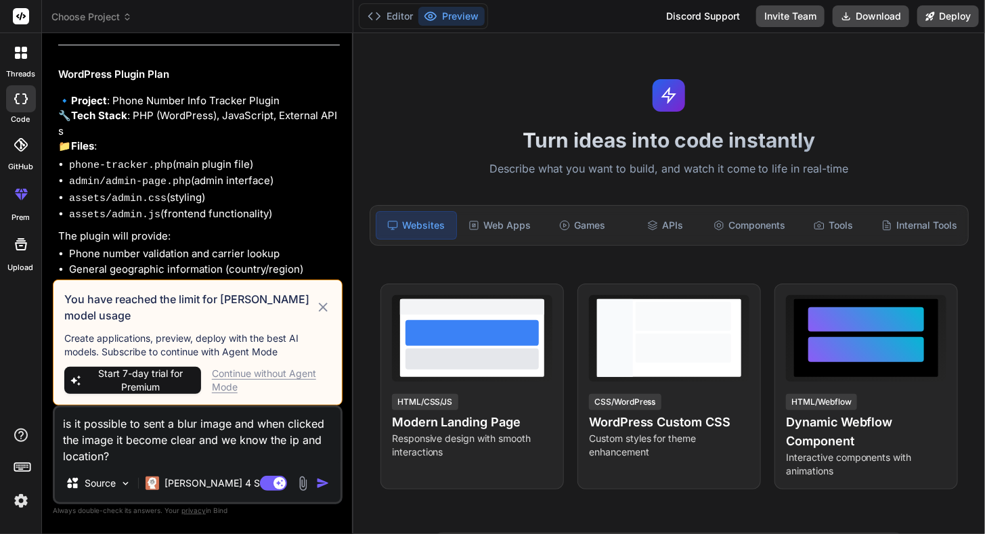
click at [231, 380] on div "Continue without Agent Mode" at bounding box center [271, 380] width 119 height 27
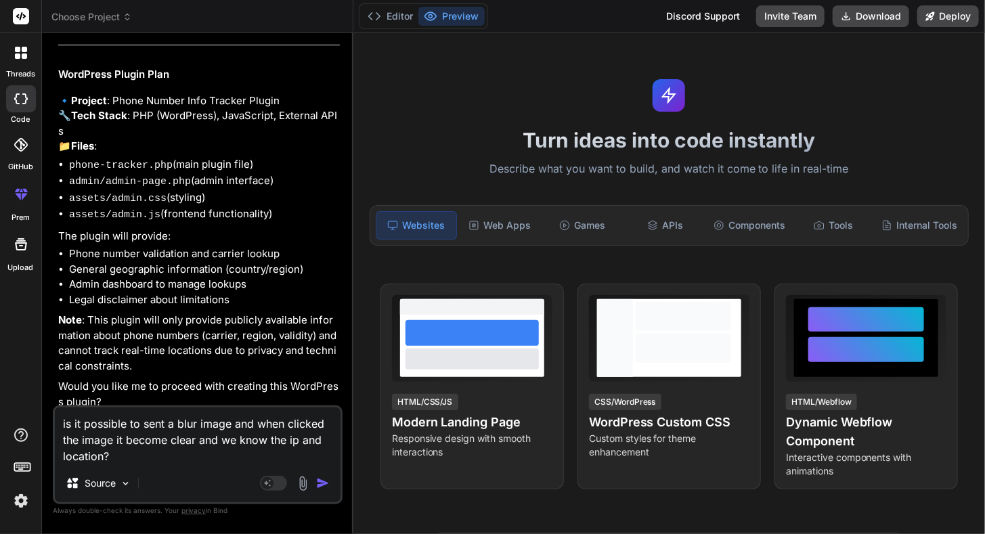
click at [320, 487] on img "button" at bounding box center [323, 484] width 14 height 14
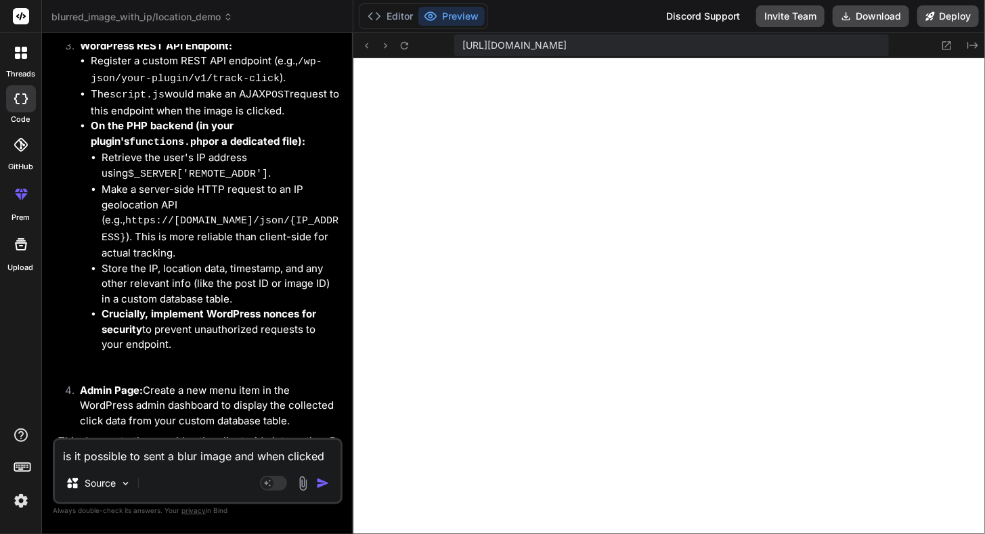
scroll to position [2240, 0]
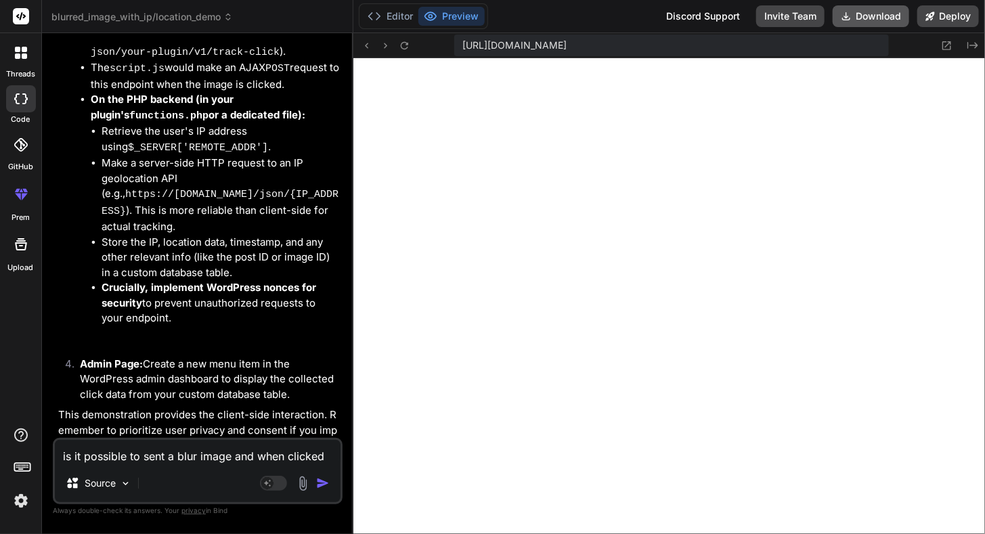
click at [873, 12] on button "Download" at bounding box center [871, 16] width 77 height 22
click at [207, 458] on textarea "is it possible to sent a blur image and when clicked the image it become clear …" at bounding box center [198, 452] width 286 height 24
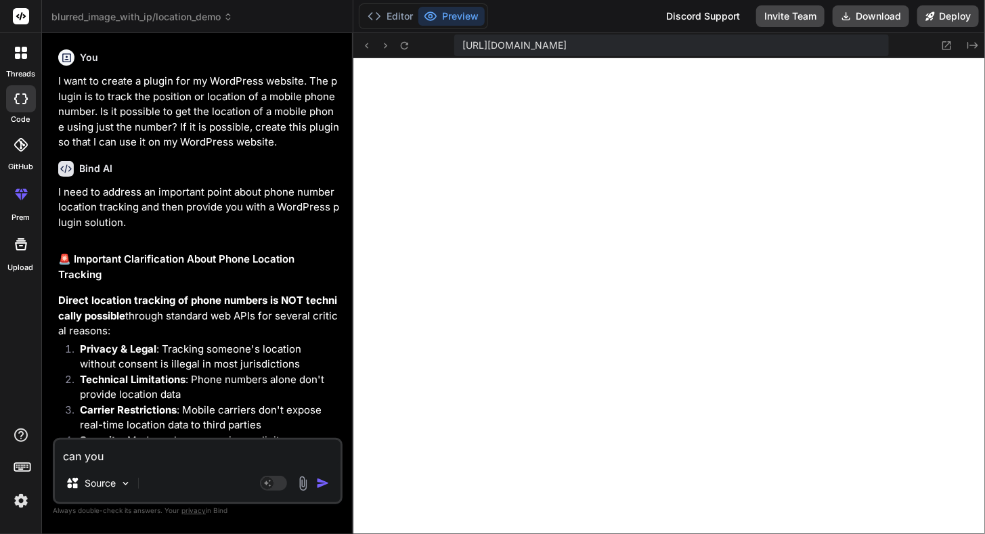
scroll to position [0, 0]
click at [105, 83] on p "I want to create a plugin for my WordPress website. The plugin is to track the …" at bounding box center [199, 112] width 282 height 77
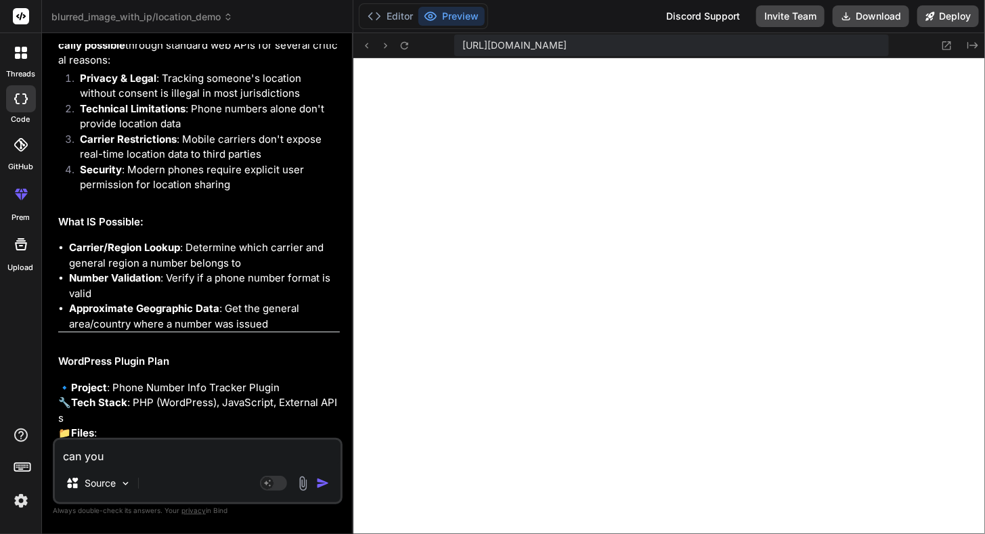
scroll to position [609, 0]
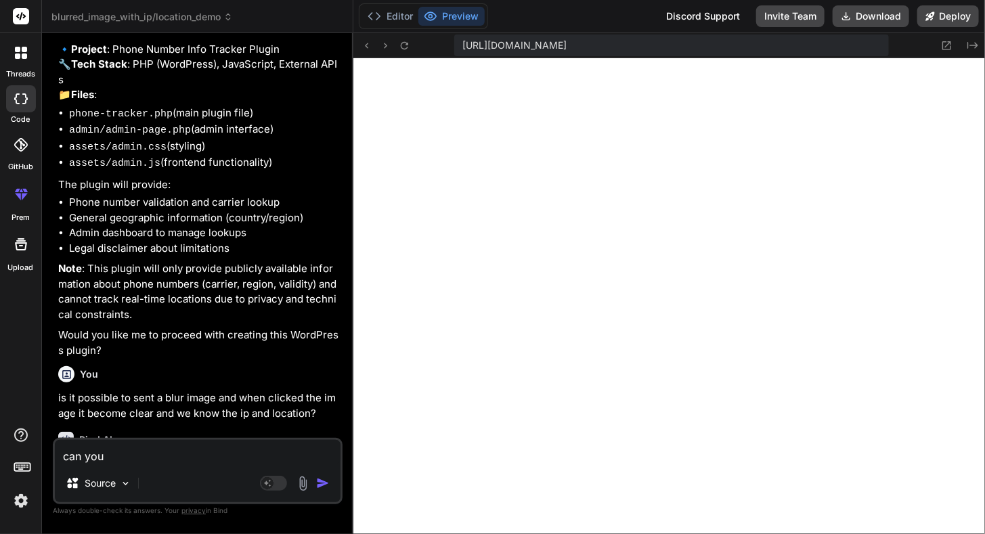
click at [186, 452] on textarea "can you" at bounding box center [198, 452] width 286 height 24
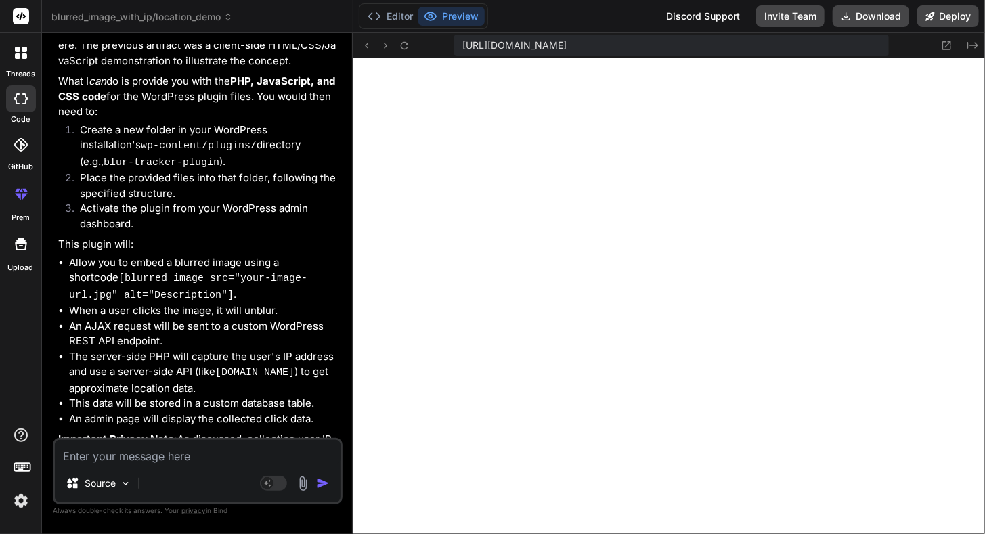
scroll to position [2911, 0]
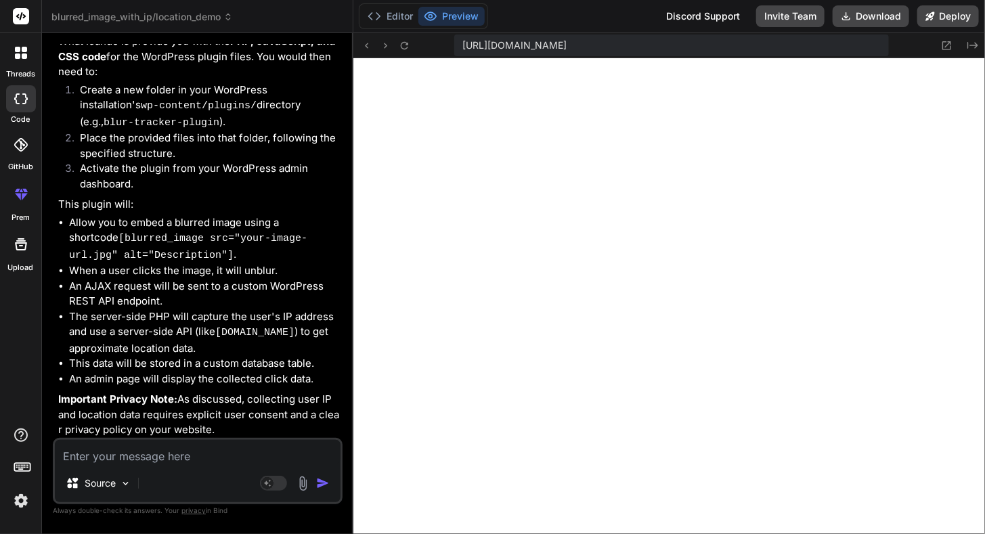
click at [230, 448] on textarea at bounding box center [198, 452] width 286 height 24
click at [64, 454] on textarea "proceed" at bounding box center [198, 452] width 286 height 24
click at [137, 456] on textarea "yes proceed" at bounding box center [198, 452] width 286 height 24
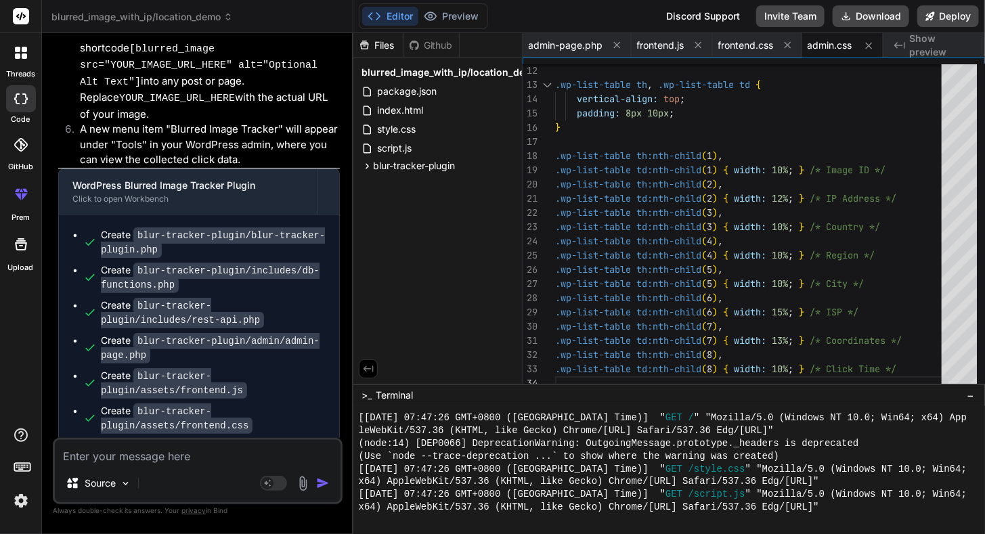
scroll to position [613, 0]
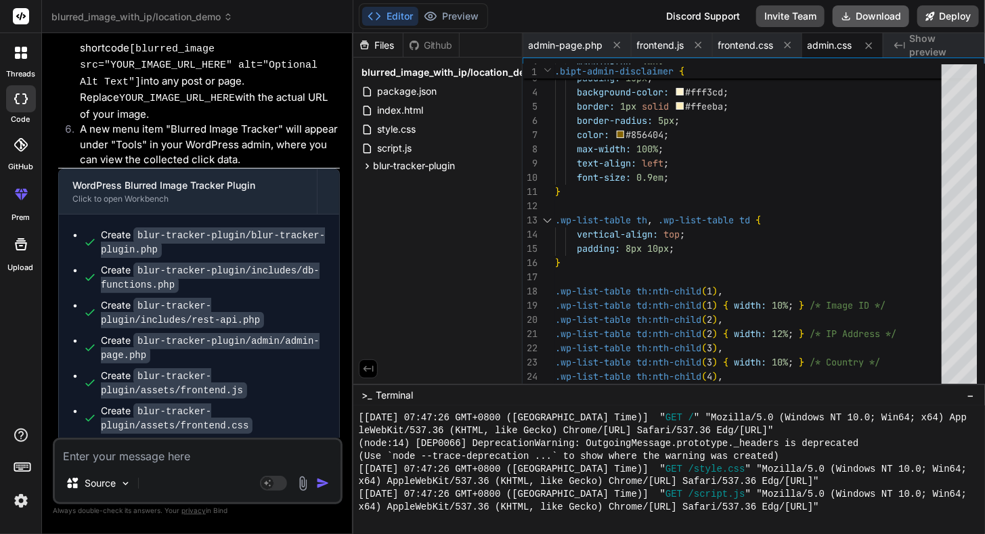
click at [865, 15] on button "Download" at bounding box center [871, 16] width 77 height 22
click at [984, 206] on div at bounding box center [981, 189] width 8 height 220
click at [425, 168] on span "blur-tracker-plugin" at bounding box center [414, 166] width 83 height 14
click at [960, 14] on button "Deploy" at bounding box center [948, 16] width 62 height 22
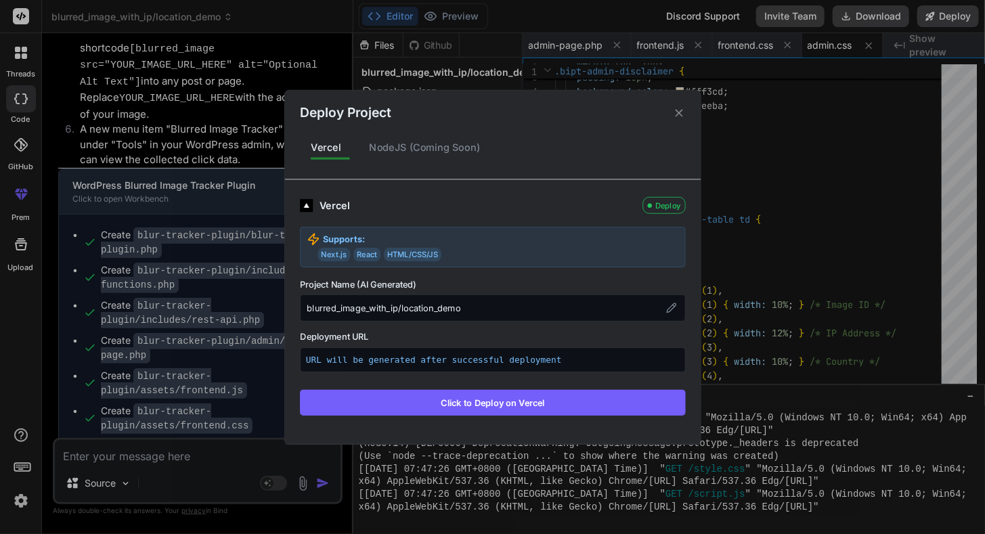
click at [457, 403] on button "Click to Deploy on Vercel" at bounding box center [493, 402] width 386 height 26
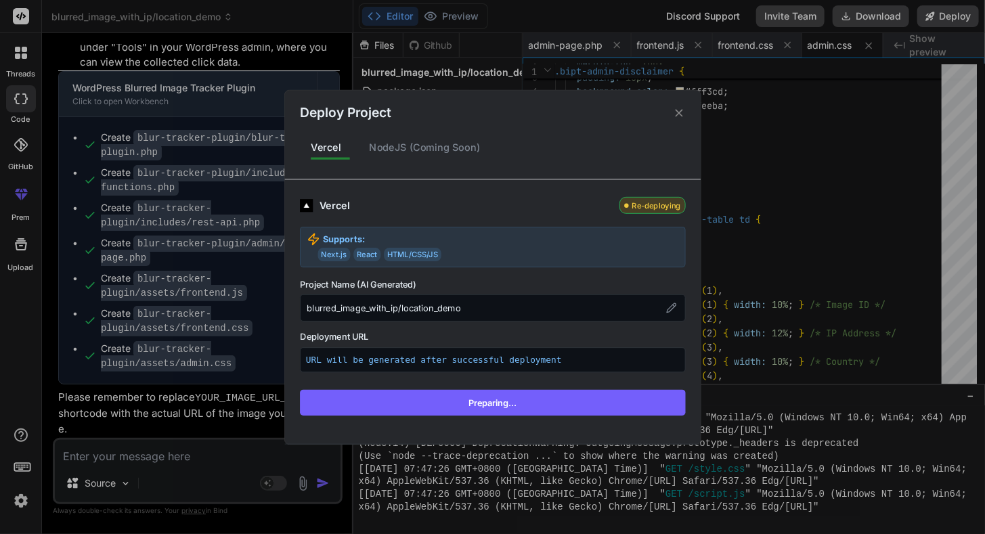
scroll to position [4190, 0]
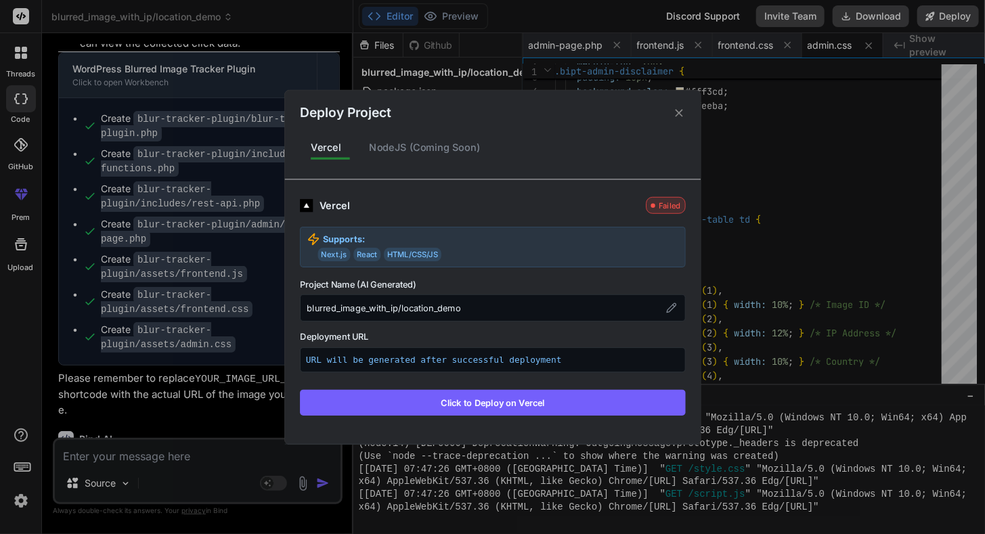
click at [678, 115] on icon at bounding box center [678, 112] width 7 height 7
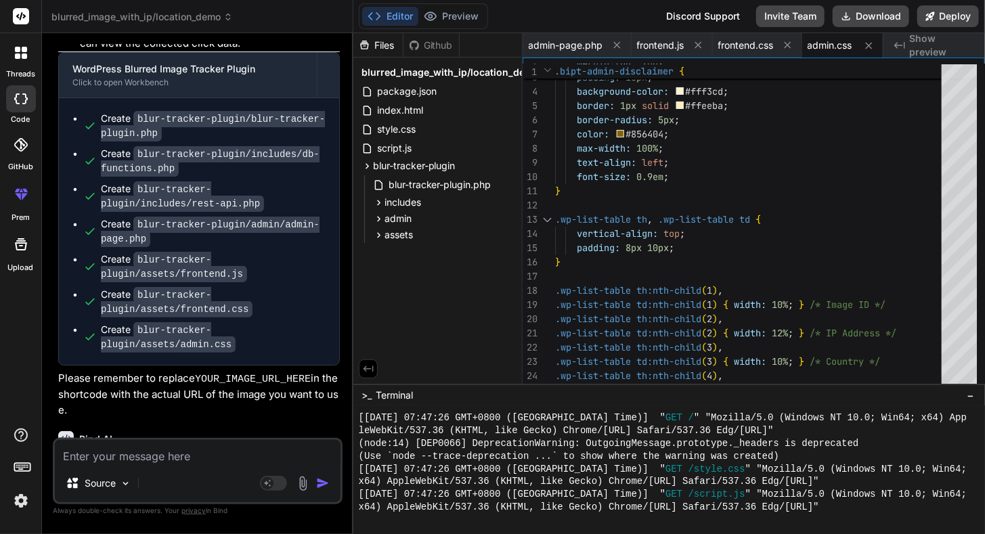
click at [930, 49] on span "Show preview" at bounding box center [941, 45] width 65 height 27
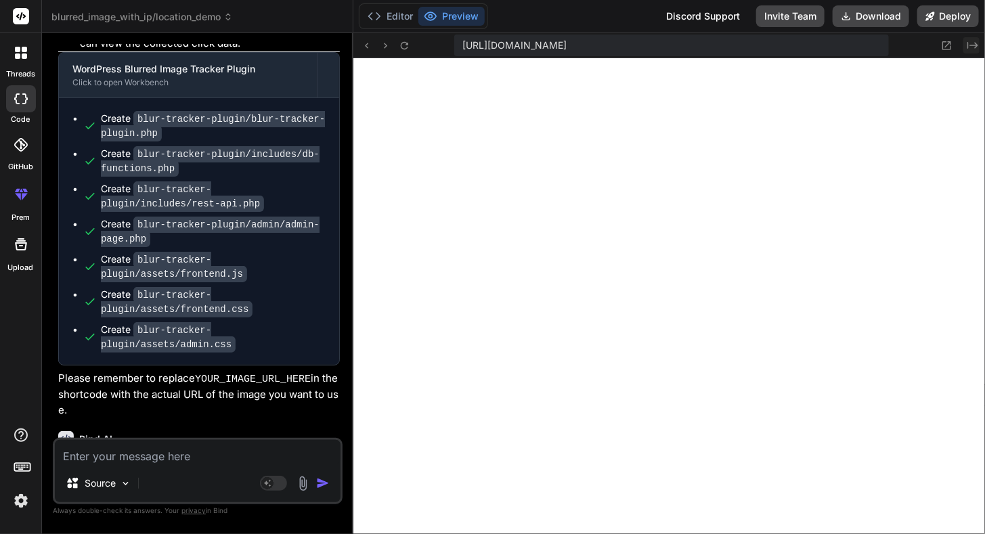
click at [970, 45] on icon at bounding box center [972, 45] width 11 height 7
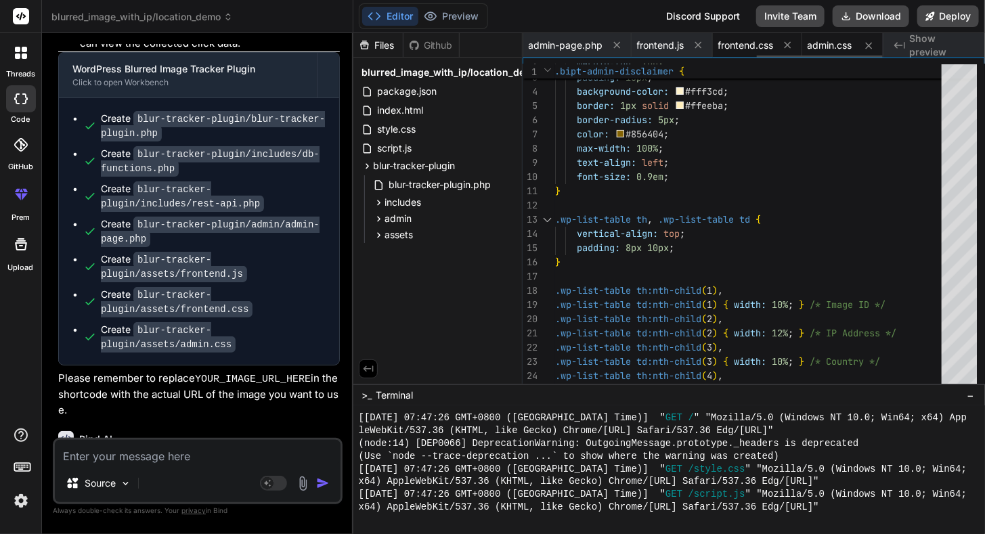
click at [743, 48] on span "frontend.css" at bounding box center [746, 46] width 56 height 14
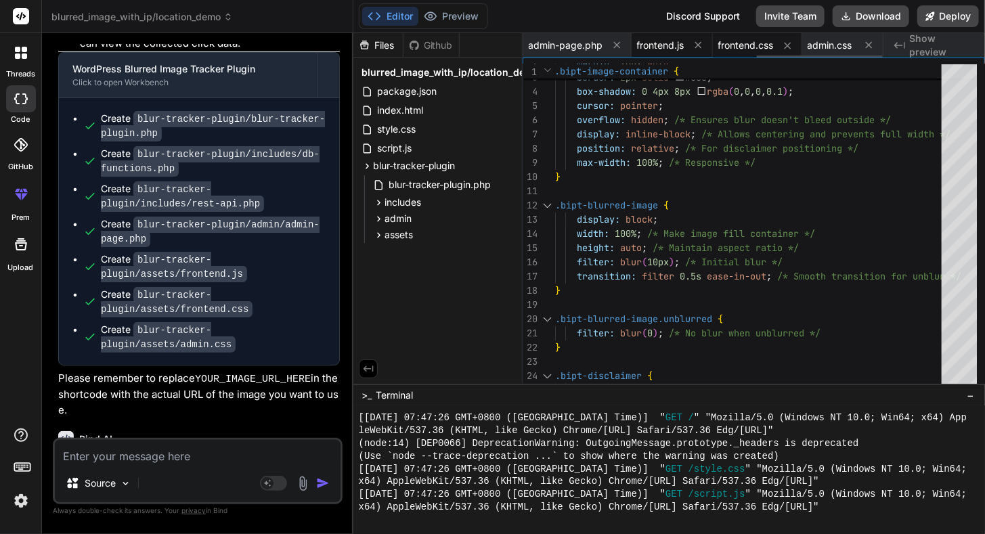
click at [656, 53] on div "frontend.js" at bounding box center [672, 45] width 81 height 24
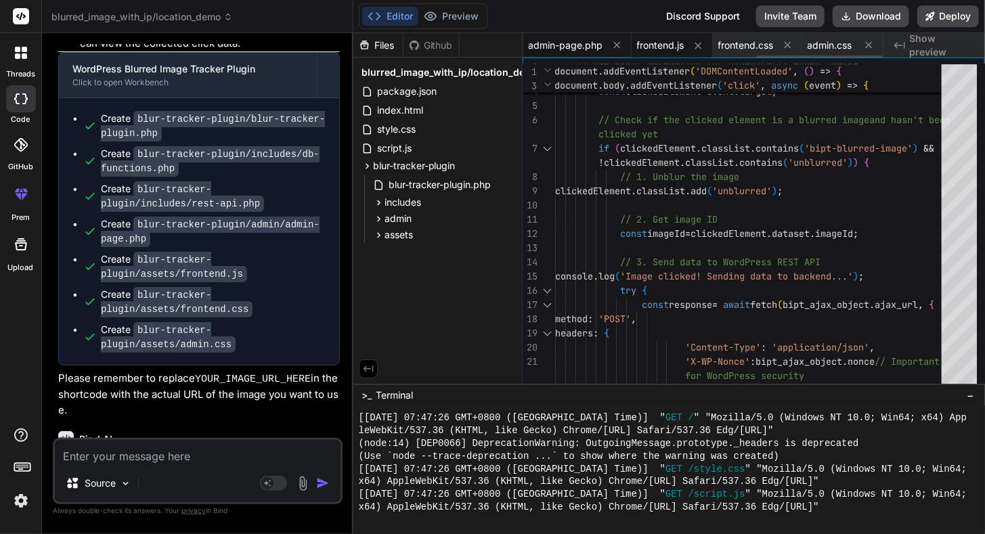
click at [580, 53] on div "admin-page.php" at bounding box center [577, 45] width 108 height 24
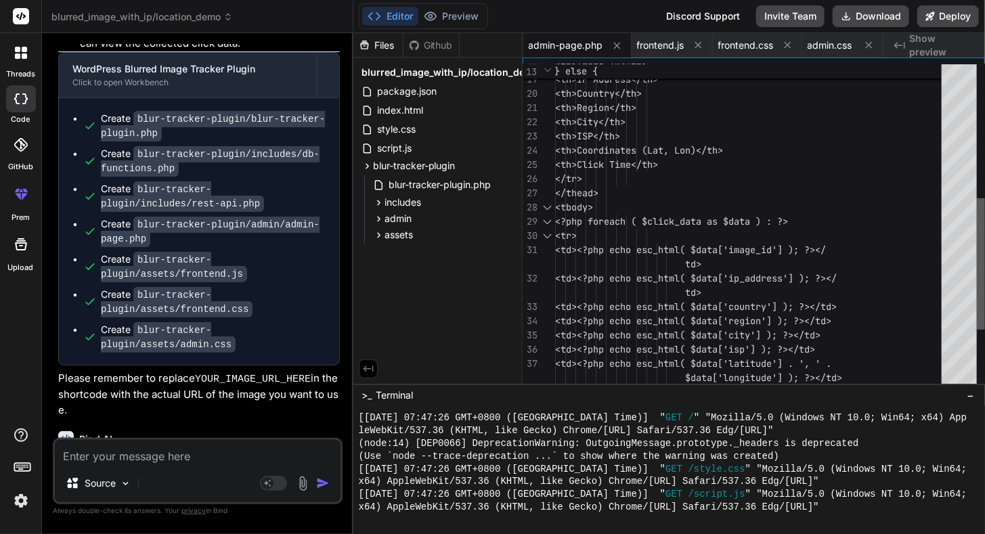
click at [977, 251] on div at bounding box center [981, 263] width 8 height 131
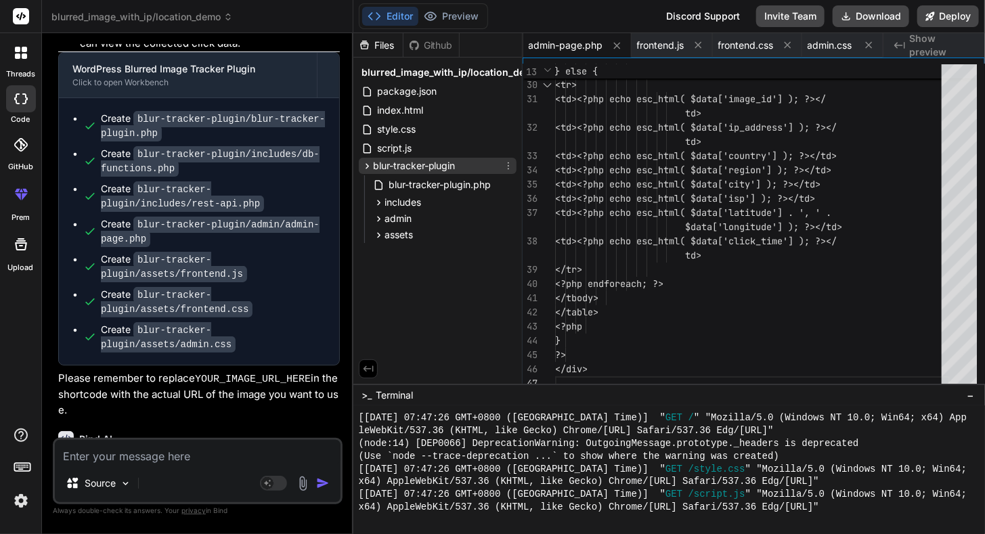
click at [367, 162] on icon at bounding box center [368, 166] width 12 height 12
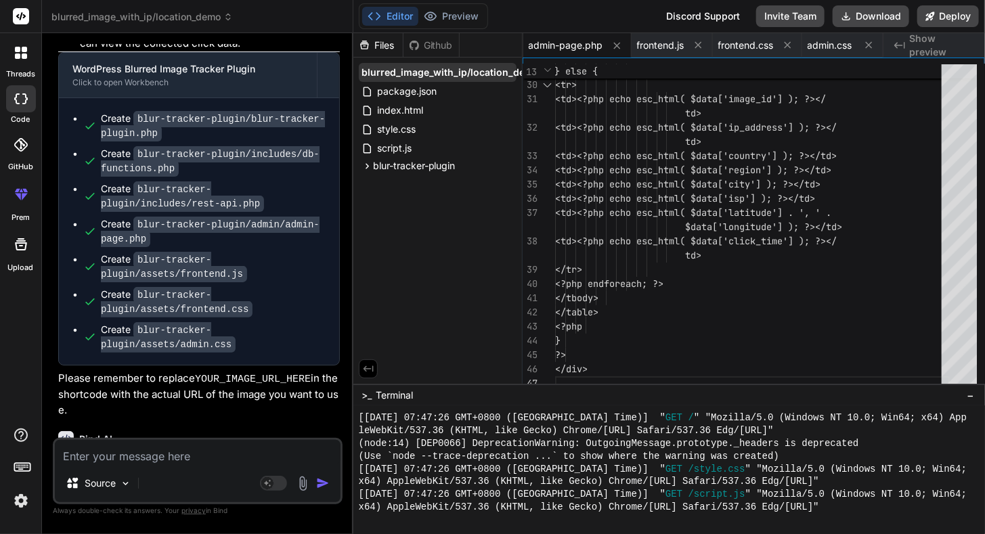
click at [459, 77] on span "blurred_image_with_ip/location_demo" at bounding box center [451, 73] width 179 height 14
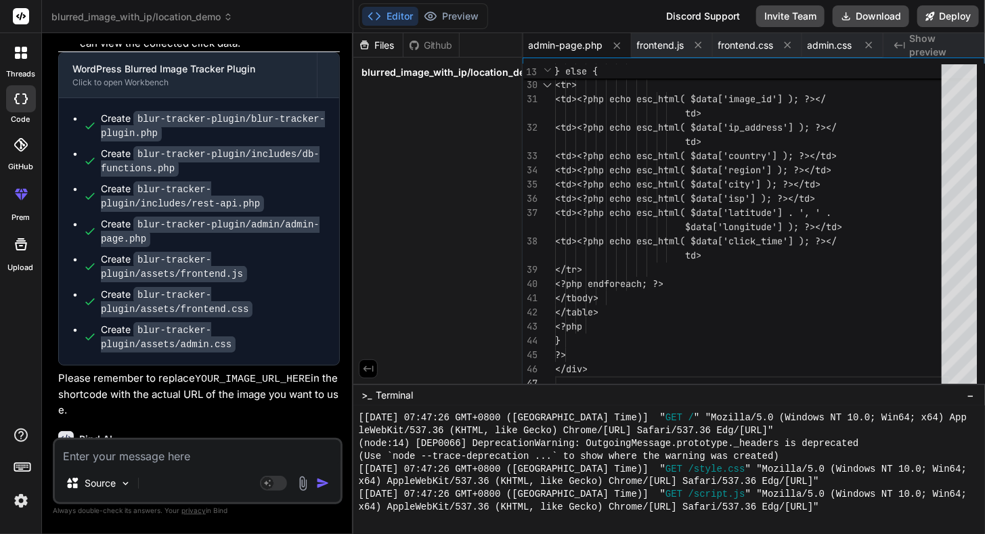
click at [459, 77] on span "blurred_image_with_ip/location_demo" at bounding box center [451, 73] width 179 height 14
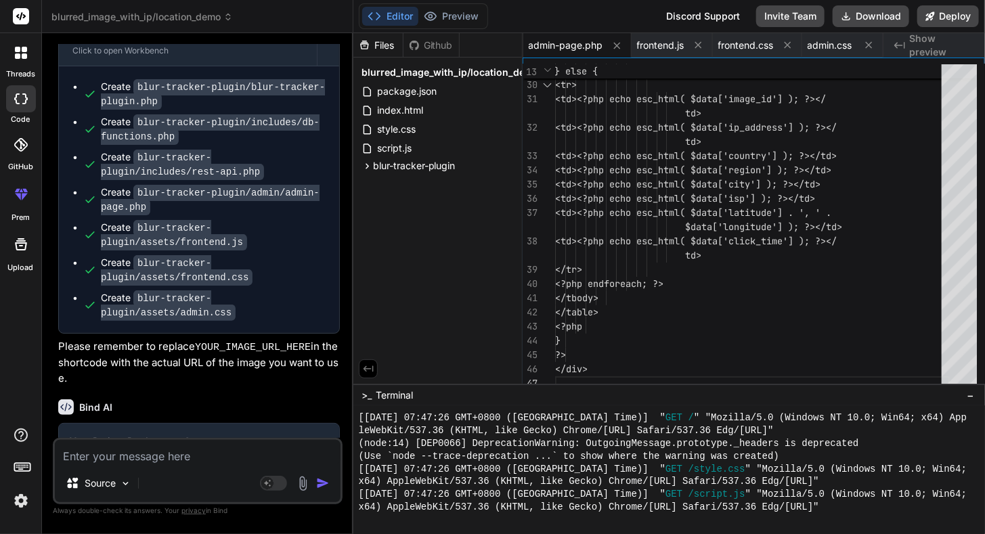
scroll to position [4227, 0]
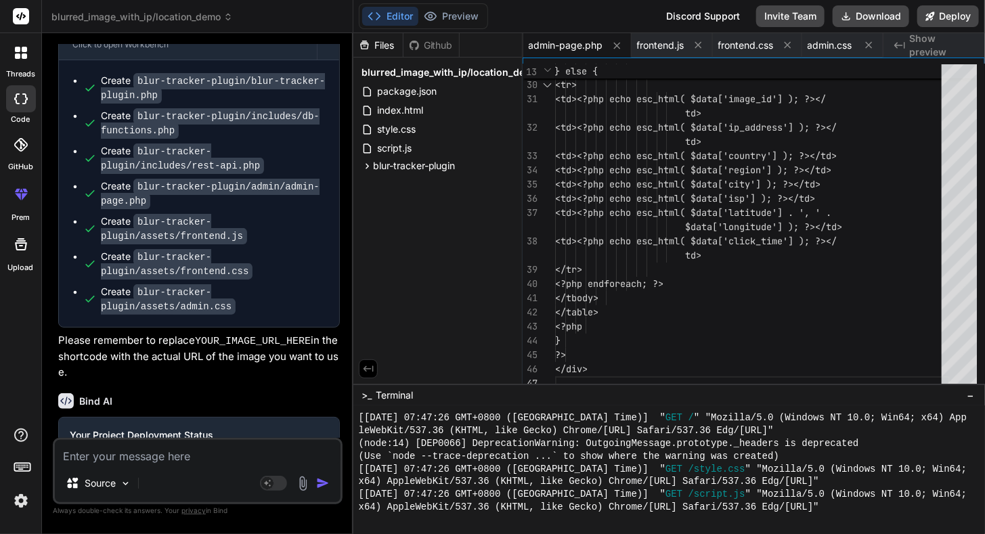
click at [74, 464] on icon at bounding box center [77, 471] width 14 height 14
click at [77, 464] on icon at bounding box center [77, 471] width 14 height 14
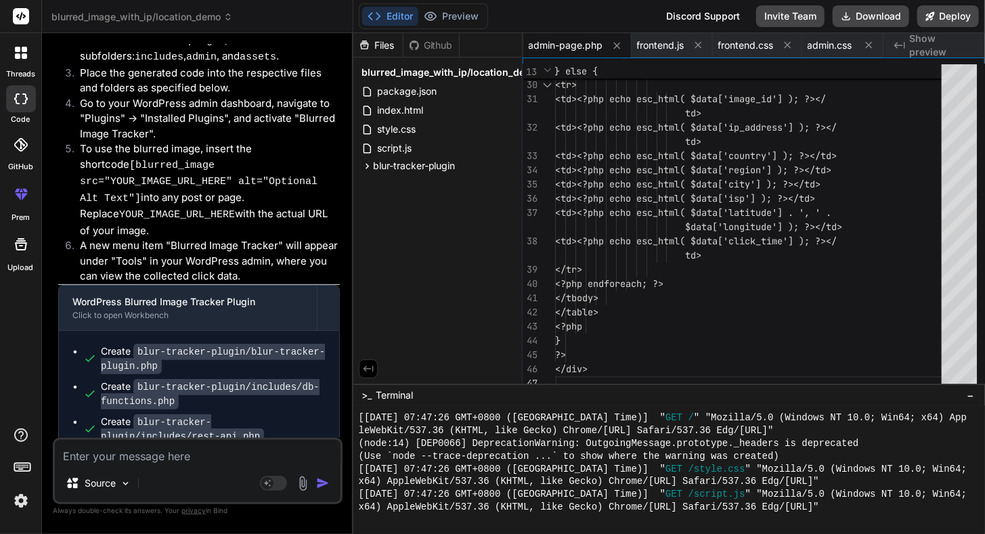
scroll to position [3957, 0]
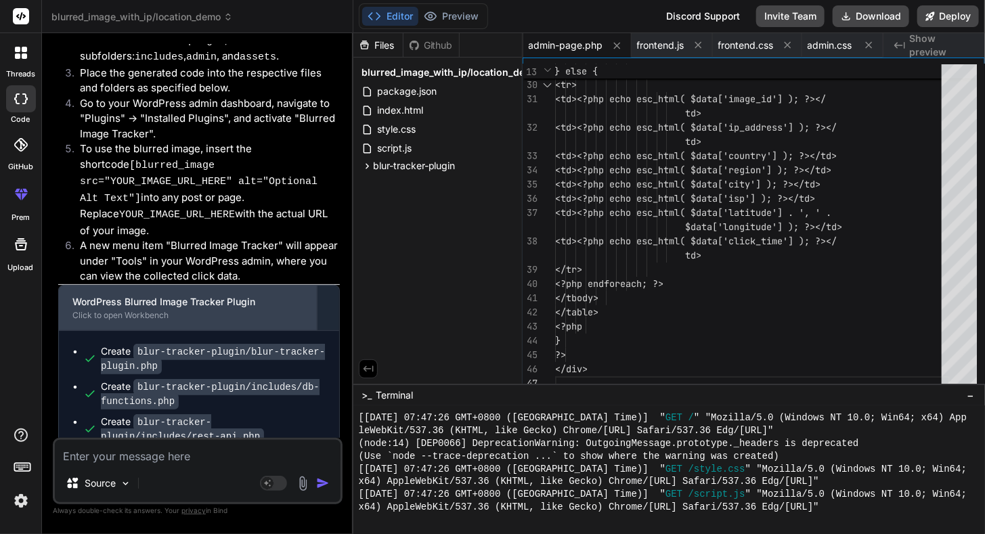
click at [207, 295] on div "WordPress Blurred Image Tracker Plugin" at bounding box center [187, 302] width 231 height 14
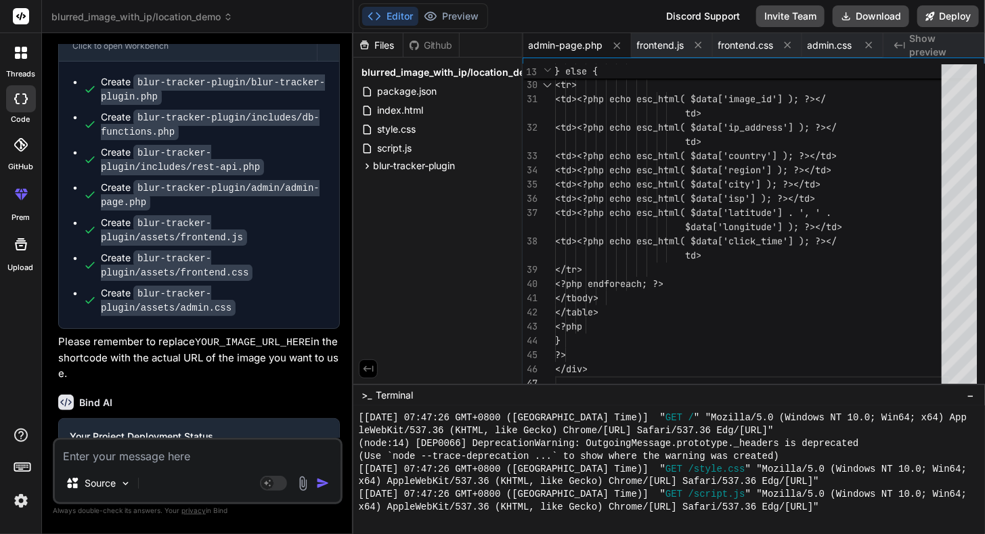
scroll to position [4227, 0]
click at [20, 102] on icon at bounding box center [21, 98] width 14 height 11
click at [22, 95] on icon at bounding box center [21, 98] width 14 height 11
click at [19, 118] on label "code" at bounding box center [21, 120] width 19 height 12
click at [19, 97] on icon at bounding box center [21, 98] width 14 height 11
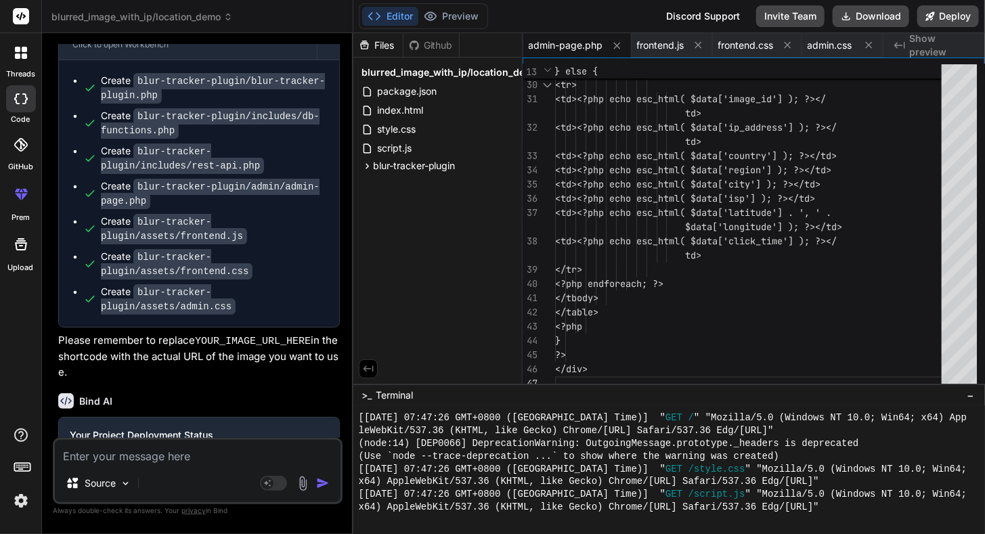
click at [19, 72] on label "threads" at bounding box center [20, 74] width 29 height 12
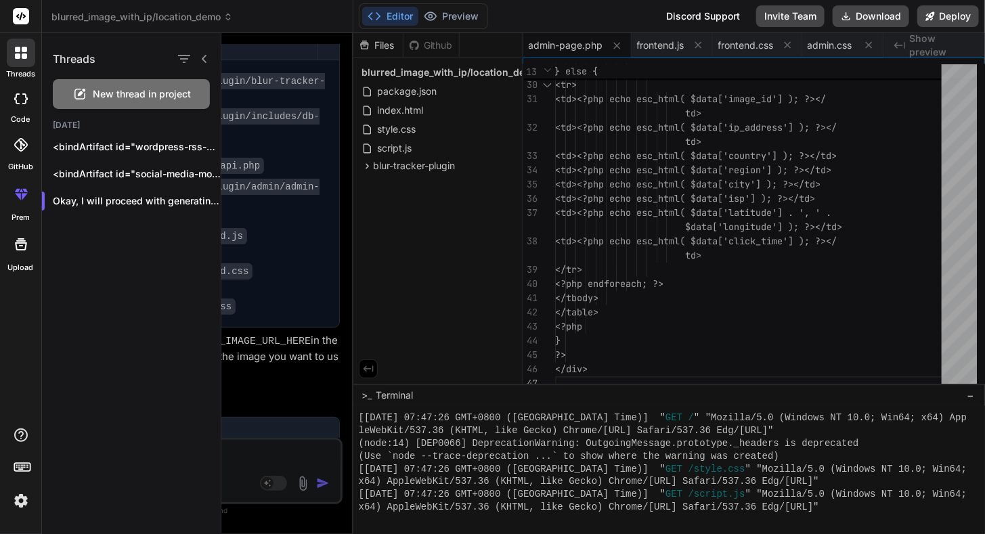
click at [139, 96] on span "New thread in project" at bounding box center [142, 94] width 98 height 14
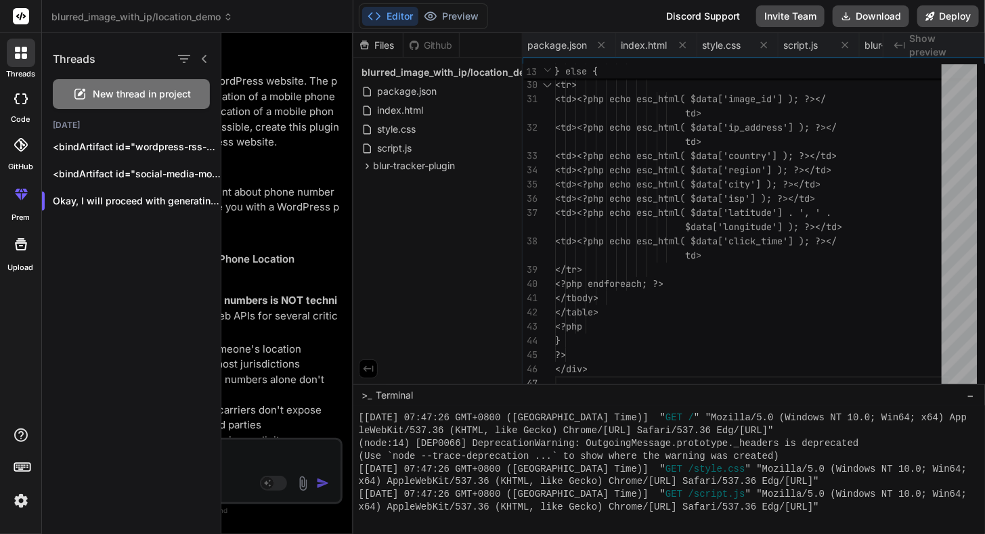
scroll to position [676, 0]
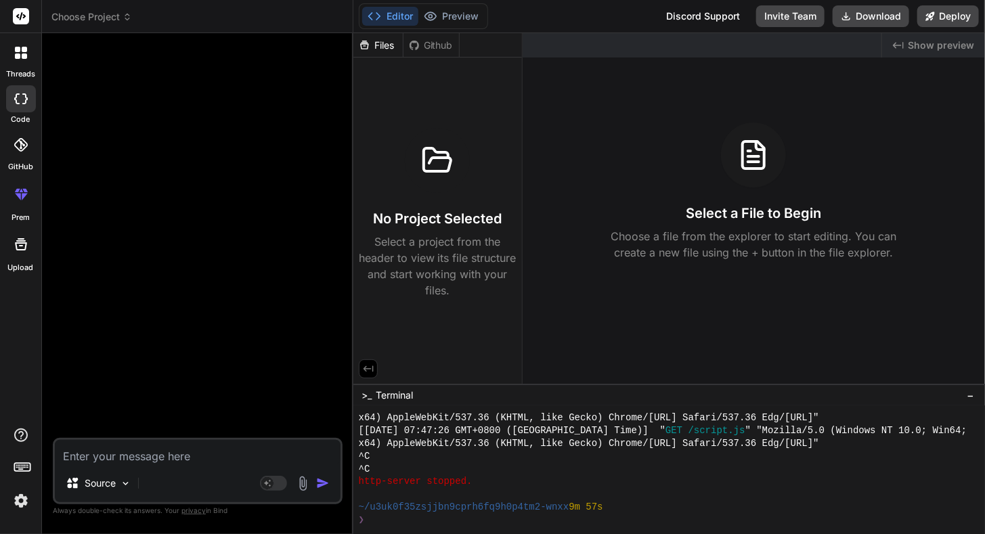
click at [934, 47] on span "Show preview" at bounding box center [941, 46] width 66 height 14
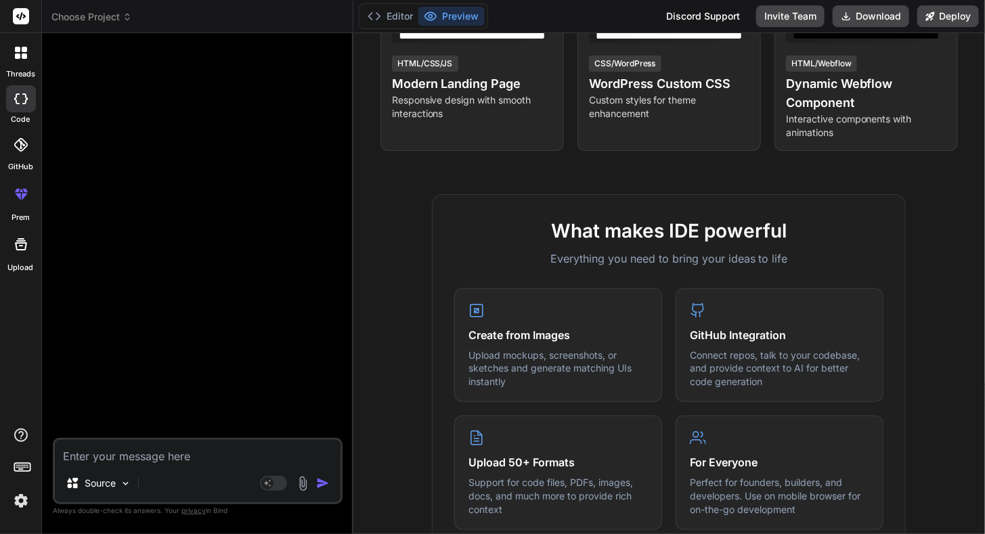
scroll to position [0, 0]
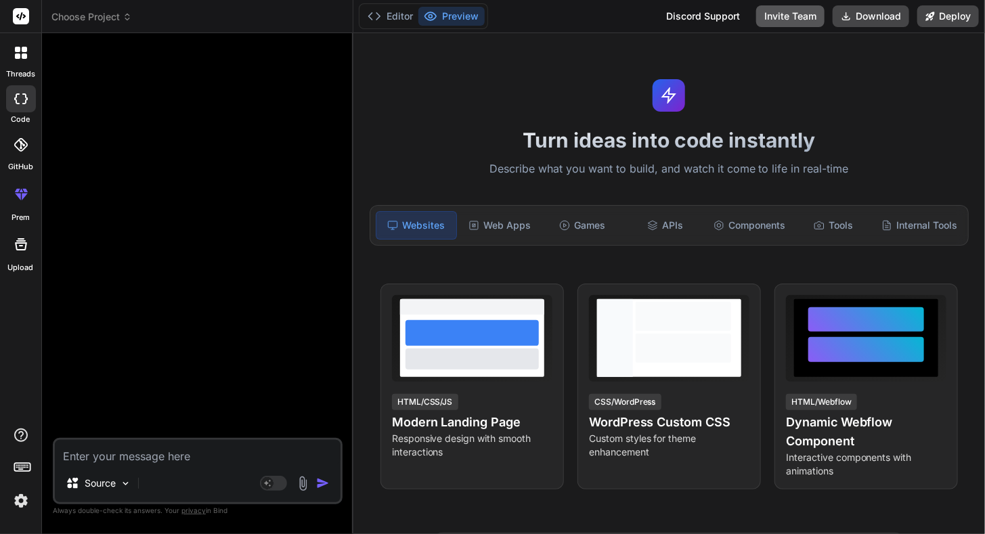
click at [774, 18] on button "Invite Team" at bounding box center [790, 16] width 68 height 22
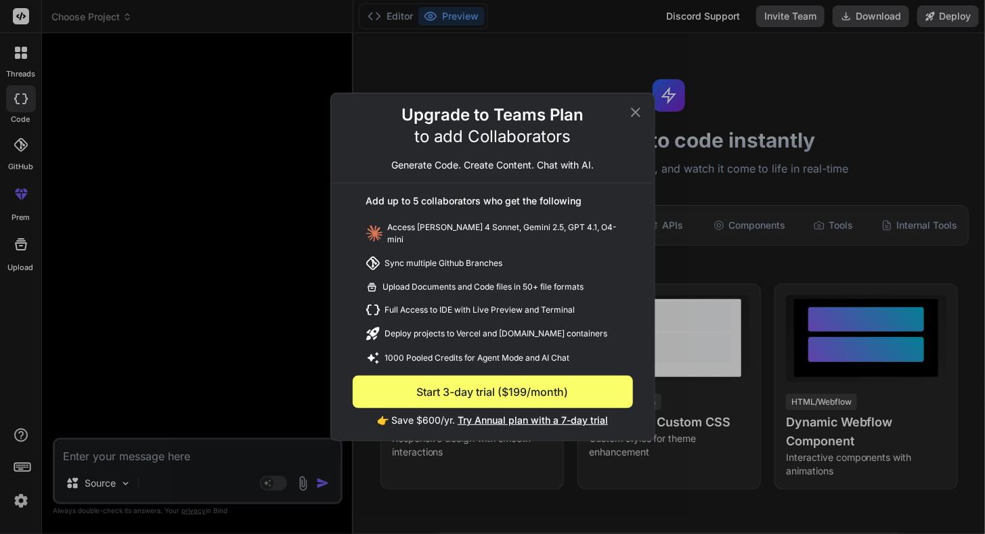
click at [636, 116] on icon at bounding box center [635, 112] width 9 height 9
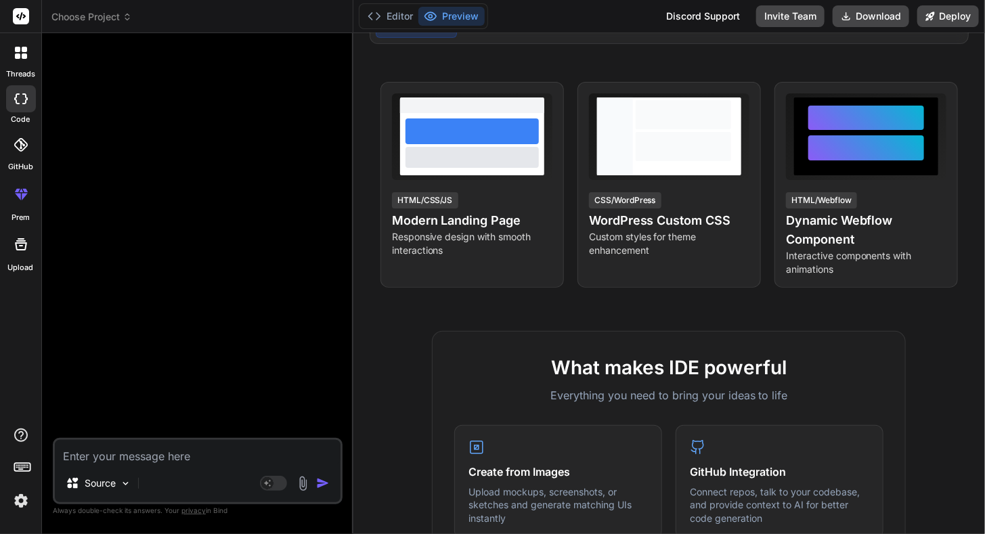
scroll to position [203, 0]
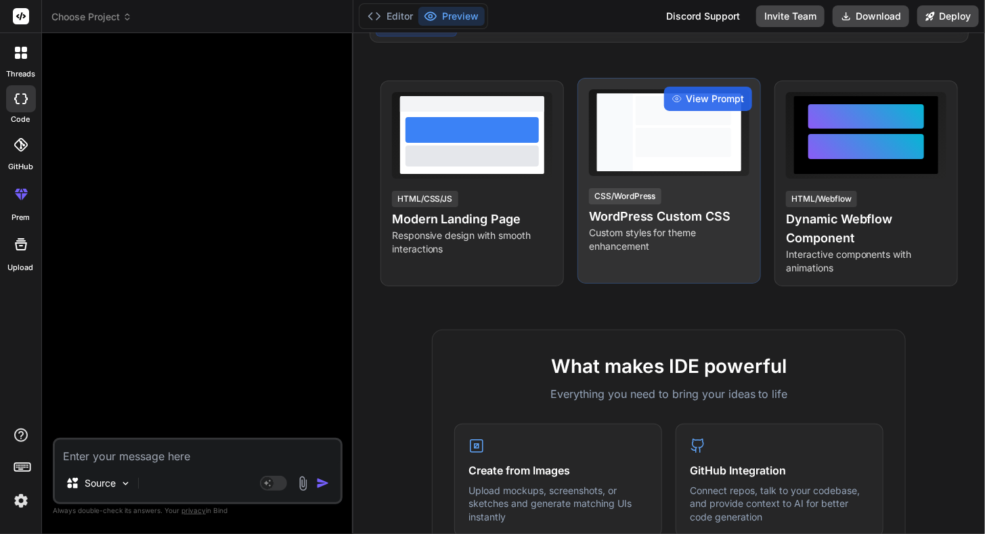
click at [625, 219] on h4 "WordPress Custom CSS" at bounding box center [669, 216] width 160 height 19
click at [697, 102] on span "View Prompt" at bounding box center [715, 99] width 58 height 14
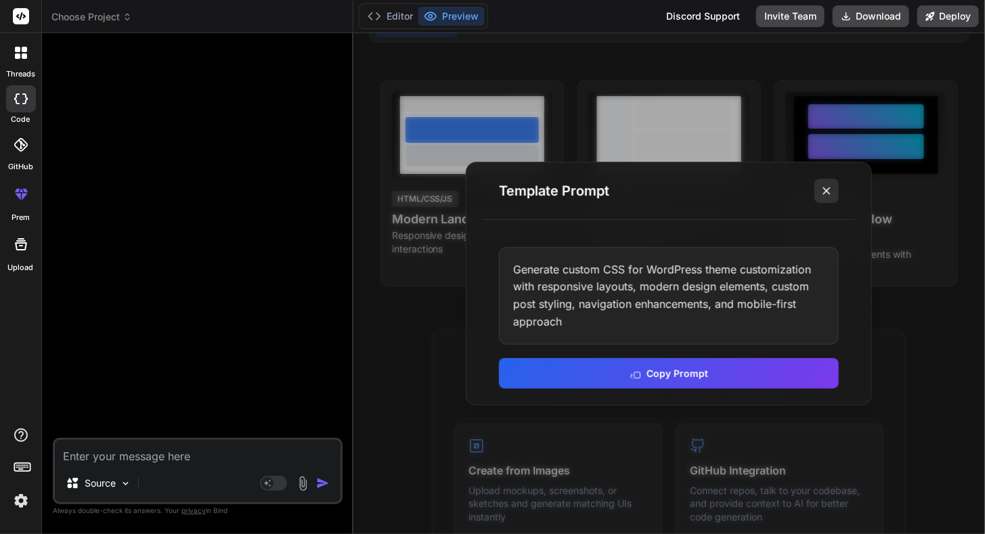
click at [827, 191] on line at bounding box center [826, 191] width 7 height 7
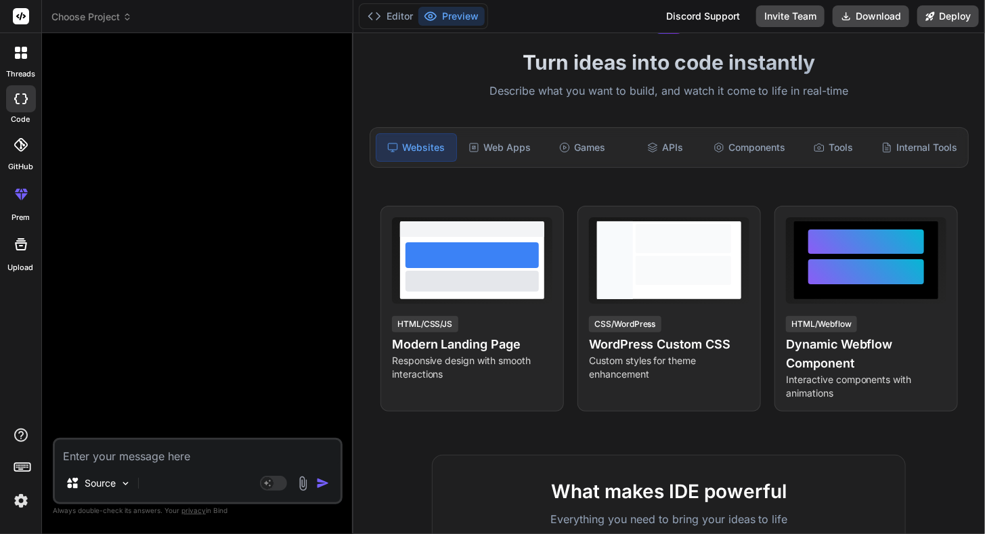
scroll to position [0, 0]
